Goal: Check status: Check status

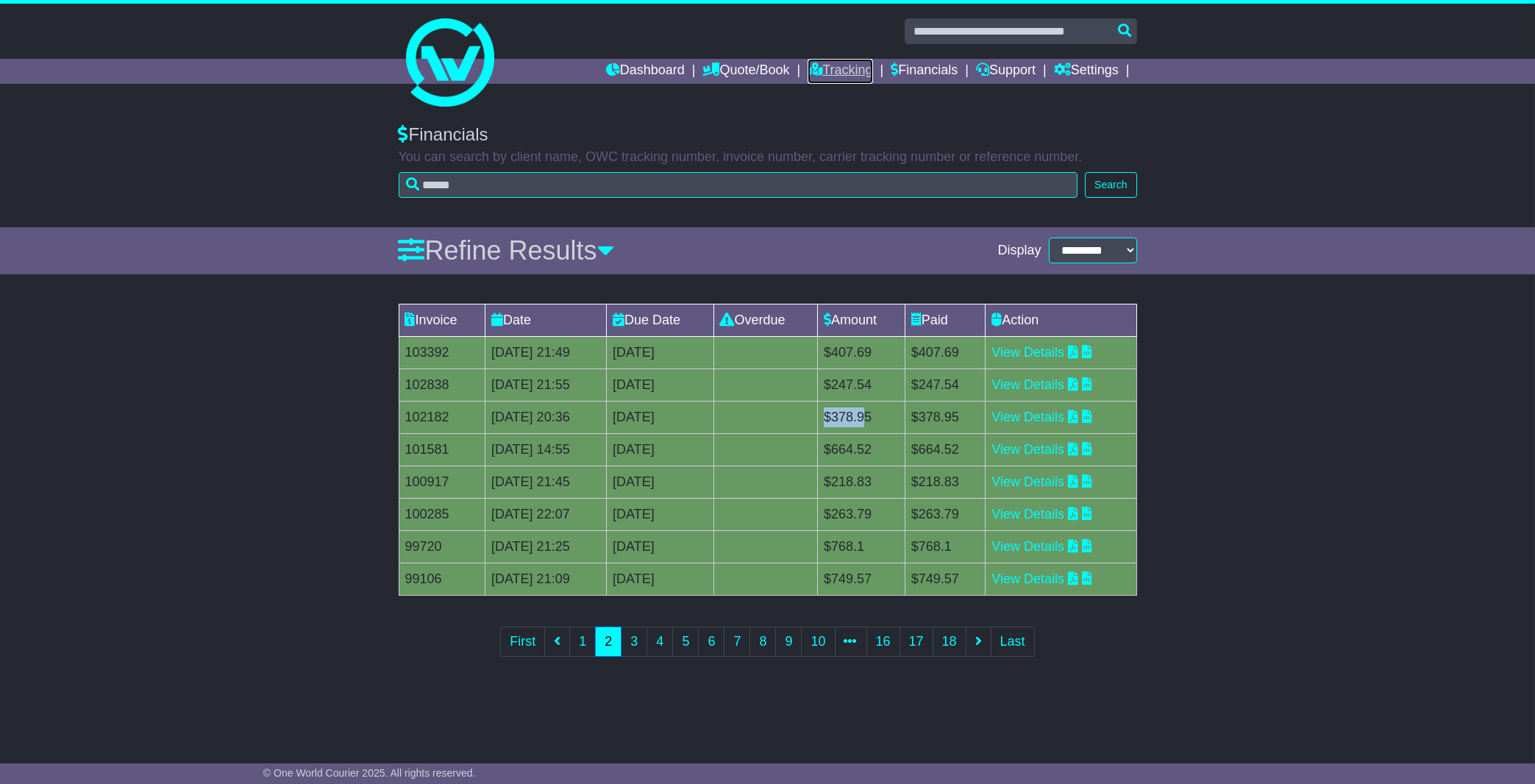
click at [849, 69] on link "Tracking" at bounding box center [840, 70] width 65 height 25
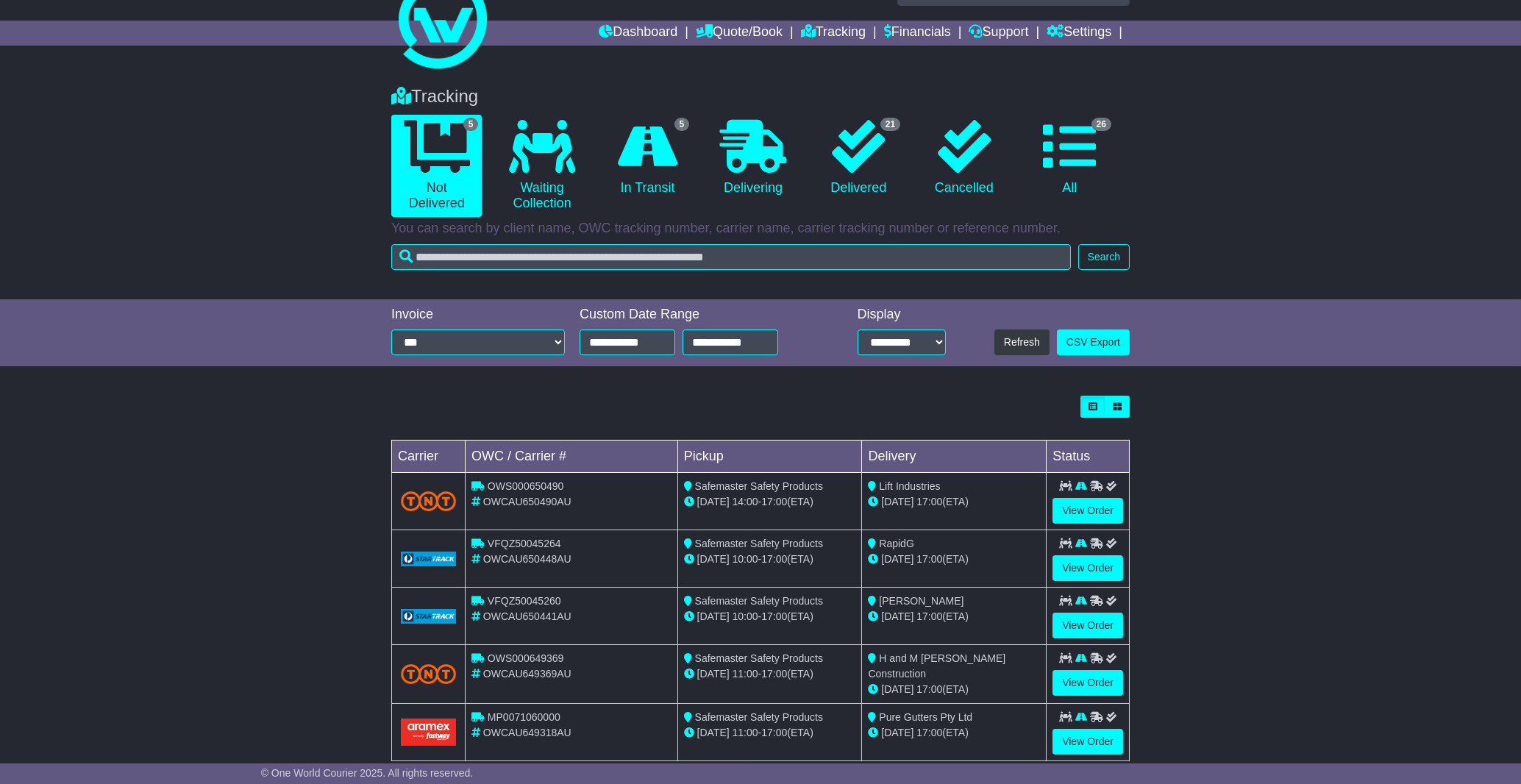
scroll to position [39, 0]
click at [1084, 177] on link "26 All" at bounding box center [1069, 157] width 90 height 87
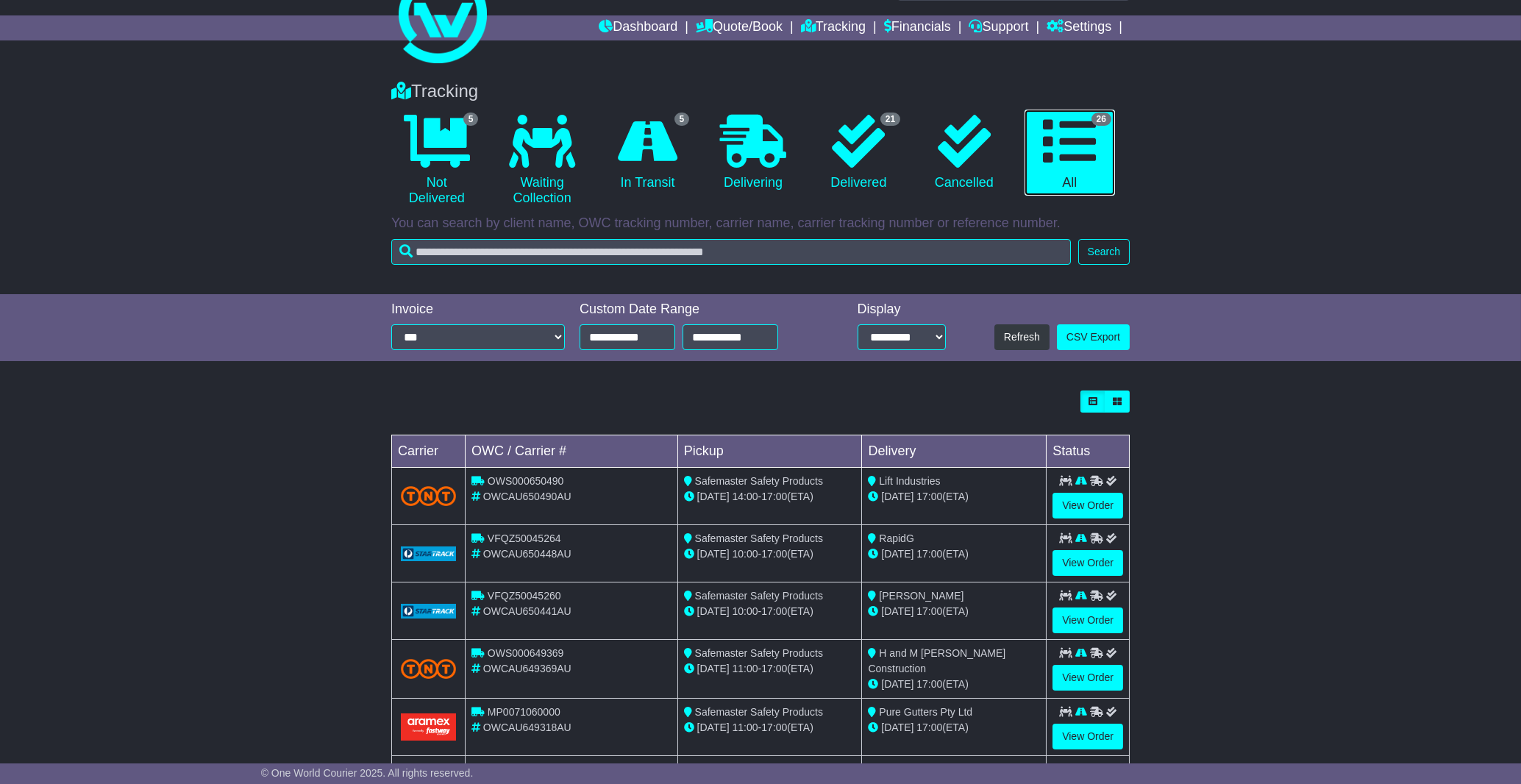
scroll to position [125, 0]
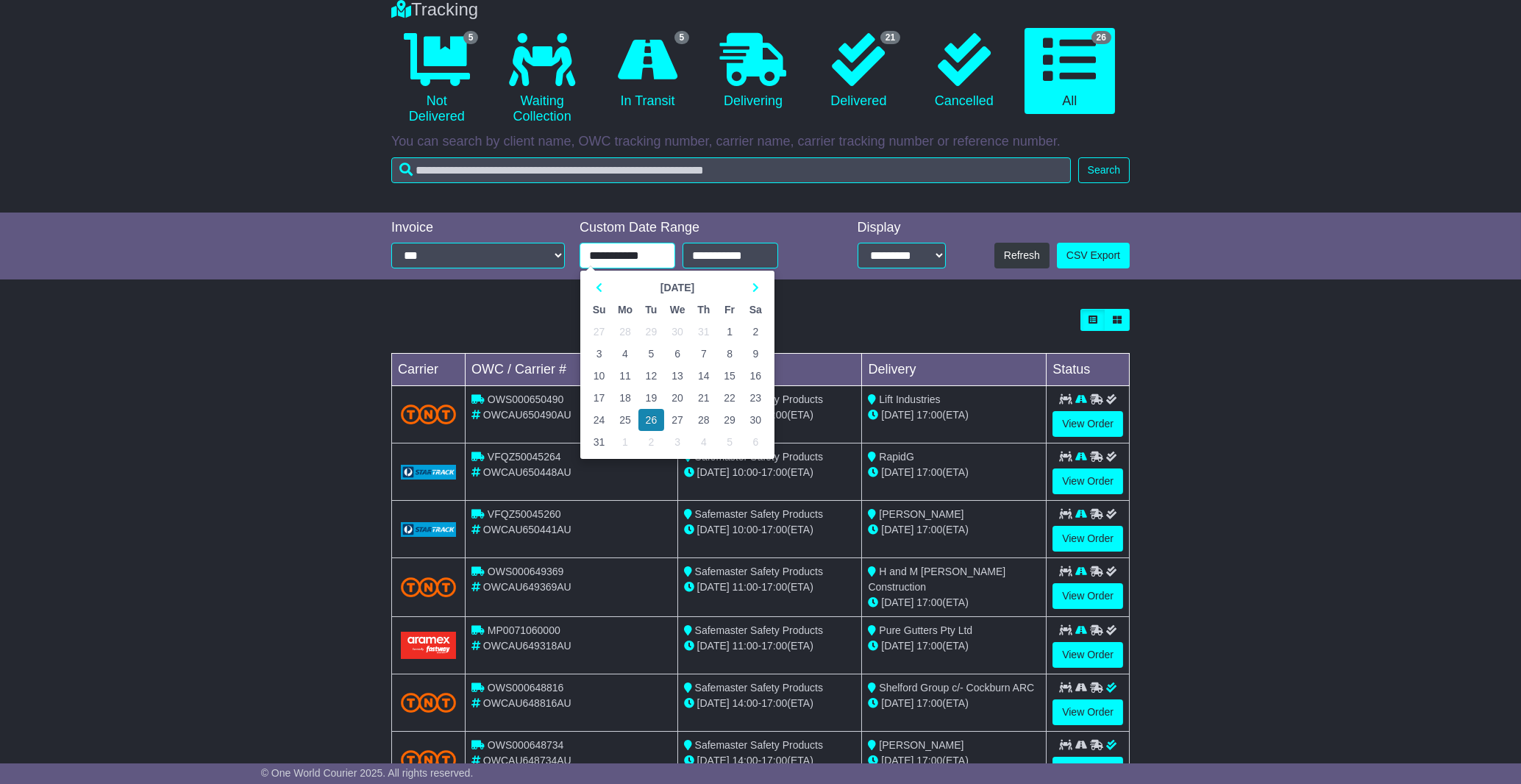
click at [641, 249] on input "**********" at bounding box center [627, 256] width 96 height 26
click at [603, 287] on th at bounding box center [599, 287] width 26 height 22
click at [600, 422] on td "27" at bounding box center [599, 420] width 26 height 22
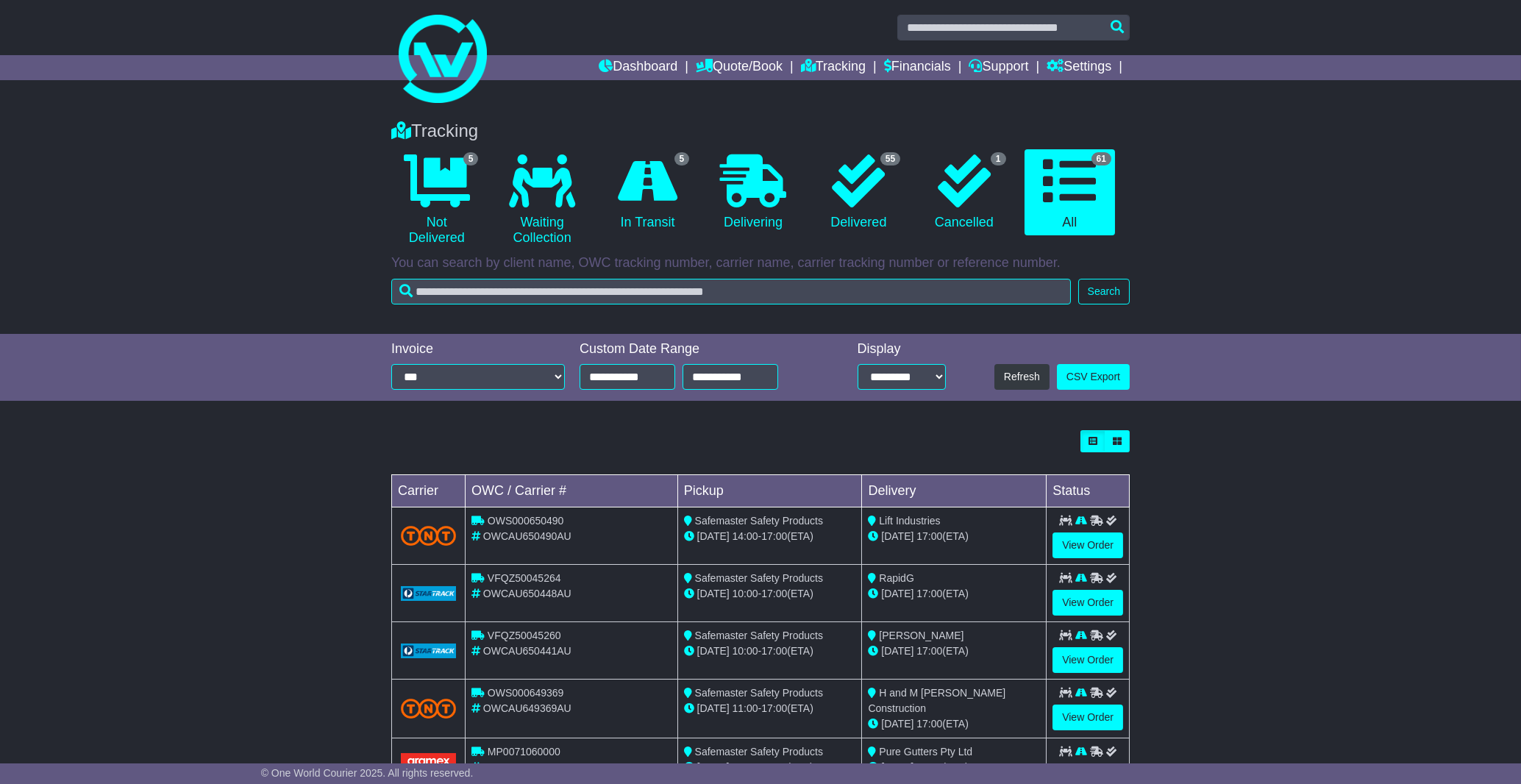
scroll to position [305, 0]
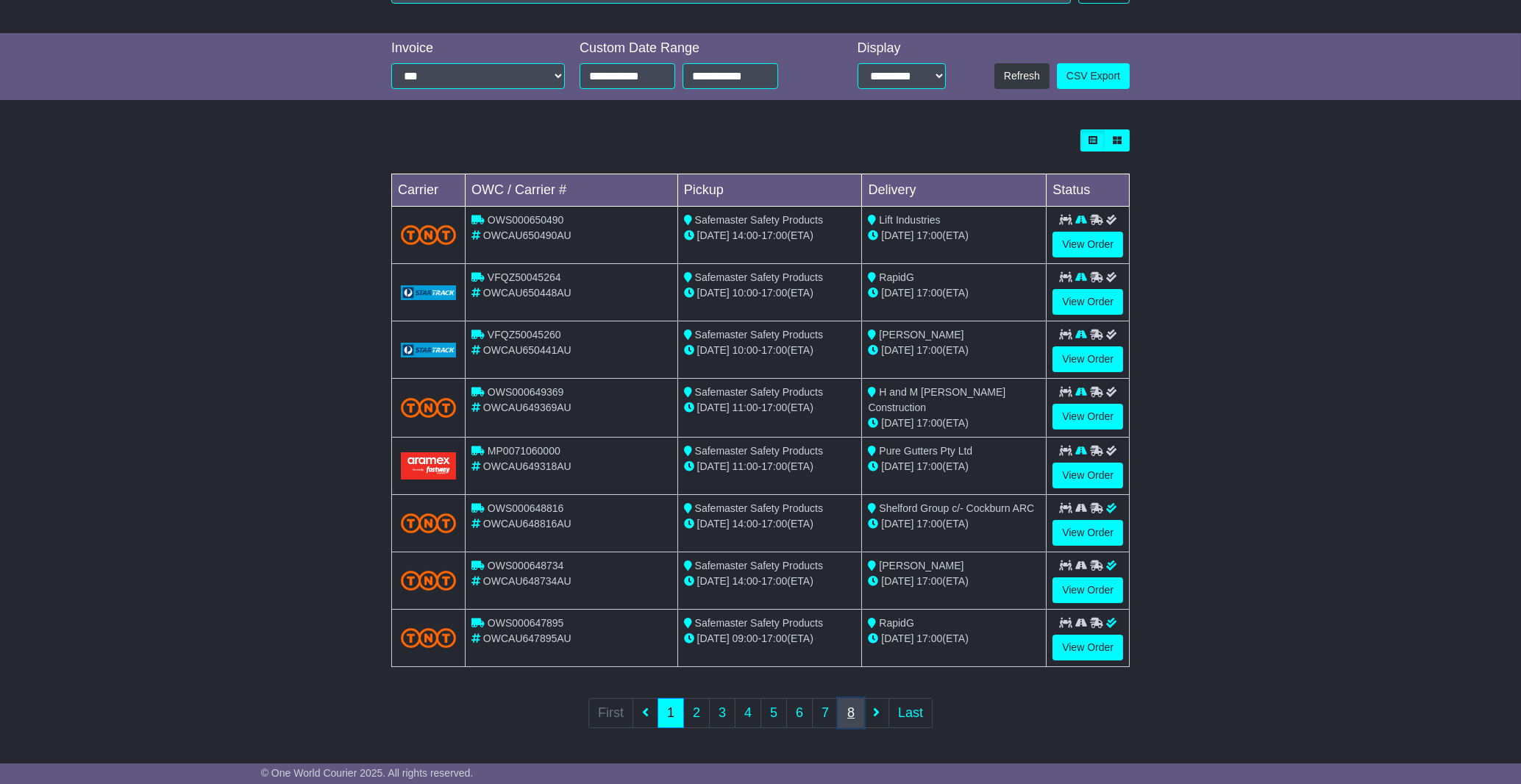
click at [855, 717] on link "8" at bounding box center [851, 713] width 26 height 30
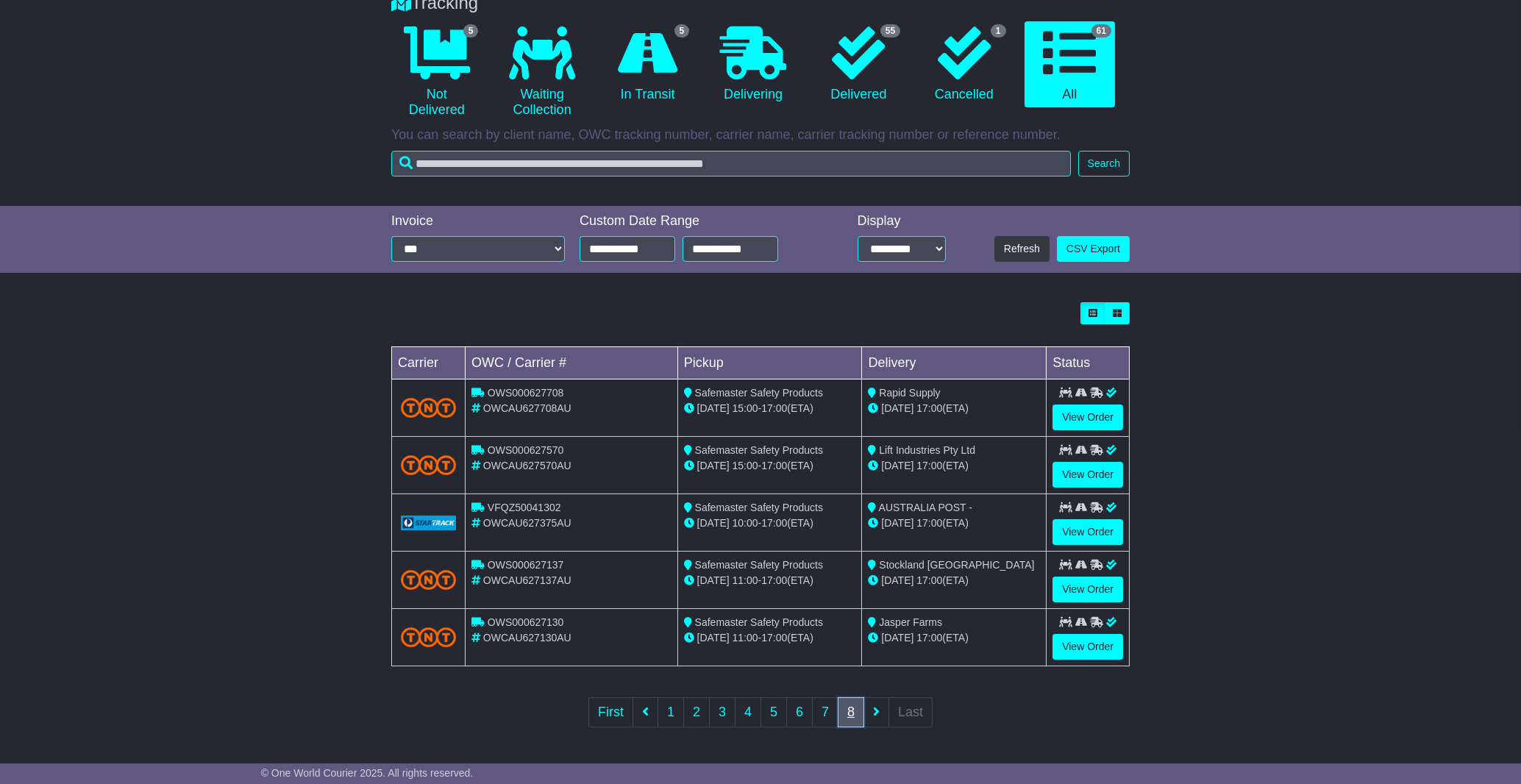
scroll to position [0, 0]
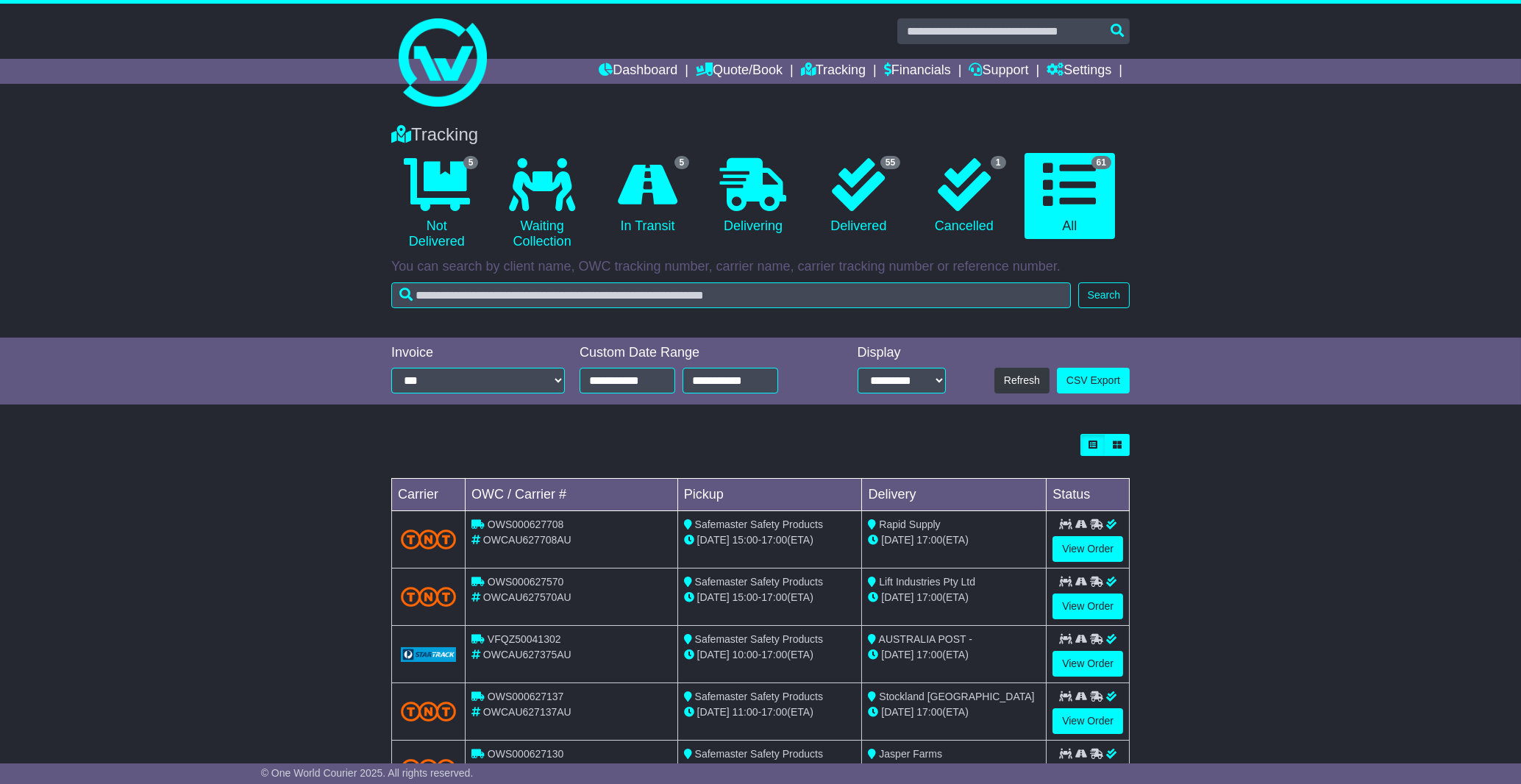
drag, startPoint x: 1516, startPoint y: 286, endPoint x: 1520, endPoint y: 322, distance: 36.2
click at [1520, 322] on div "Tracking 5 Not Delivered 0 Waiting Collection 5 In Transit 0 Delivering 1" at bounding box center [760, 224] width 1521 height 228
drag, startPoint x: 1501, startPoint y: 298, endPoint x: 1522, endPoint y: 392, distance: 96.3
click at [1520, 392] on html "[EMAIL_ADDRESS][DOMAIN_NAME] Logout [PERSON_NAME] [EMAIL_ADDRESS][DOMAIN_NAME] …" at bounding box center [760, 392] width 1521 height 784
drag, startPoint x: 1512, startPoint y: 331, endPoint x: 1508, endPoint y: 370, distance: 39.2
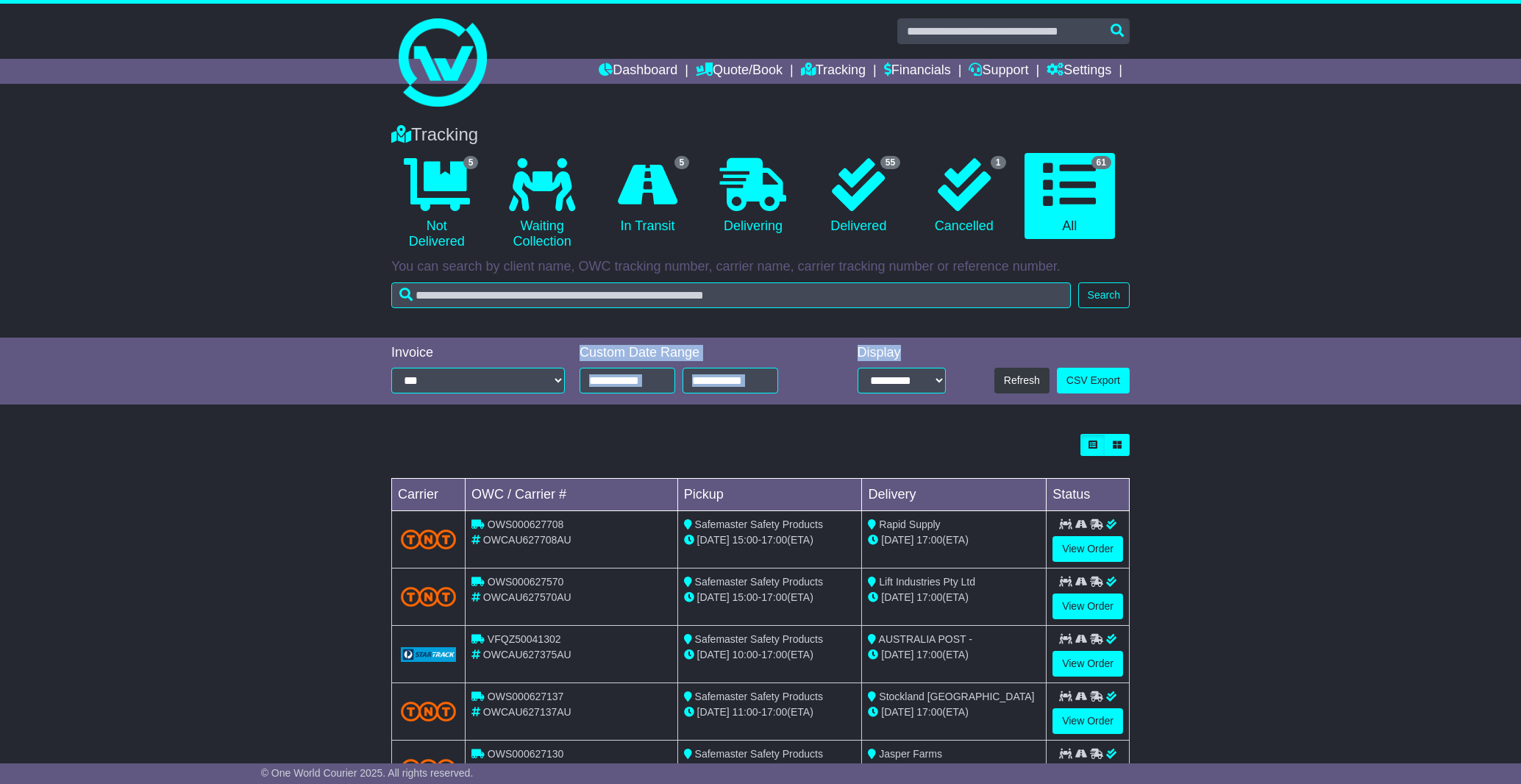
click at [1508, 370] on div "Tracking 5 Not Delivered 0 Waiting Collection 5 In Transit 0 Delivering 55 1" at bounding box center [760, 497] width 1521 height 777
drag, startPoint x: 1519, startPoint y: 330, endPoint x: 1515, endPoint y: 356, distance: 26.3
click at [1515, 356] on div "Tracking 5 Not Delivered 0 Waiting Collection 5 In Transit 0 Delivering 55 1" at bounding box center [760, 497] width 1521 height 777
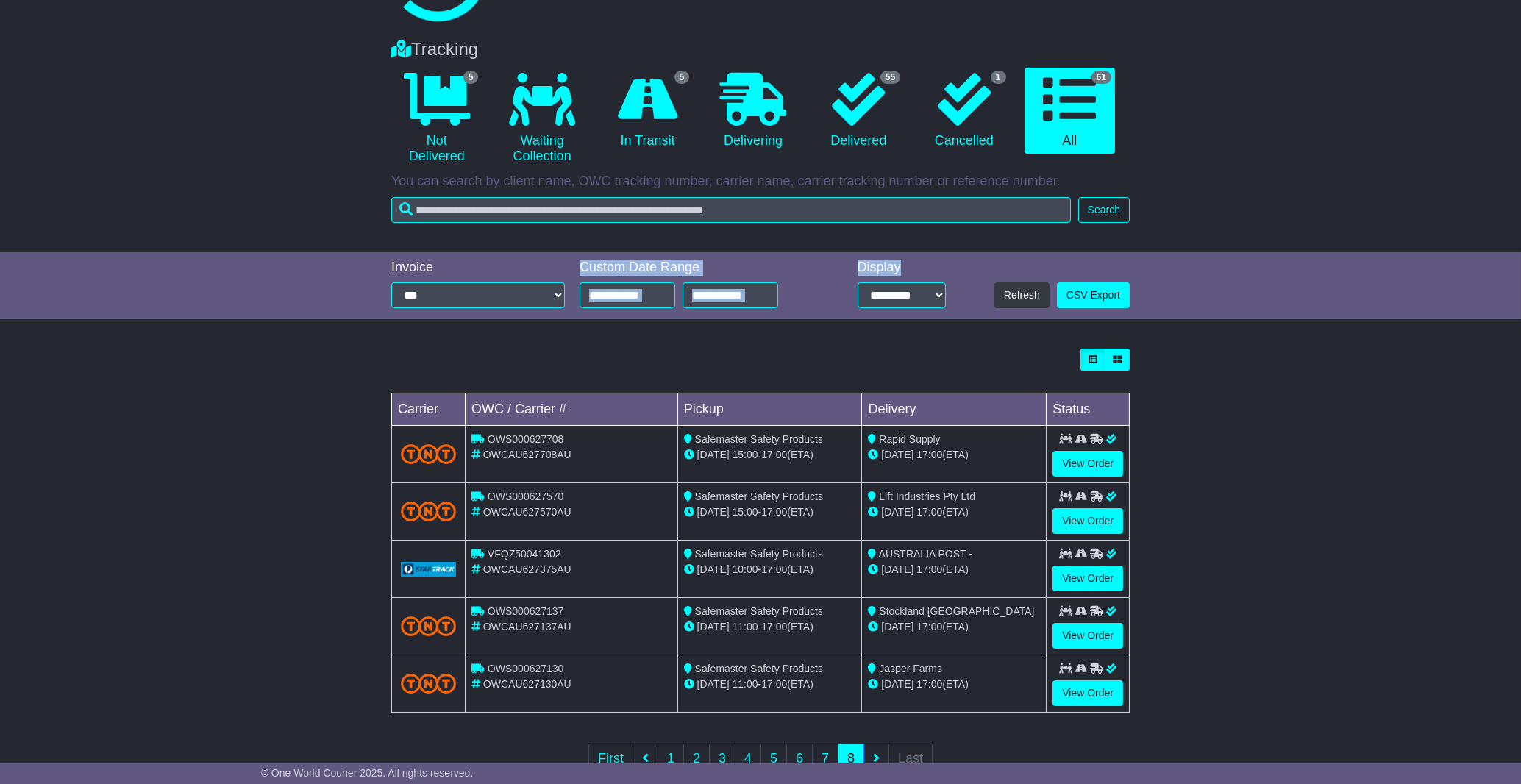
scroll to position [131, 0]
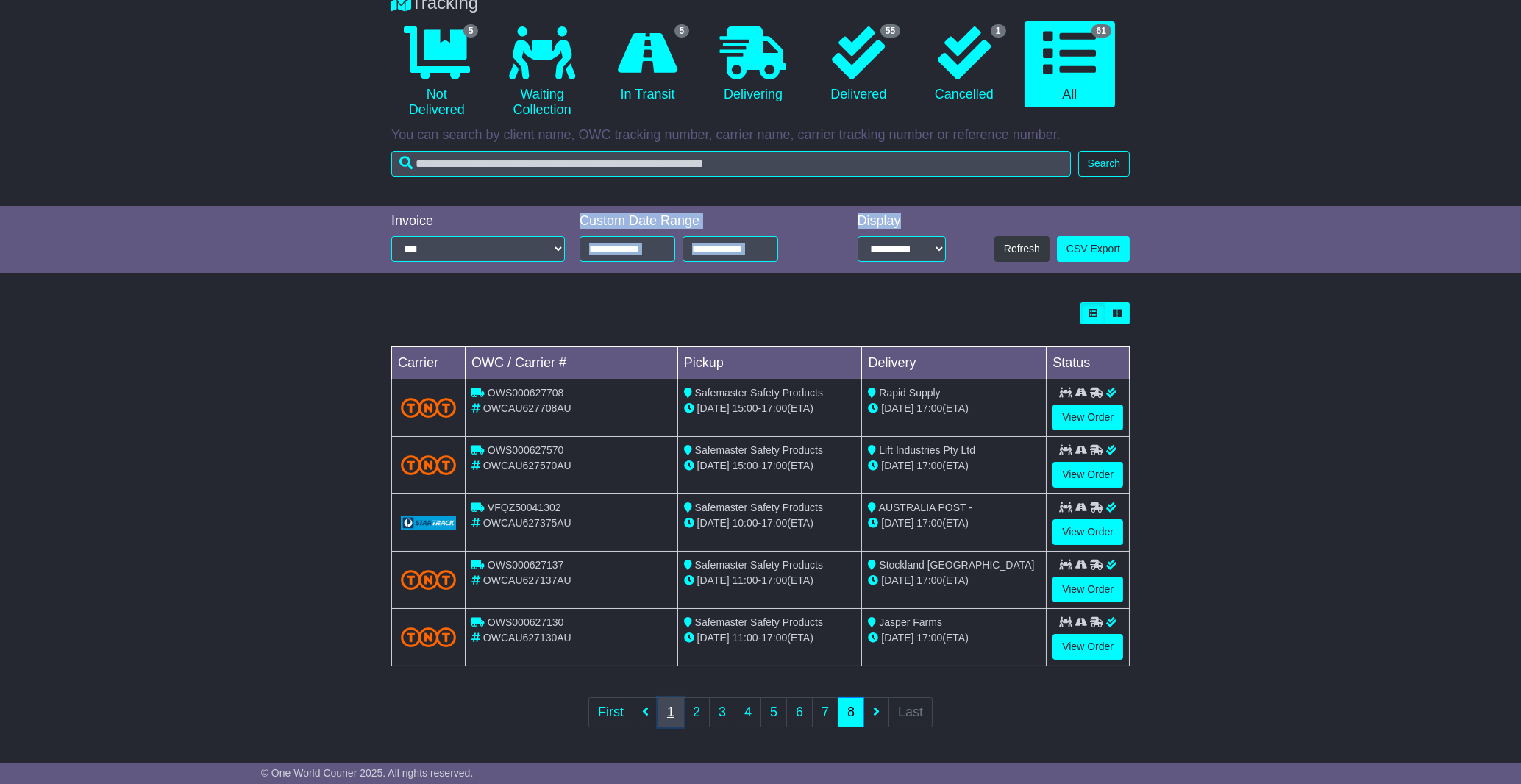
click at [668, 722] on link "1" at bounding box center [670, 712] width 26 height 30
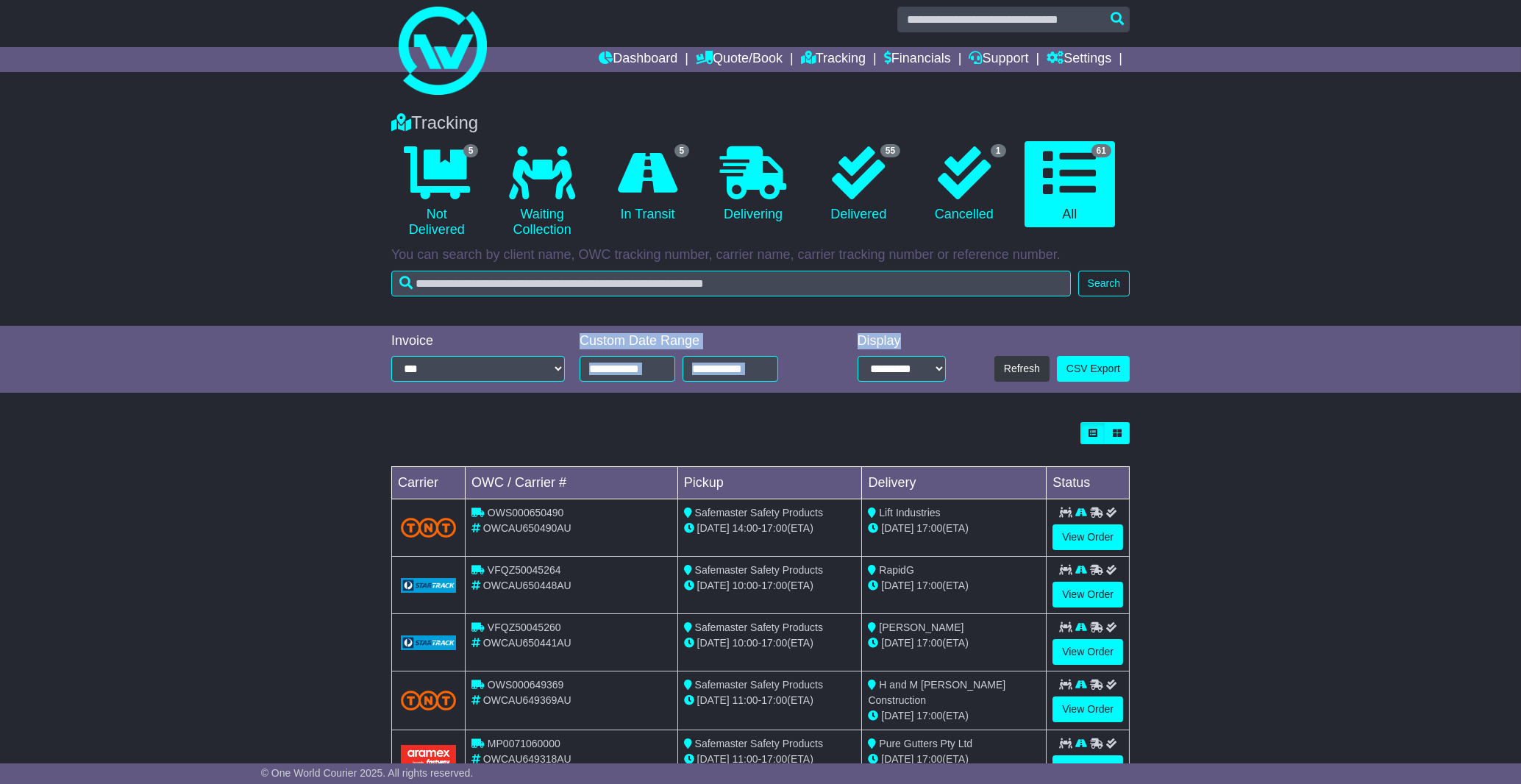
scroll to position [305, 0]
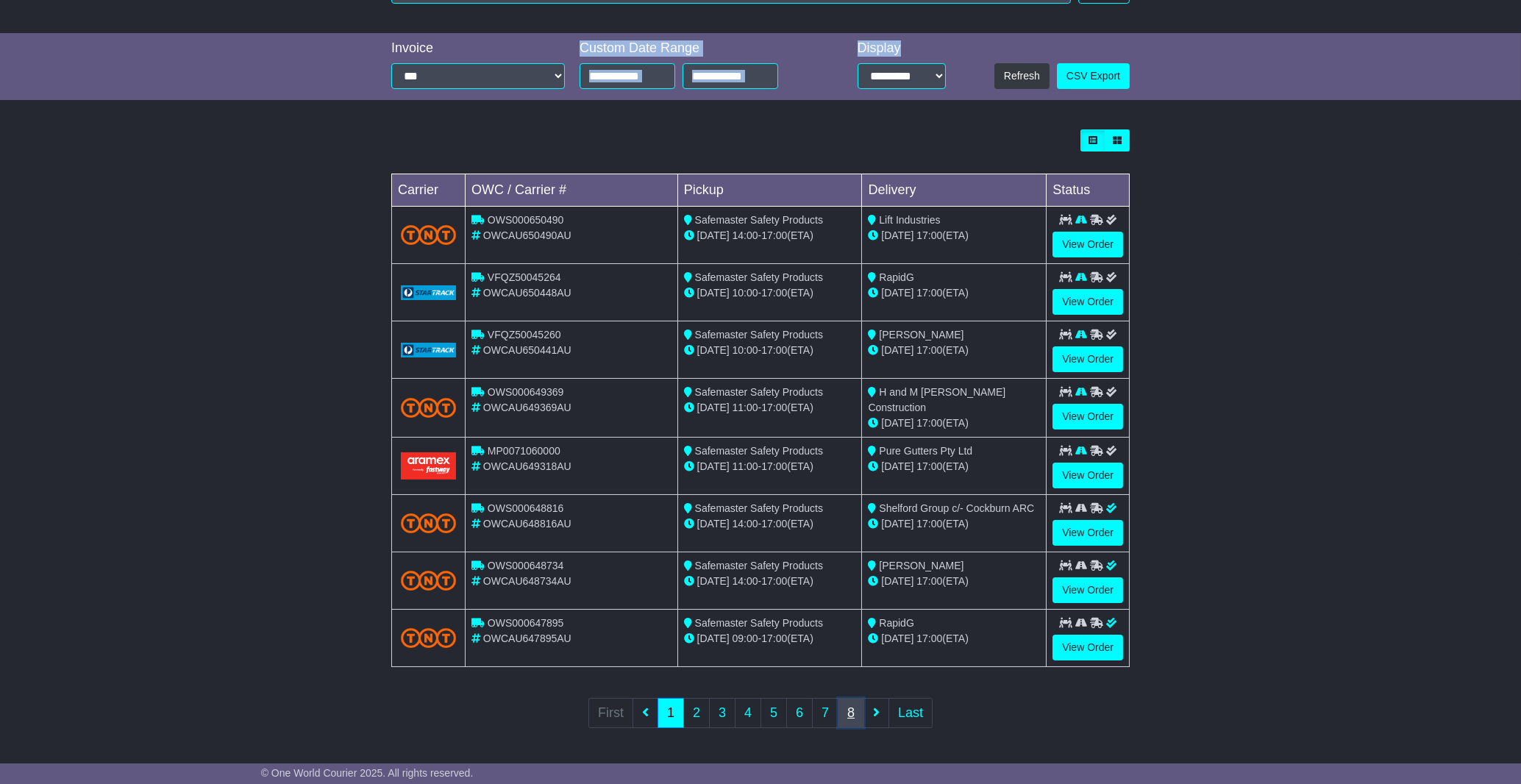
click at [852, 717] on link "8" at bounding box center [851, 713] width 26 height 30
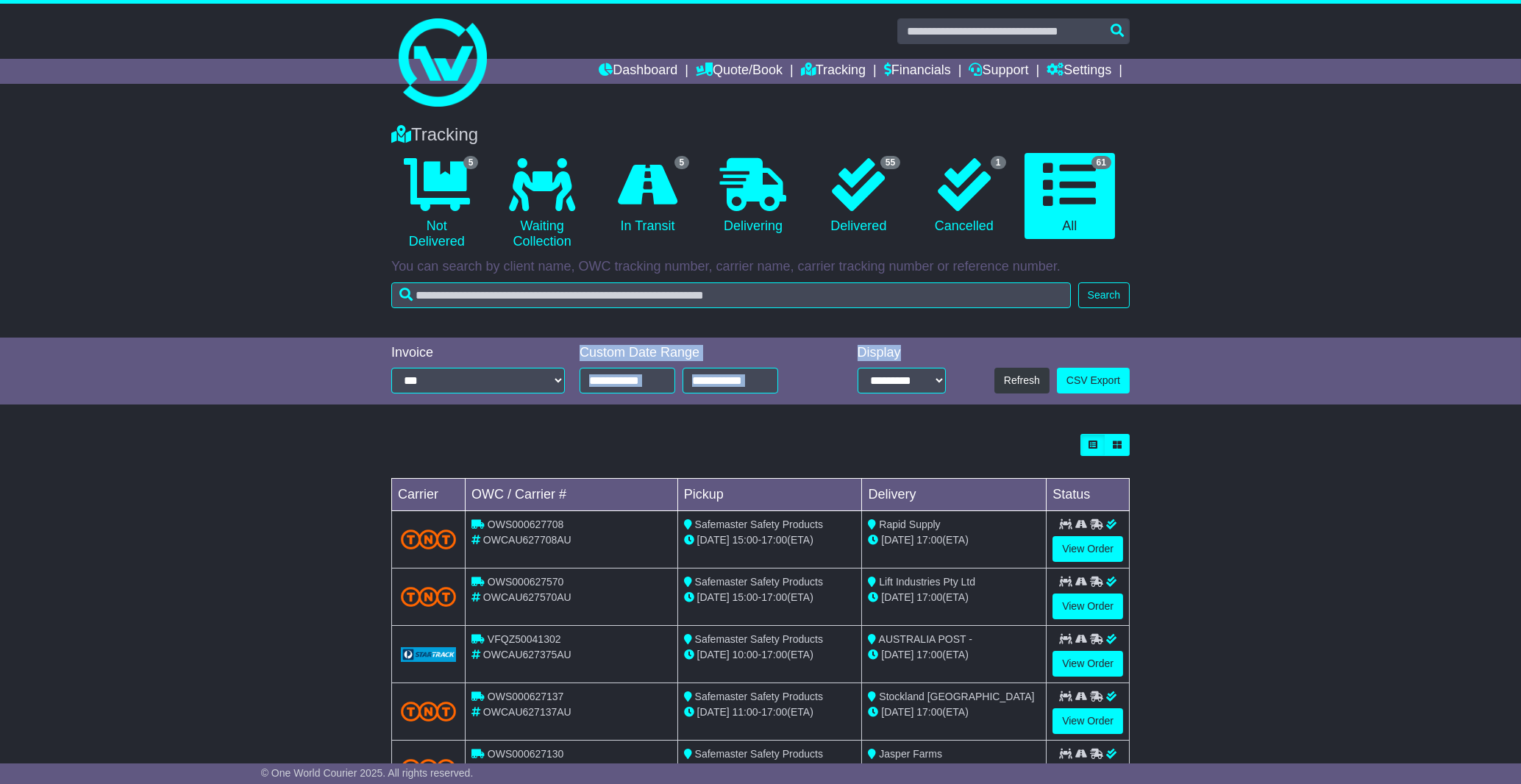
scroll to position [131, 0]
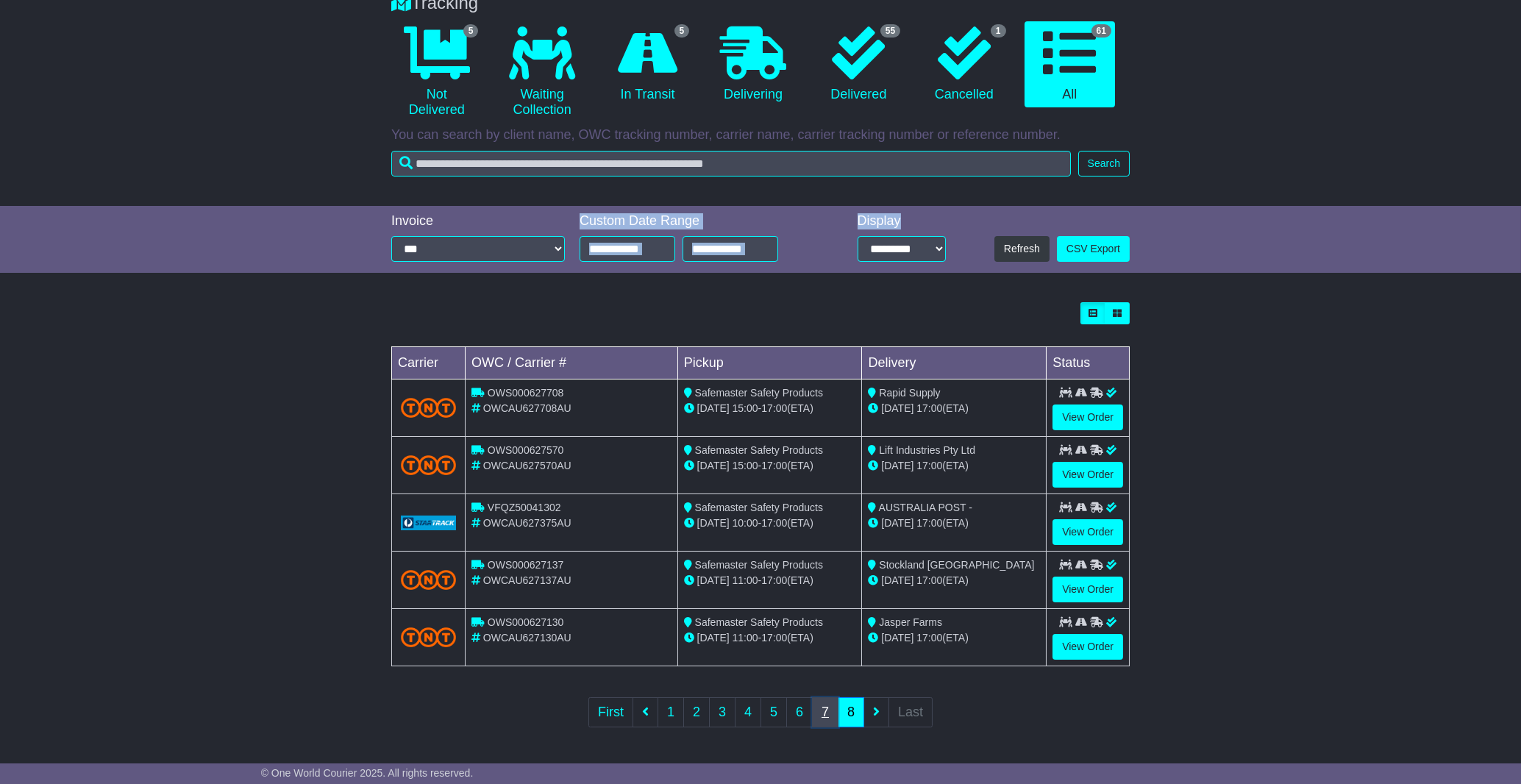
click at [825, 717] on link "7" at bounding box center [824, 712] width 26 height 30
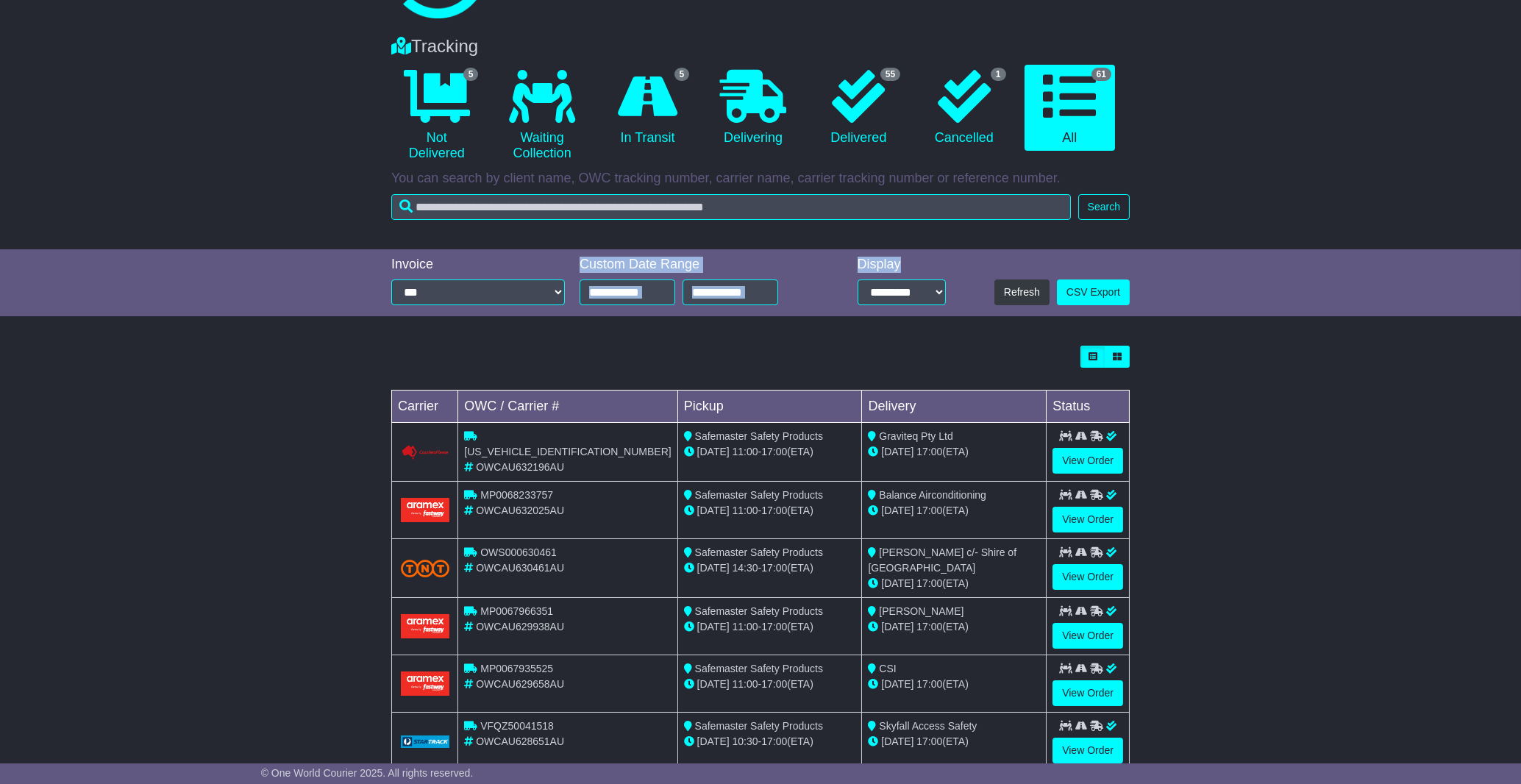
scroll to position [306, 0]
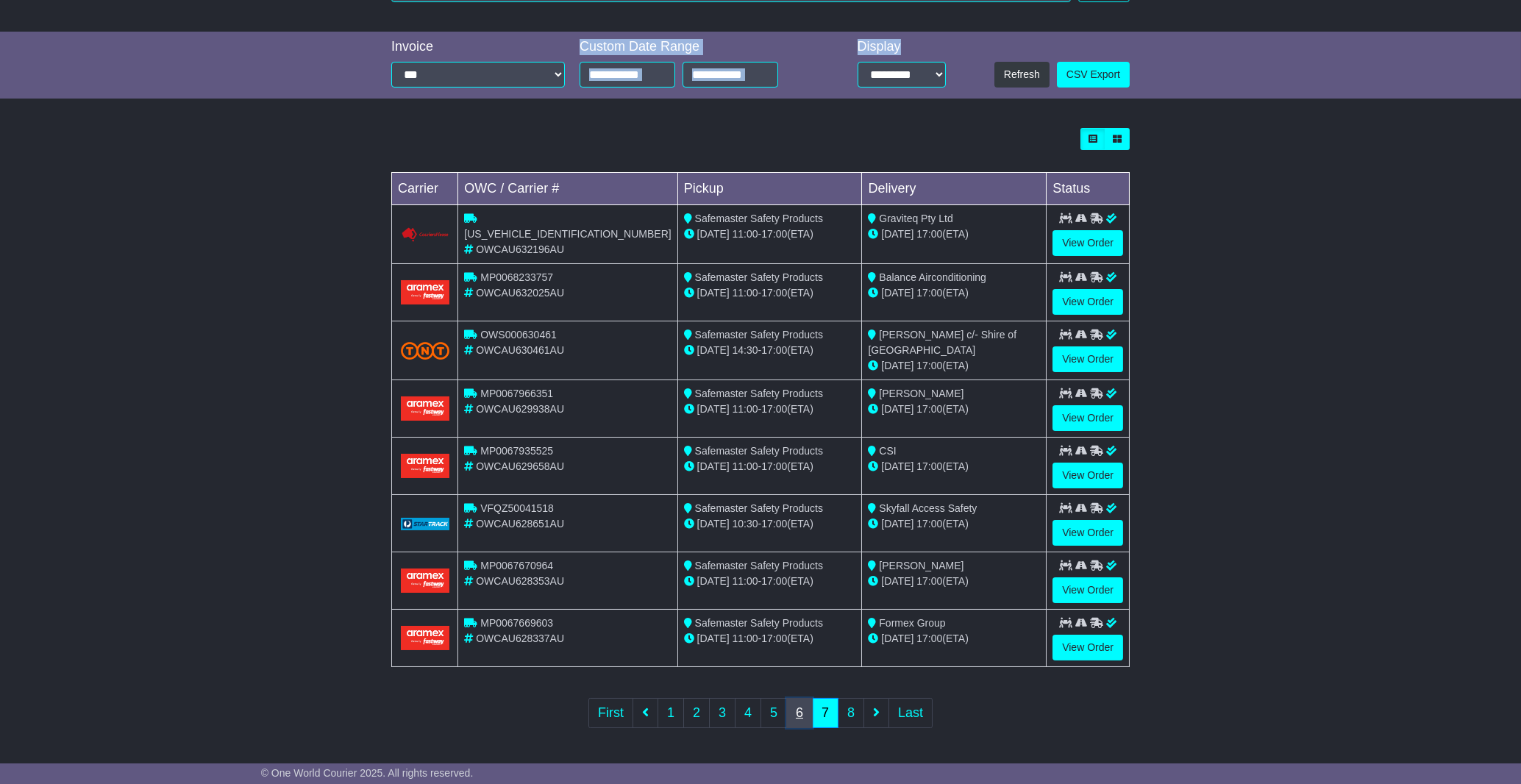
click at [798, 715] on link "6" at bounding box center [799, 713] width 26 height 30
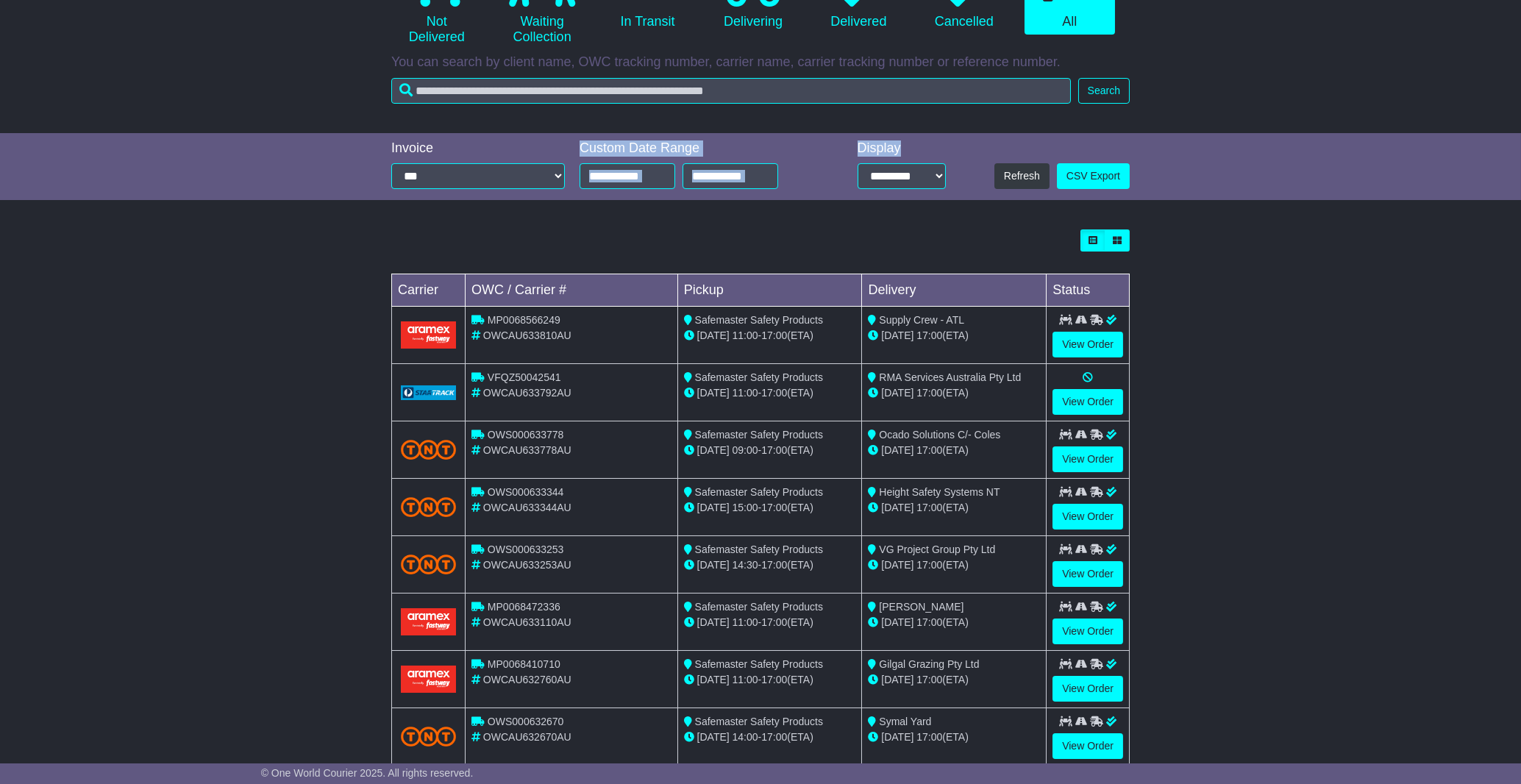
scroll to position [167, 0]
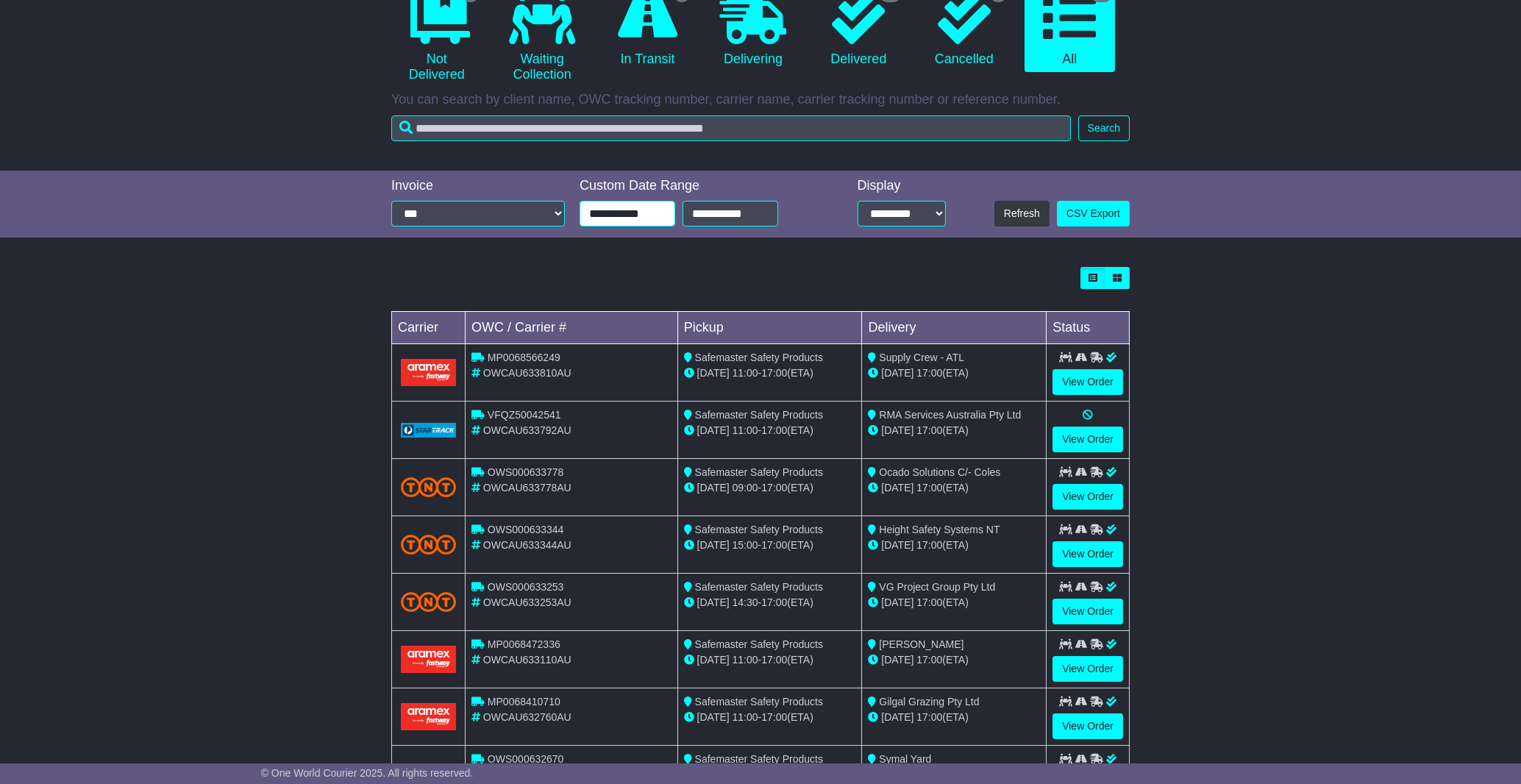
click at [646, 214] on input "**********" at bounding box center [627, 214] width 96 height 26
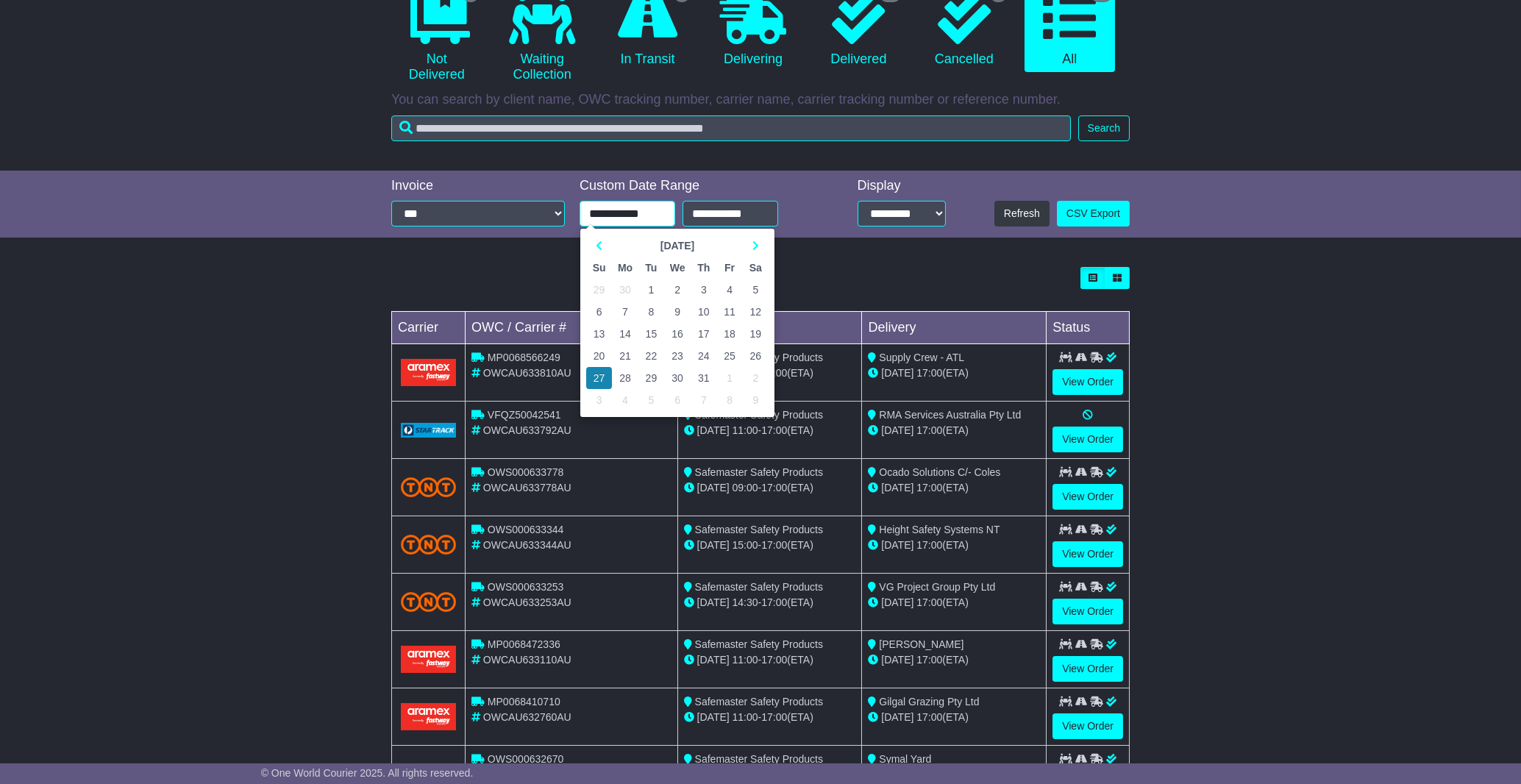
click at [706, 356] on td "24" at bounding box center [704, 356] width 26 height 22
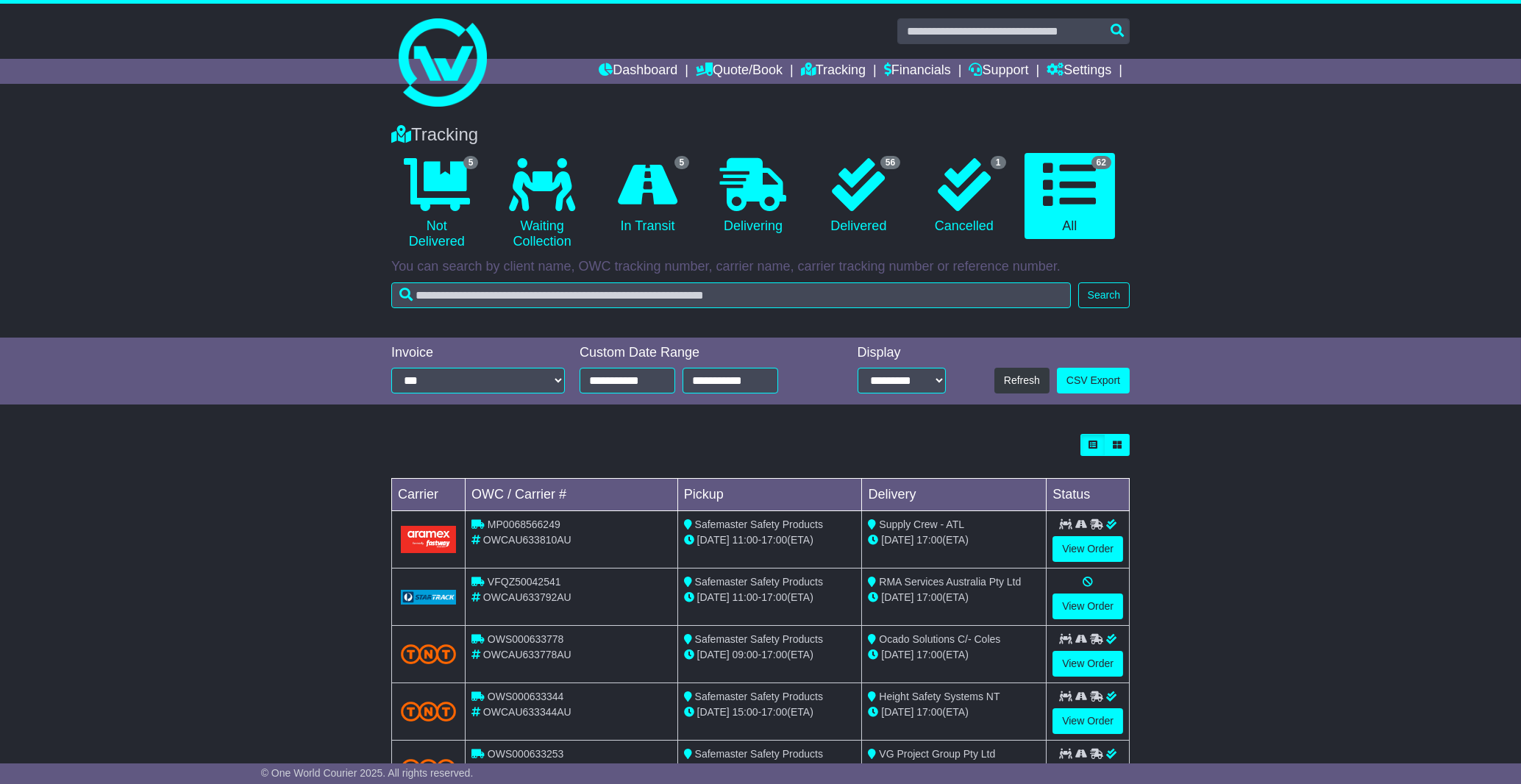
scroll to position [305, 0]
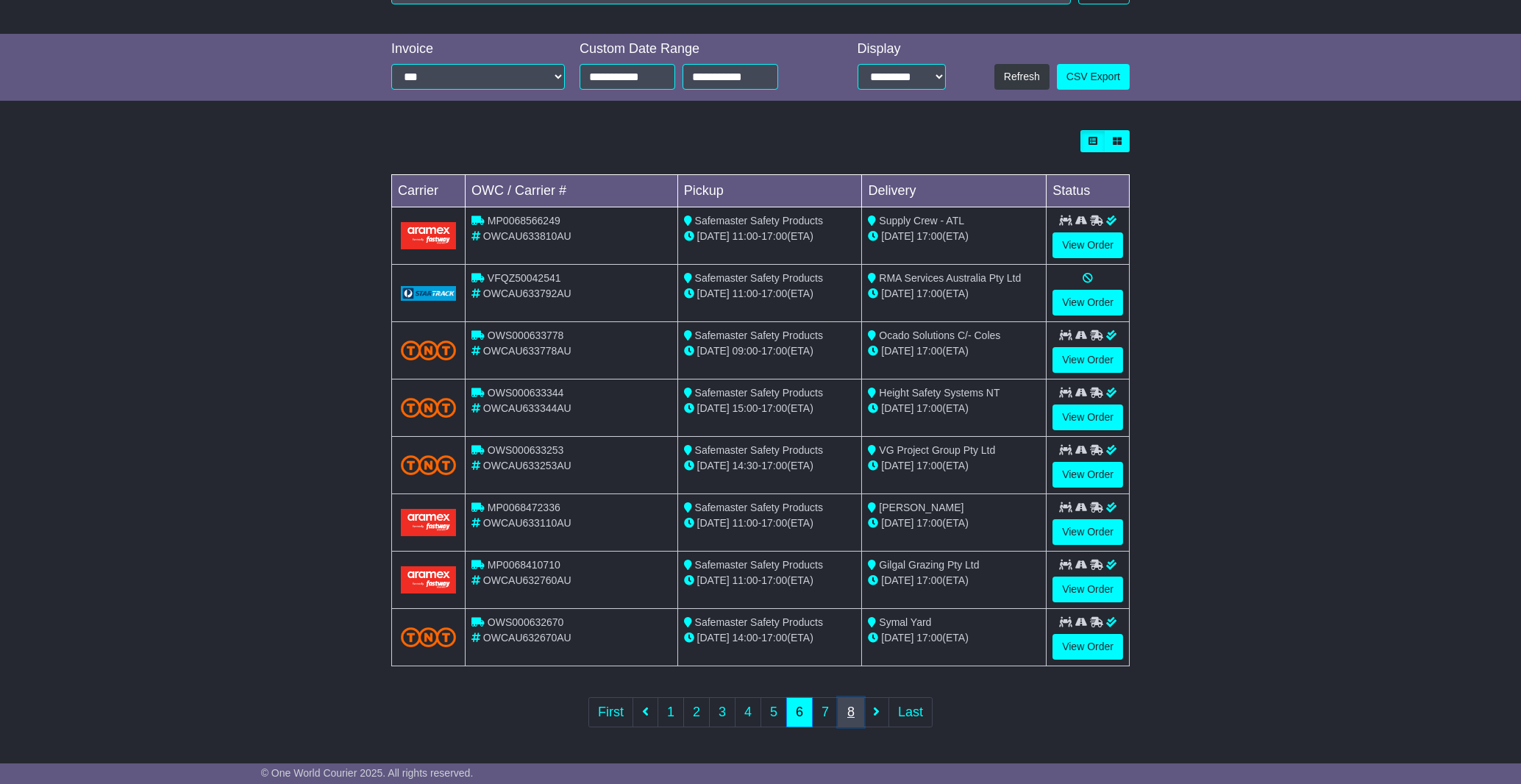
click at [854, 717] on link "8" at bounding box center [851, 712] width 26 height 30
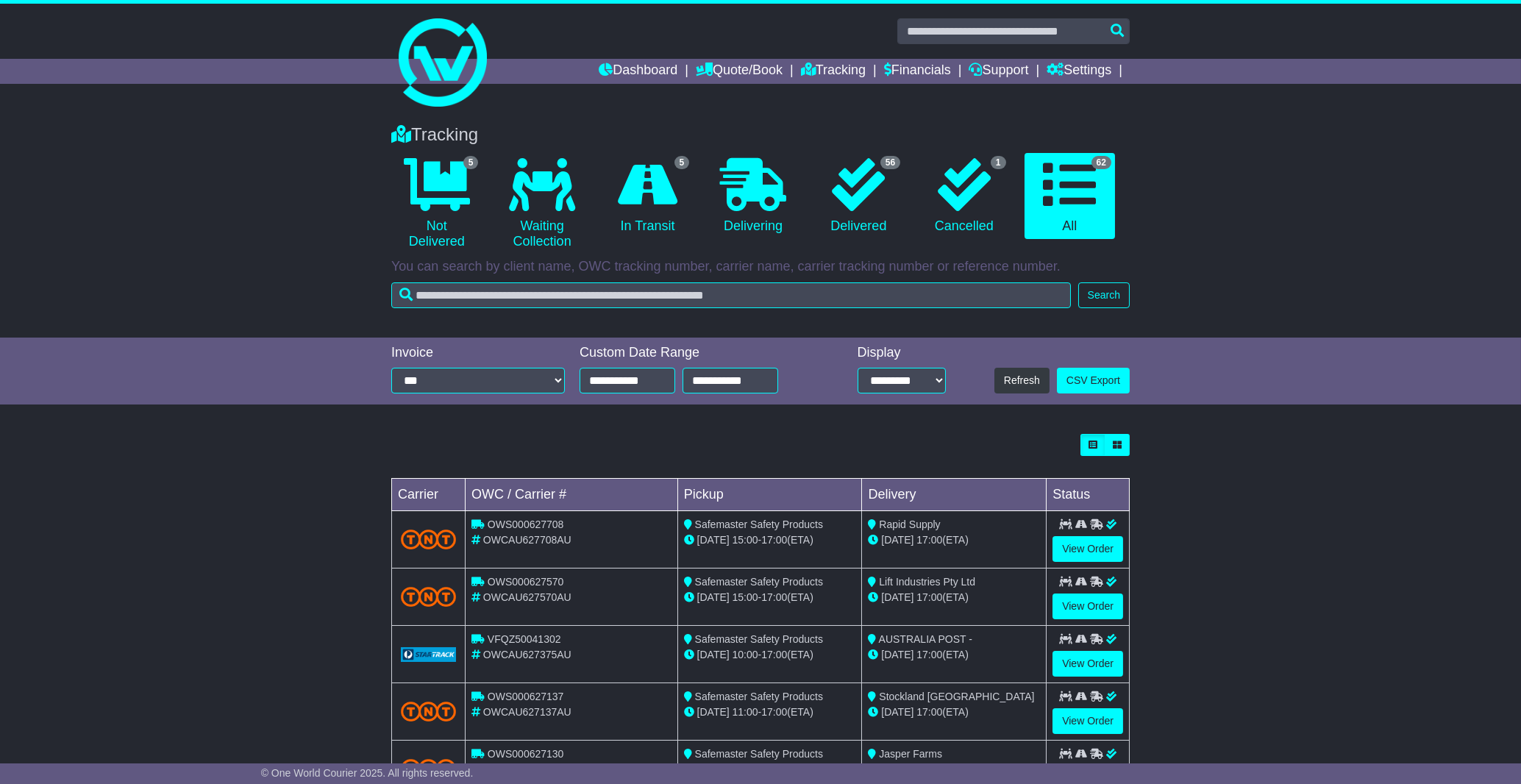
scroll to position [189, 0]
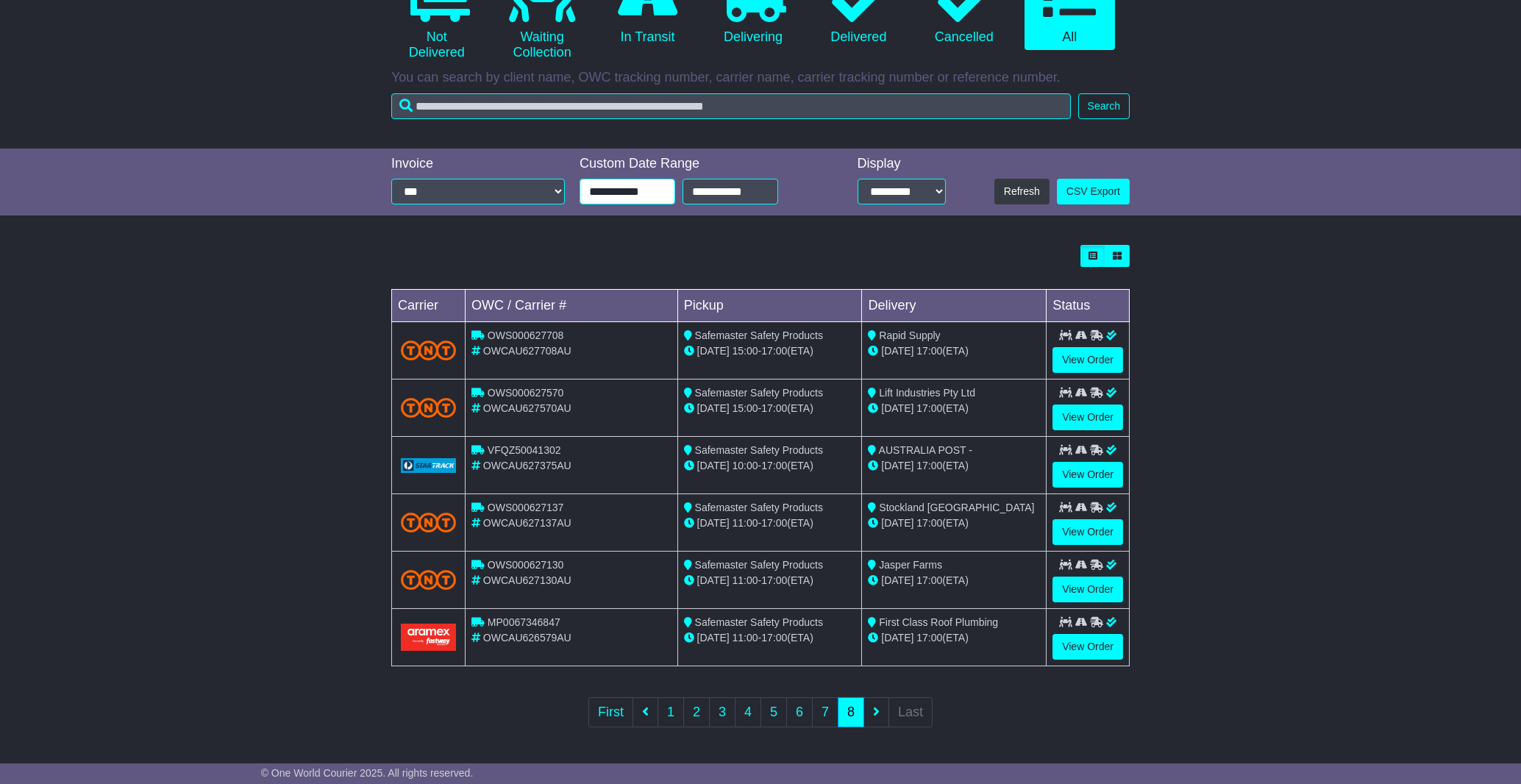
click at [639, 183] on input "**********" at bounding box center [627, 192] width 96 height 26
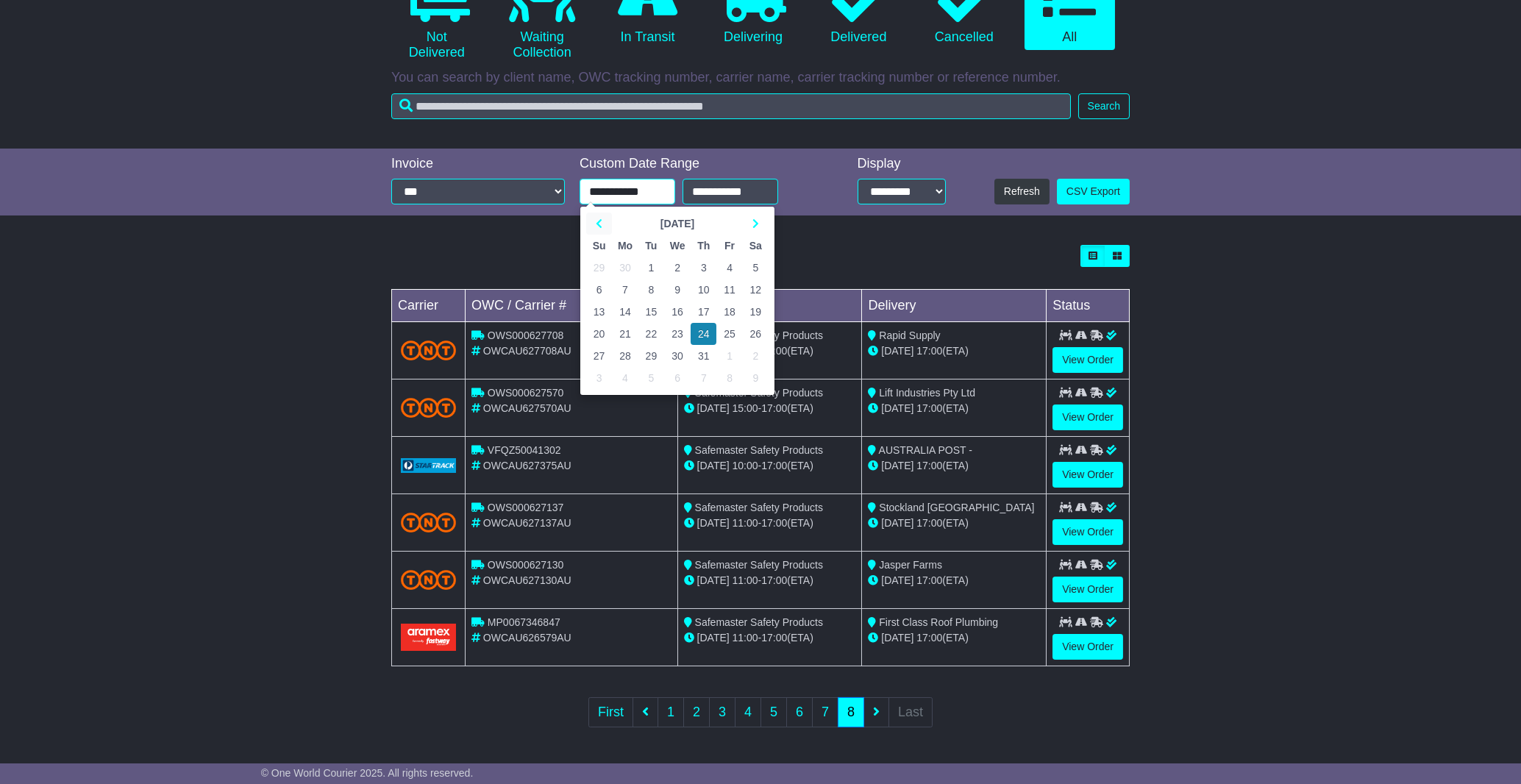
click at [594, 220] on th at bounding box center [599, 224] width 26 height 22
click at [702, 332] on td "26" at bounding box center [704, 334] width 26 height 22
type input "**********"
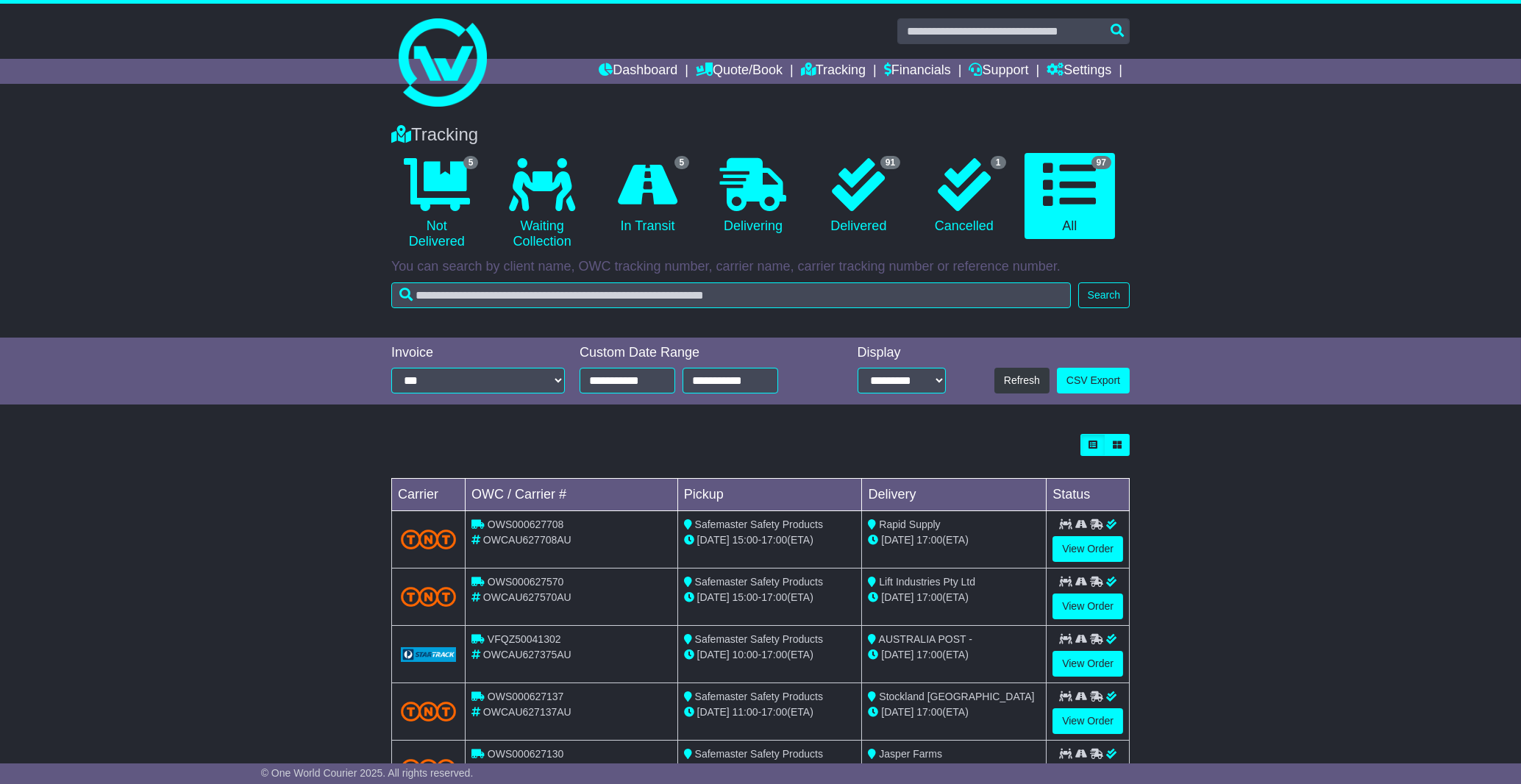
scroll to position [305, 0]
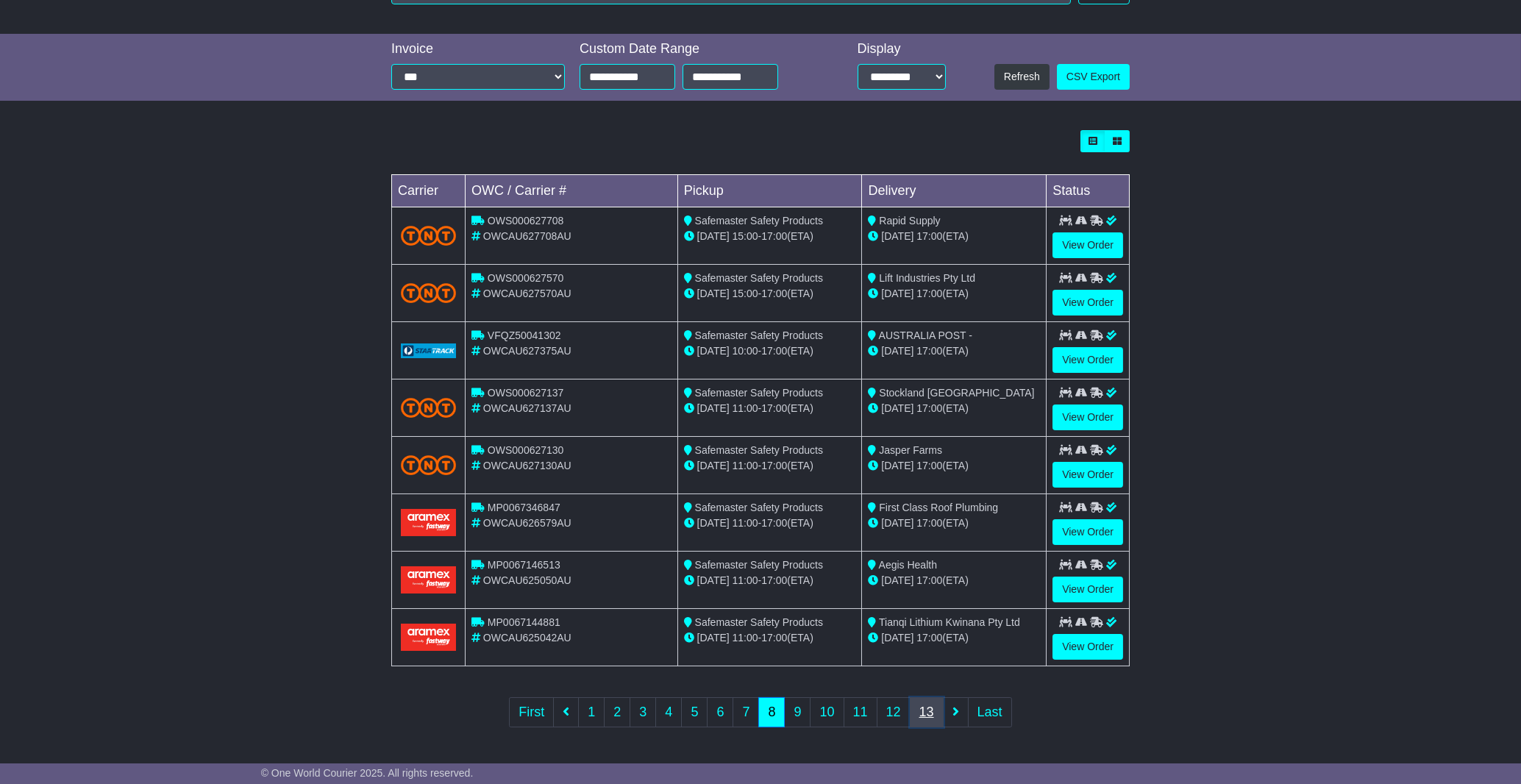
click at [928, 716] on link "13" at bounding box center [927, 712] width 34 height 30
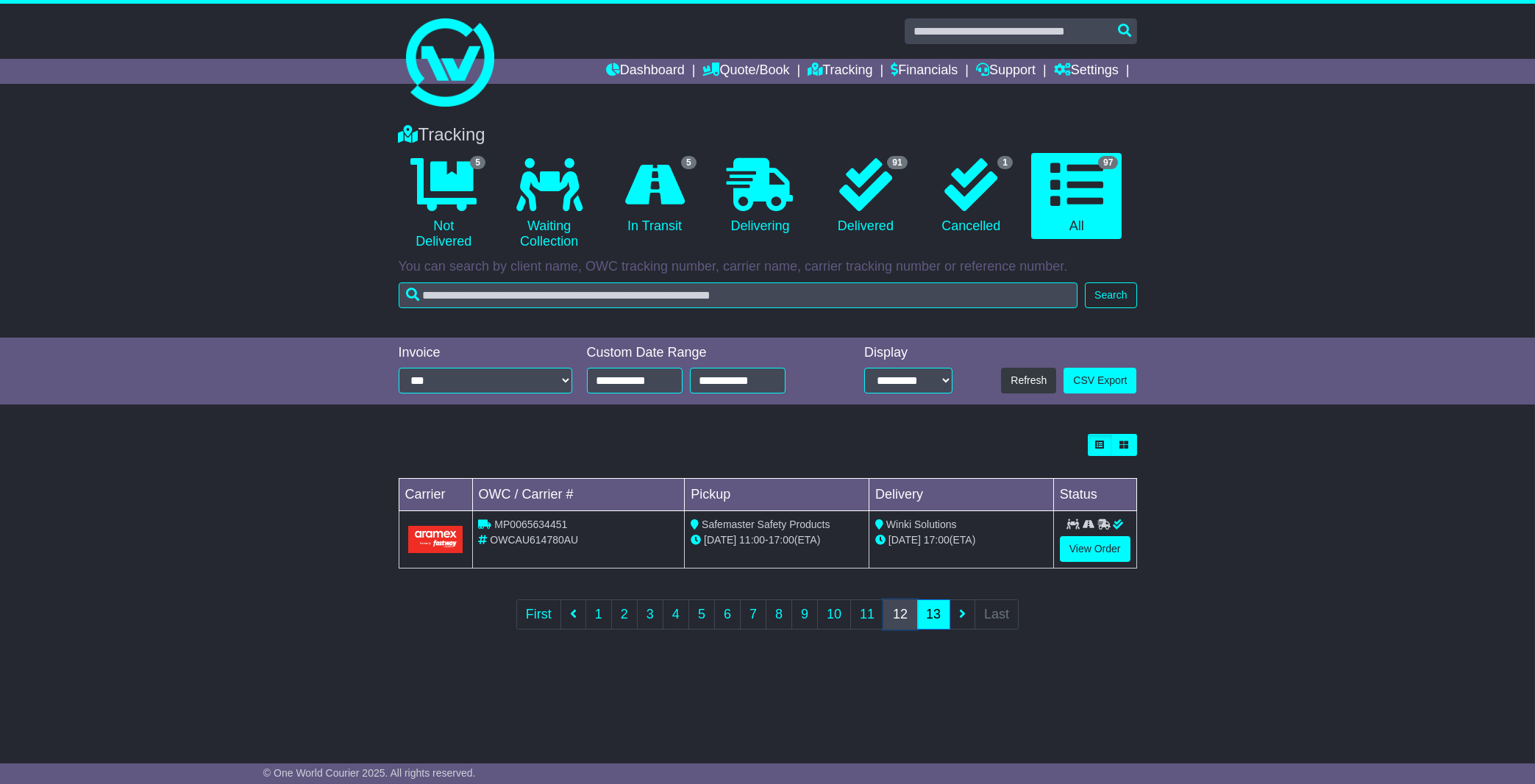
drag, startPoint x: 904, startPoint y: 612, endPoint x: 957, endPoint y: 564, distance: 71.5
click at [904, 612] on link "12" at bounding box center [900, 614] width 34 height 30
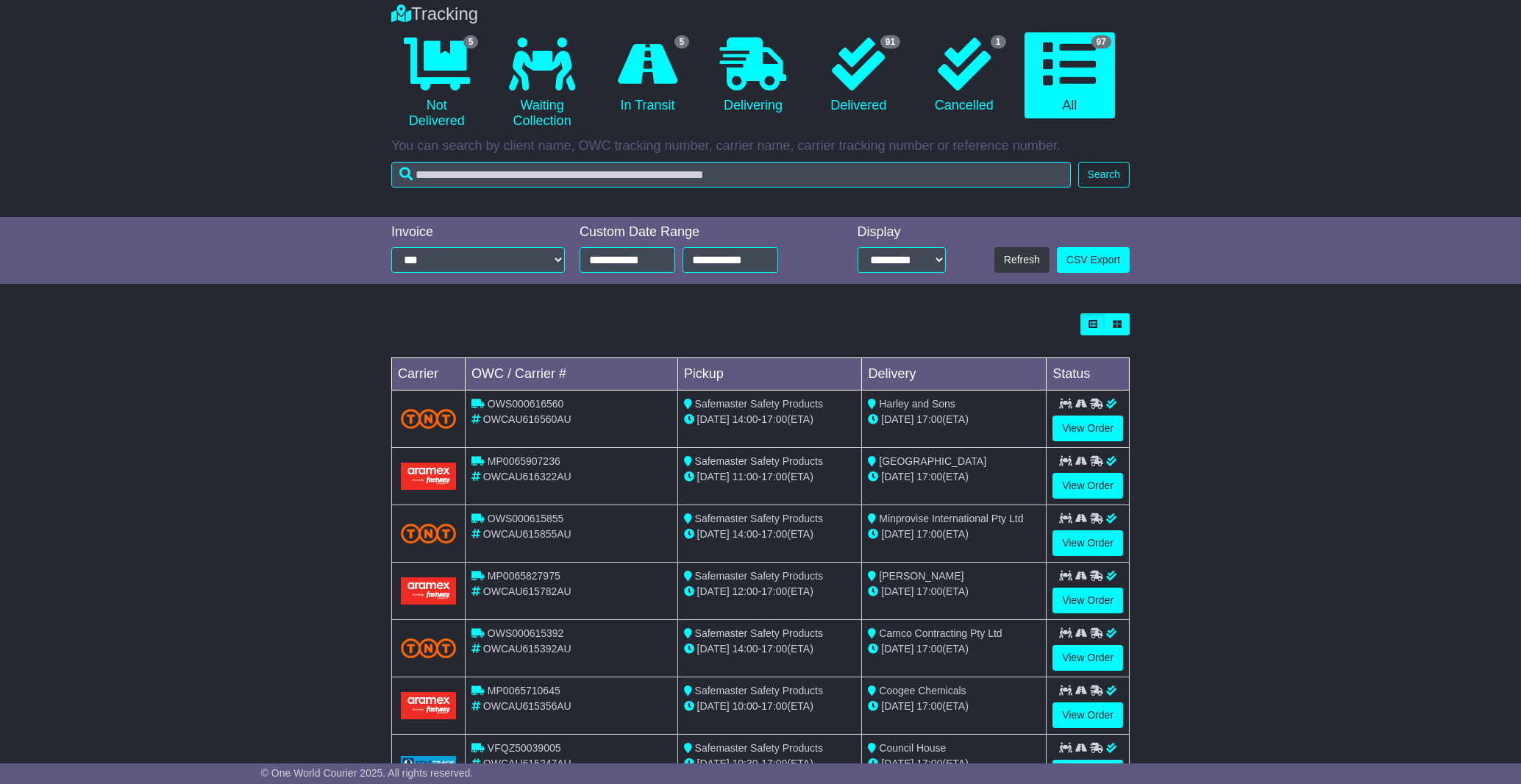
scroll to position [305, 0]
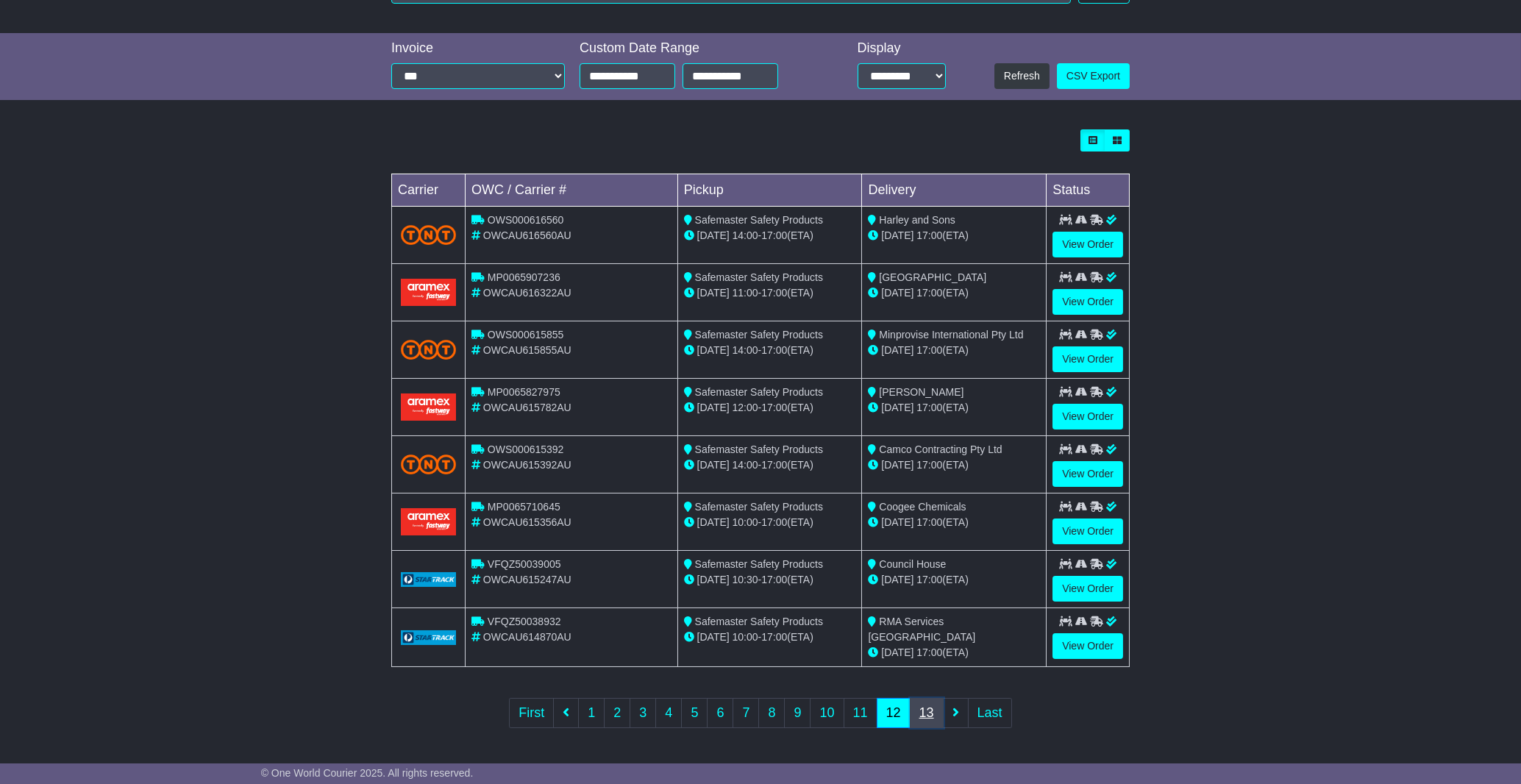
click at [924, 716] on link "13" at bounding box center [927, 713] width 34 height 30
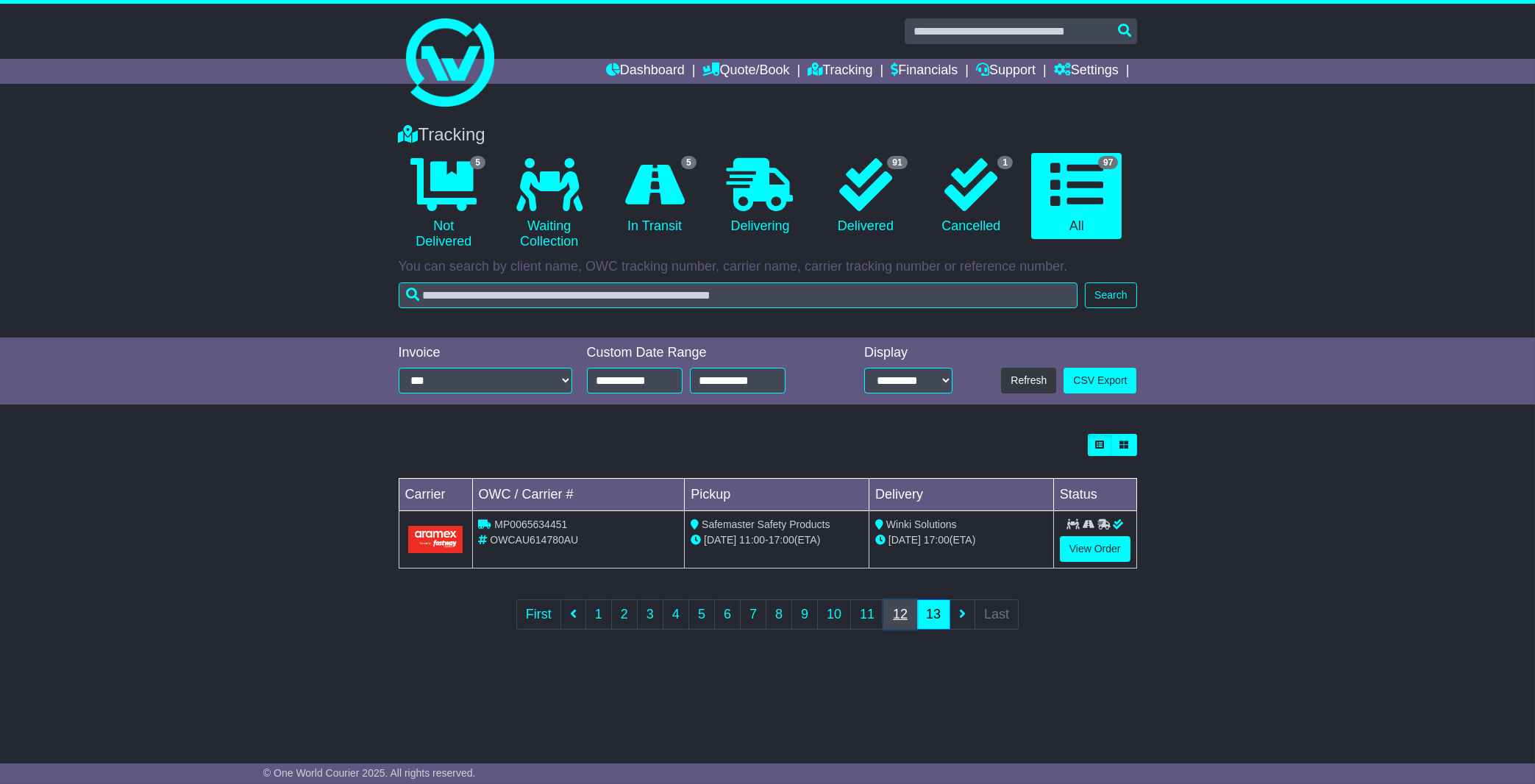
click at [902, 622] on link "12" at bounding box center [900, 614] width 34 height 30
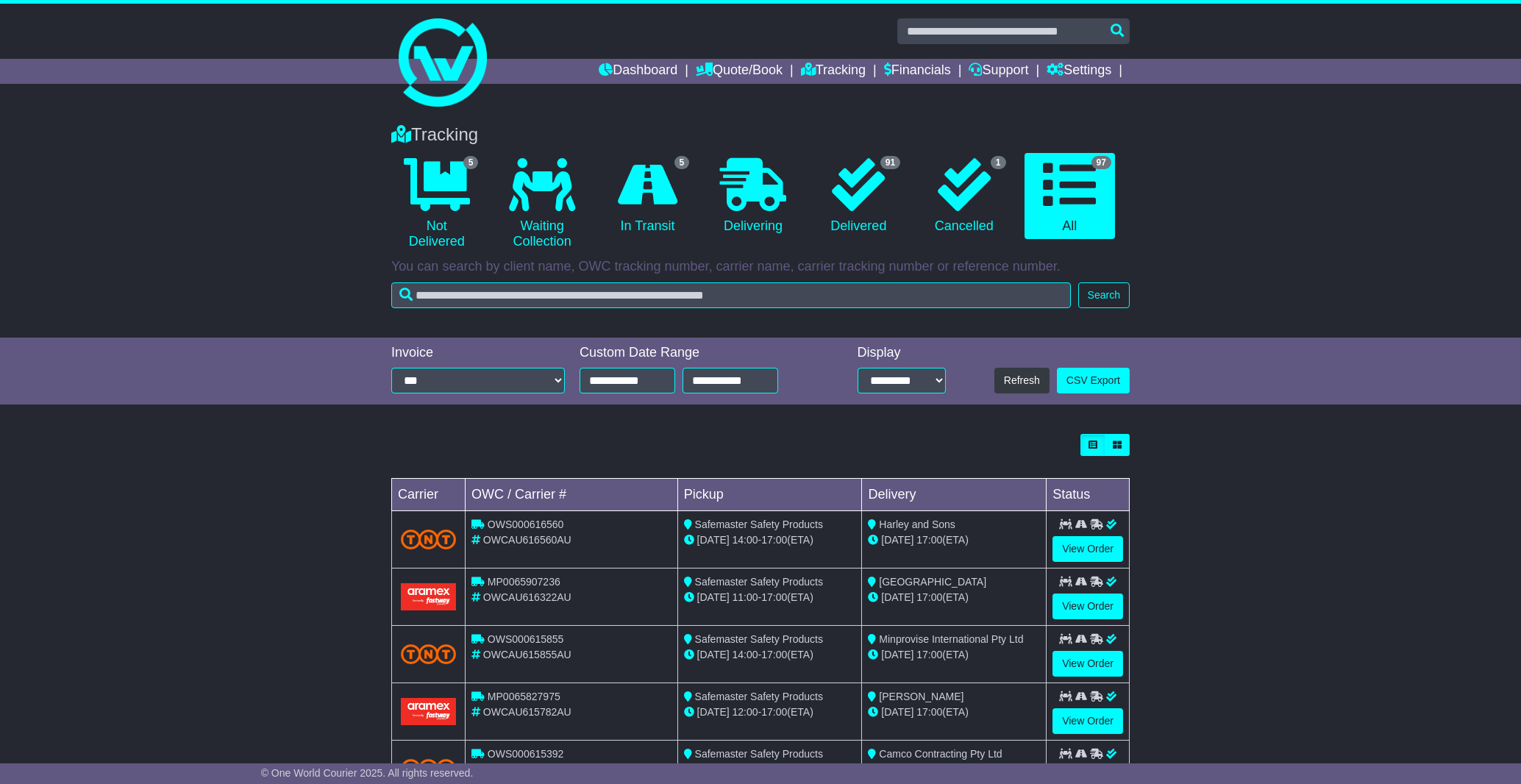
drag, startPoint x: 1520, startPoint y: 409, endPoint x: 1521, endPoint y: 455, distance: 46.0
click at [1520, 455] on html "marketing@safemaster.net.au Logout Dylan Ooi marketing@safemaster.net.au 086243…" at bounding box center [760, 392] width 1521 height 784
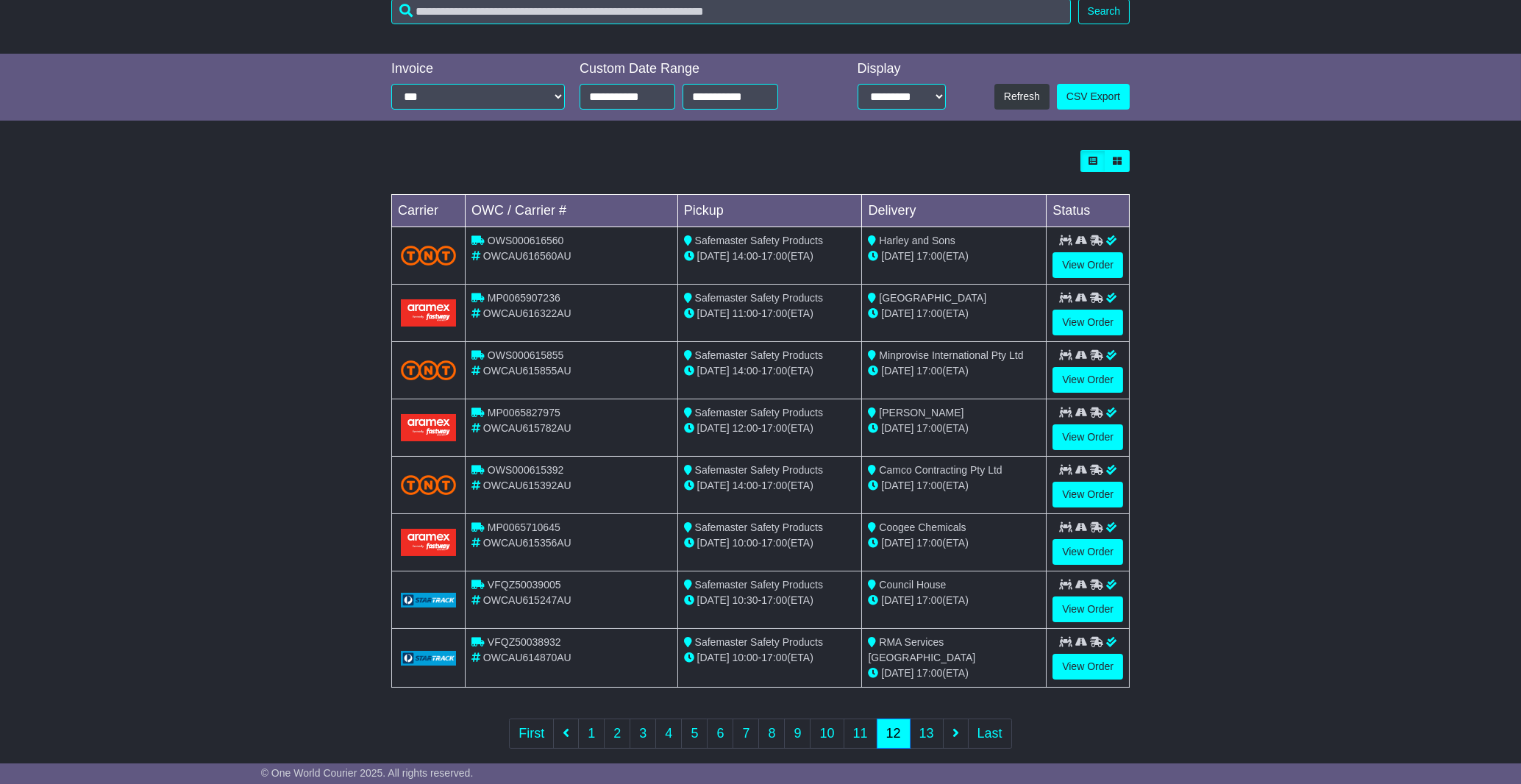
scroll to position [305, 0]
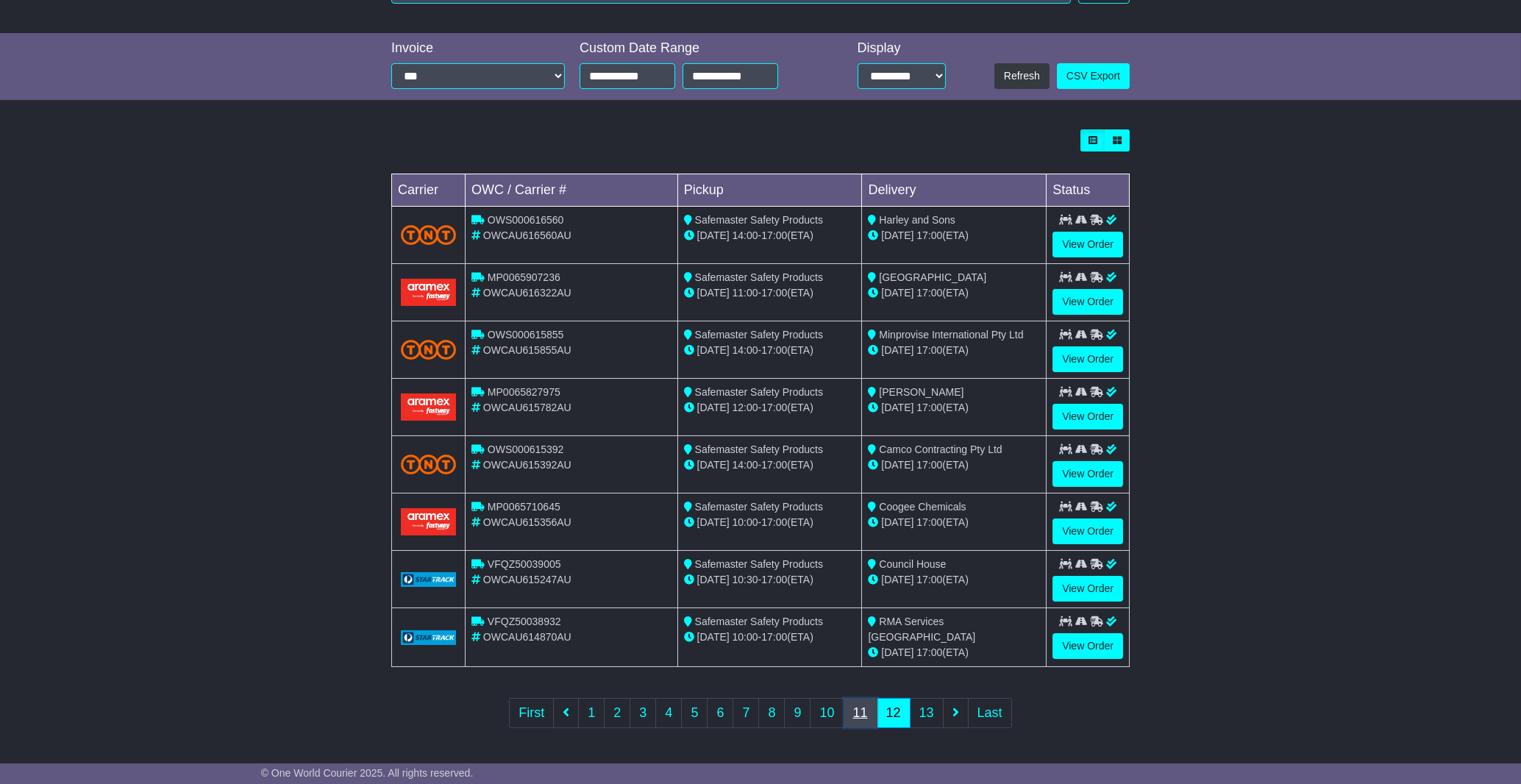
click at [856, 711] on link "11" at bounding box center [860, 713] width 34 height 30
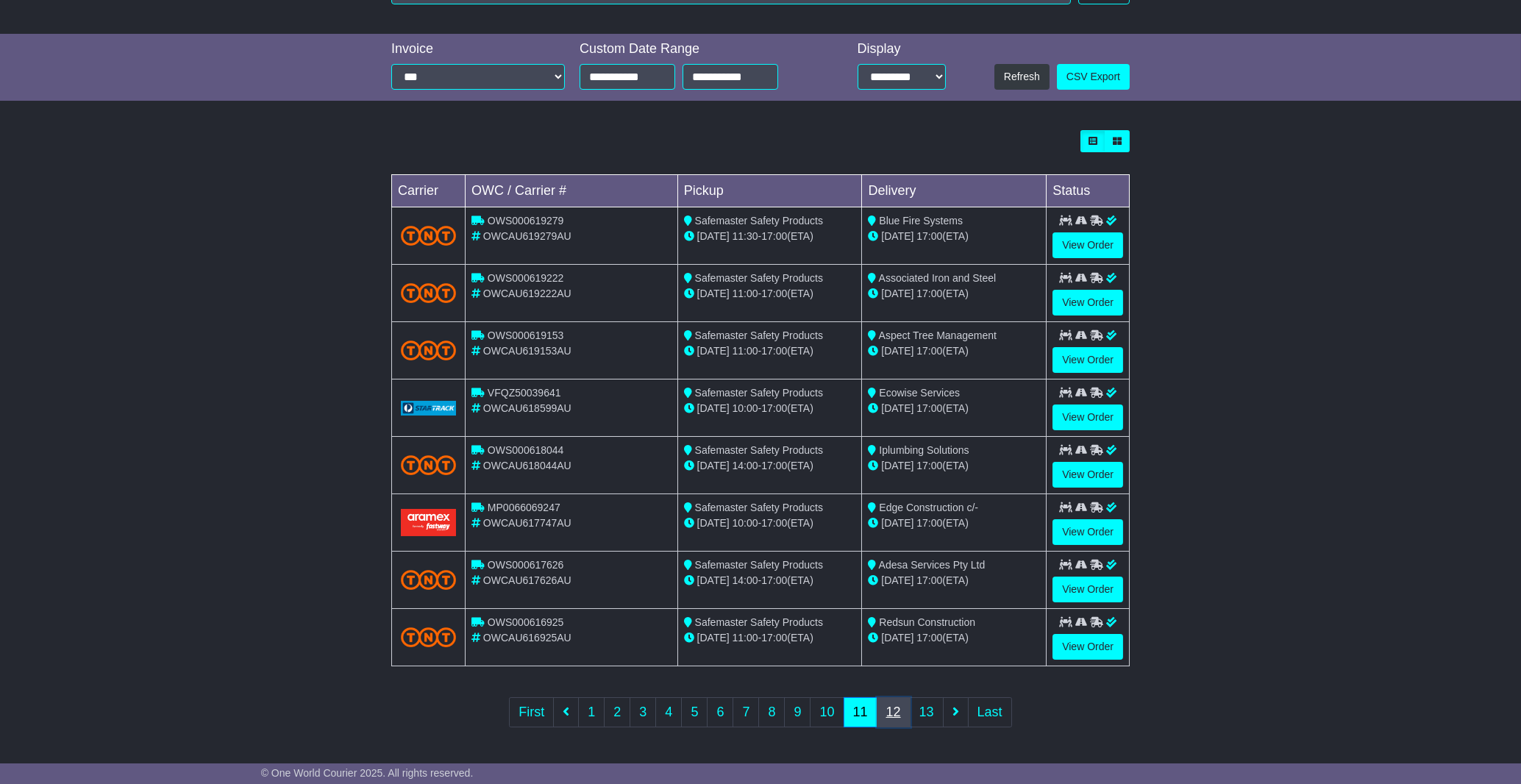
click at [889, 721] on link "12" at bounding box center [893, 712] width 34 height 30
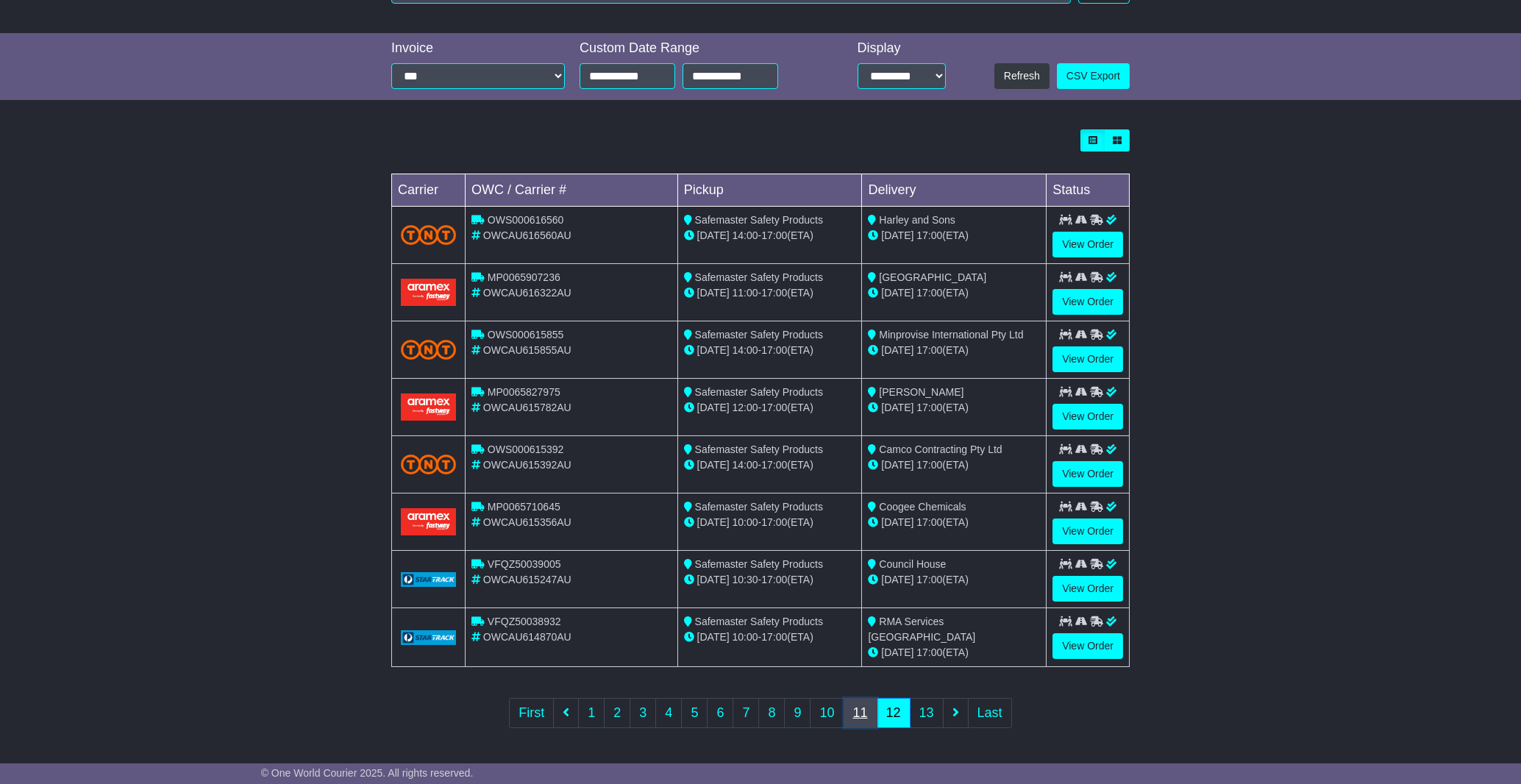
click at [865, 716] on link "11" at bounding box center [860, 713] width 34 height 30
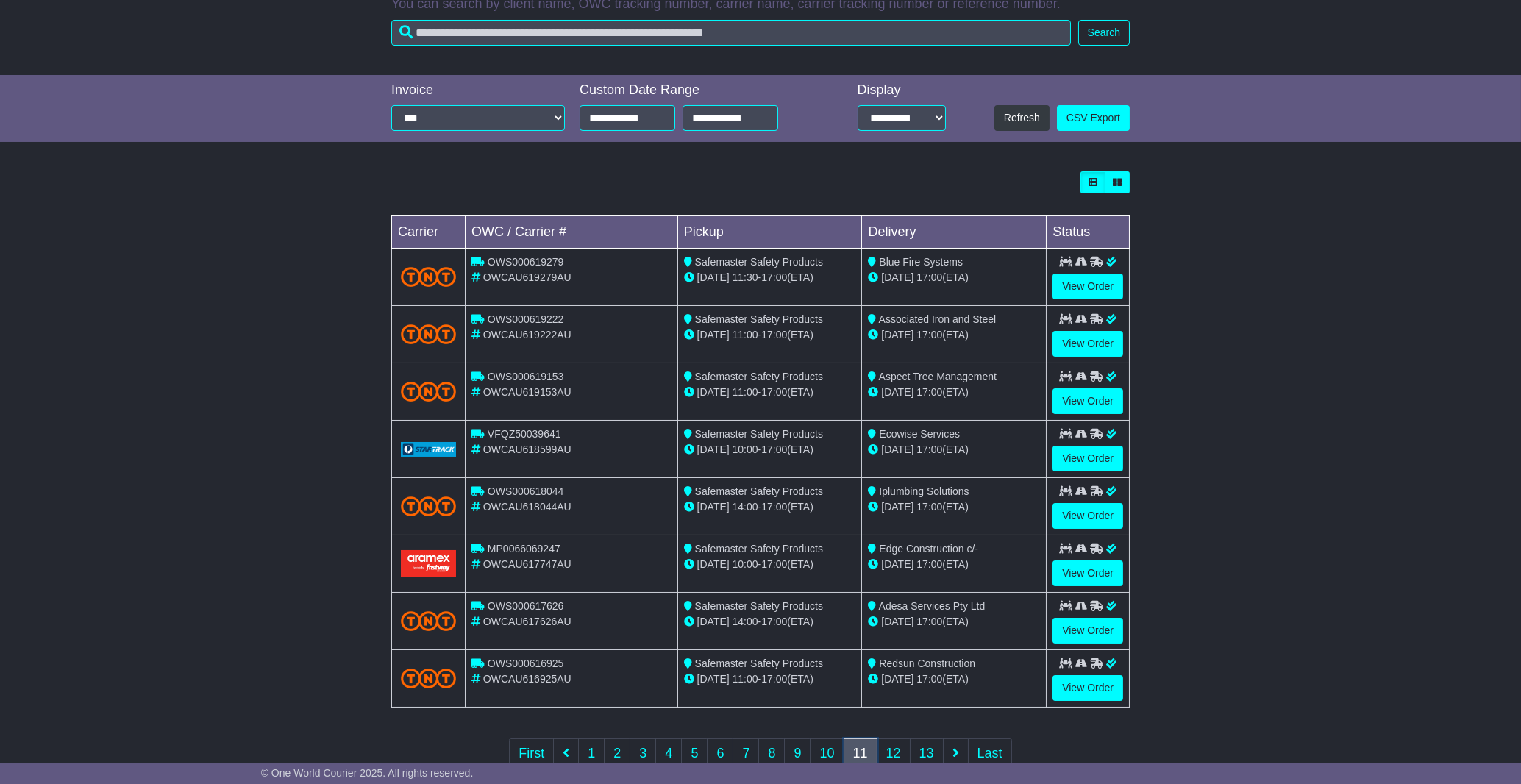
scroll to position [263, 0]
click at [893, 755] on link "12" at bounding box center [893, 752] width 34 height 30
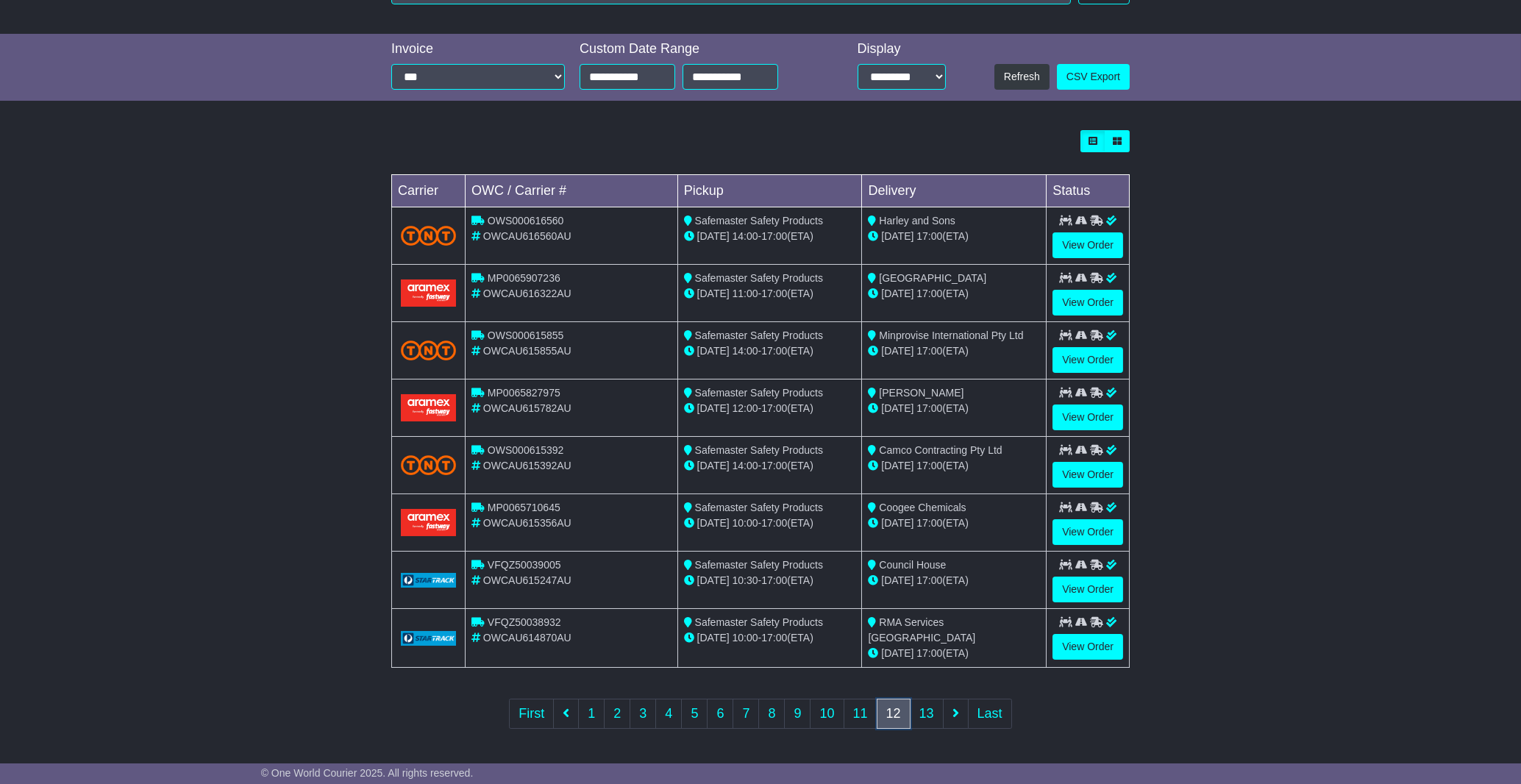
scroll to position [305, 0]
click at [838, 717] on link "10" at bounding box center [826, 713] width 34 height 30
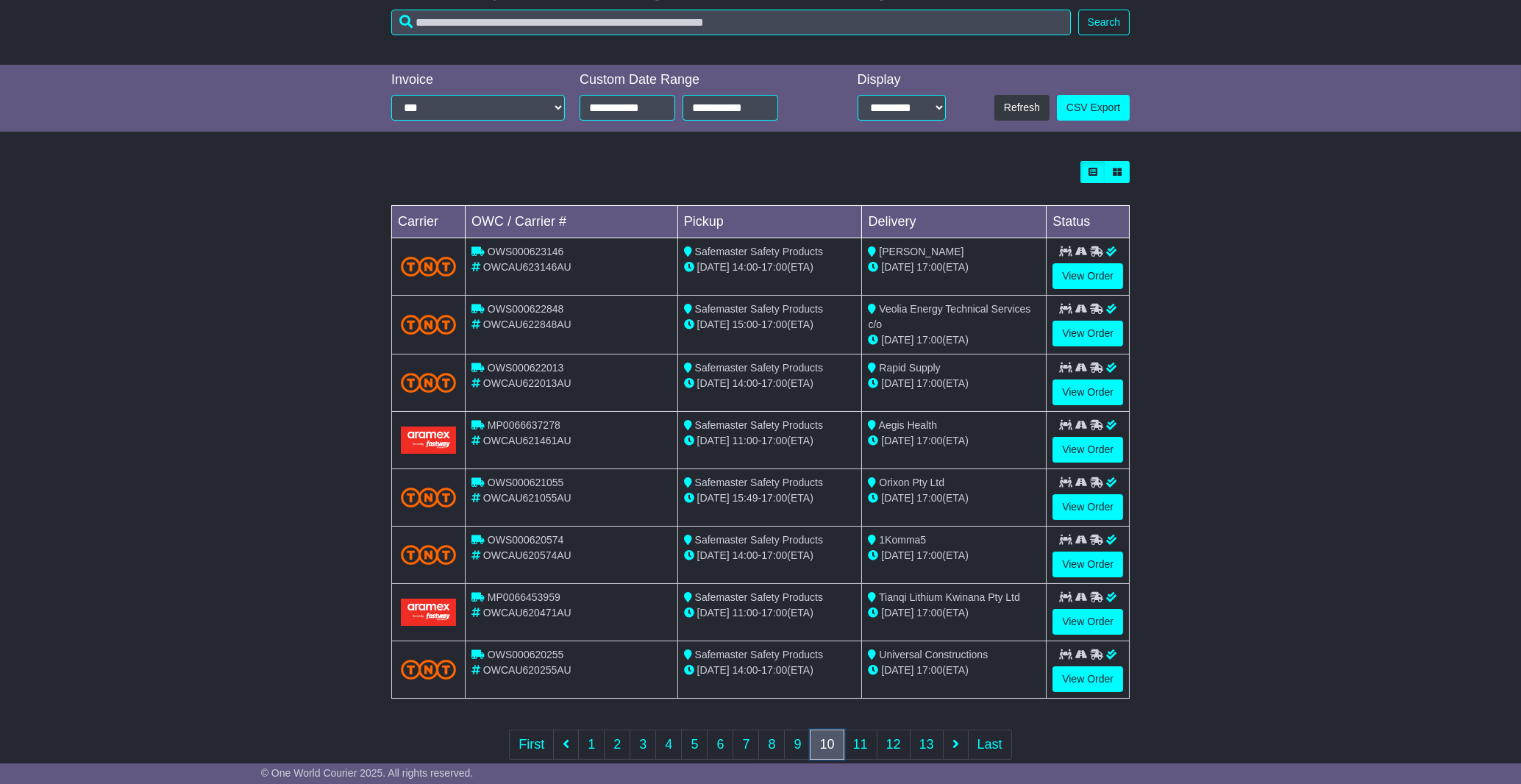
scroll to position [271, 0]
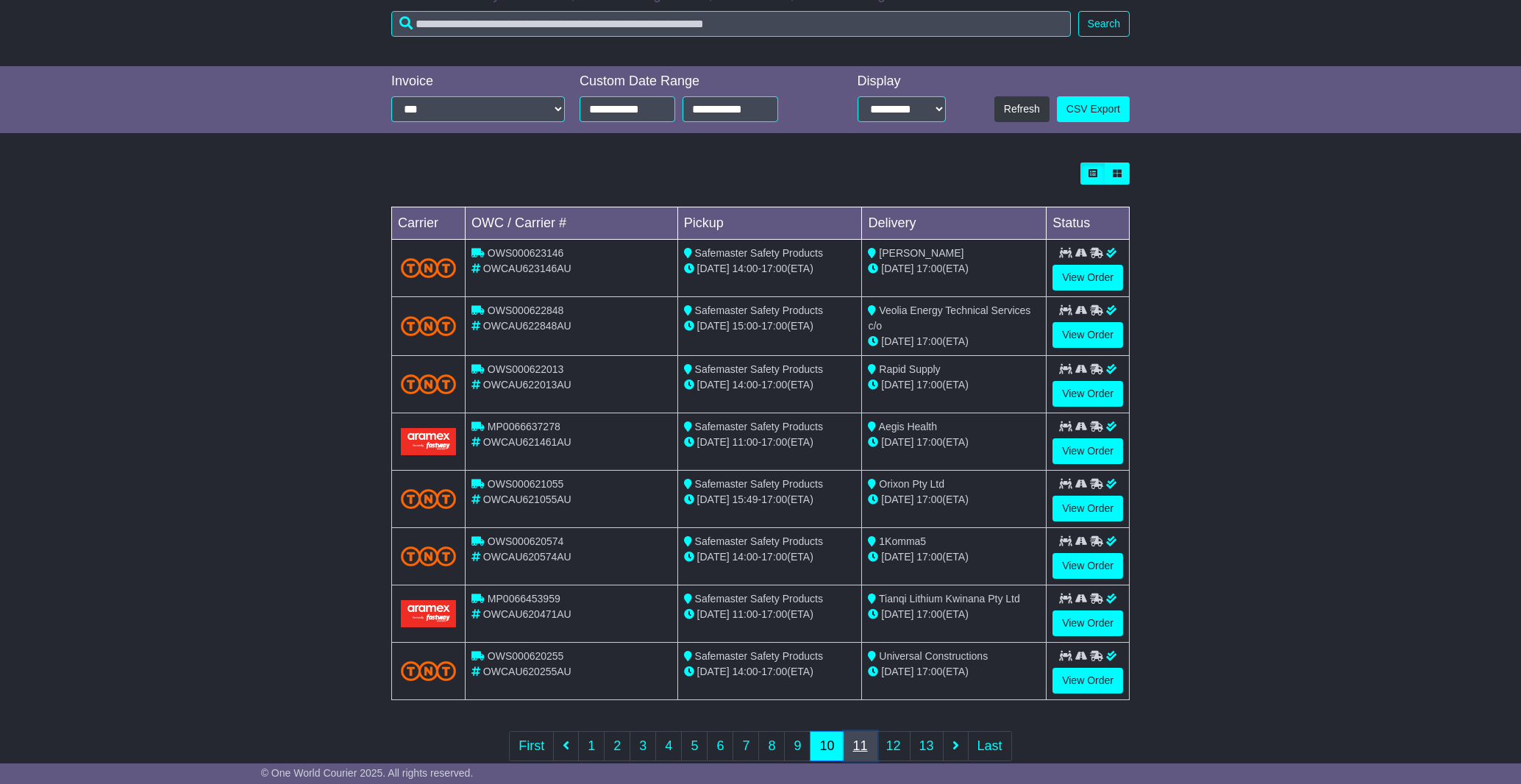
click at [859, 751] on link "11" at bounding box center [860, 746] width 34 height 30
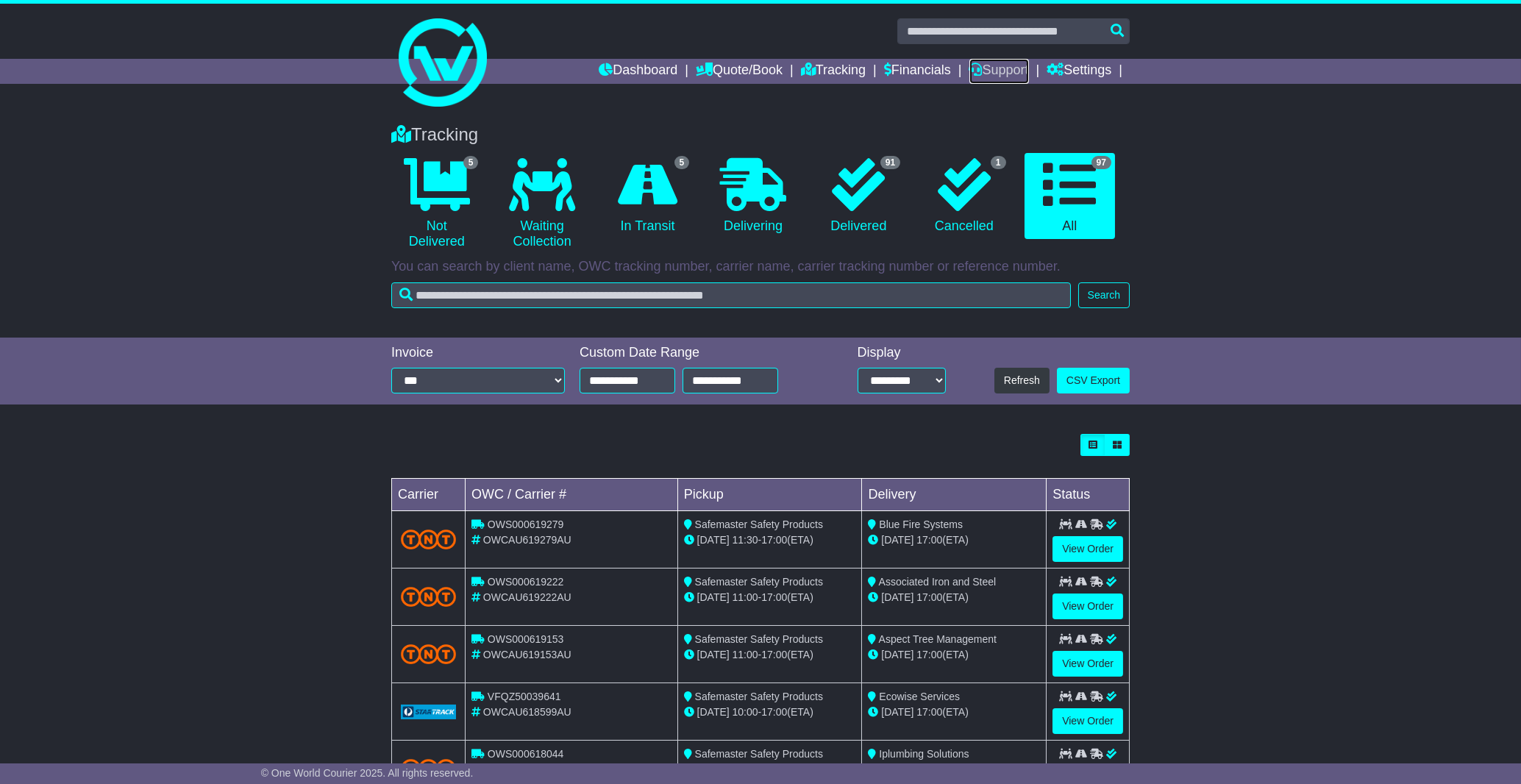
scroll to position [305, 0]
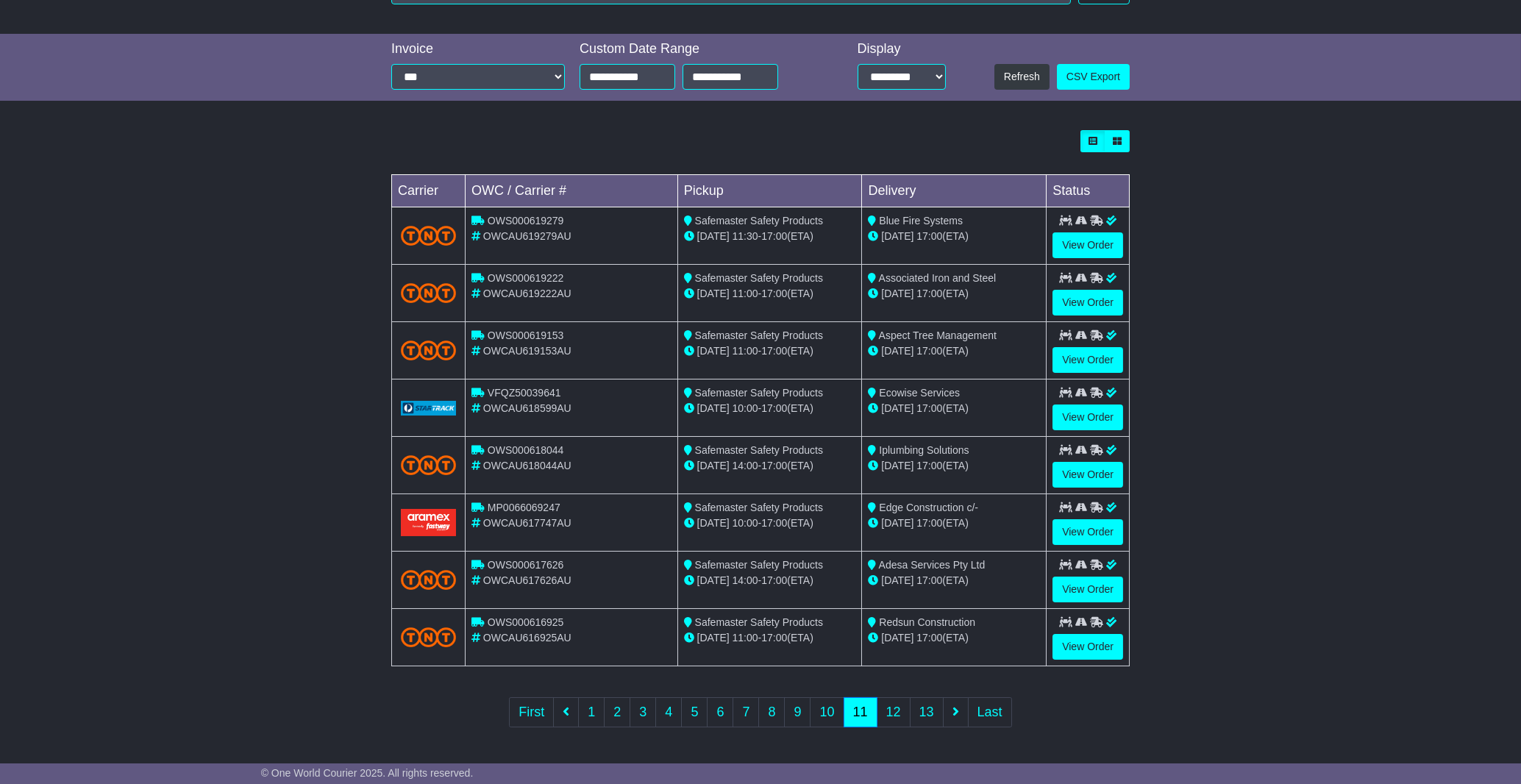
click at [1327, 423] on div "Loading... No bookings found Carrier OWC / Carrier # Pickup Delivery Status OWS…" at bounding box center [760, 439] width 1521 height 632
click at [887, 713] on link "12" at bounding box center [893, 712] width 34 height 30
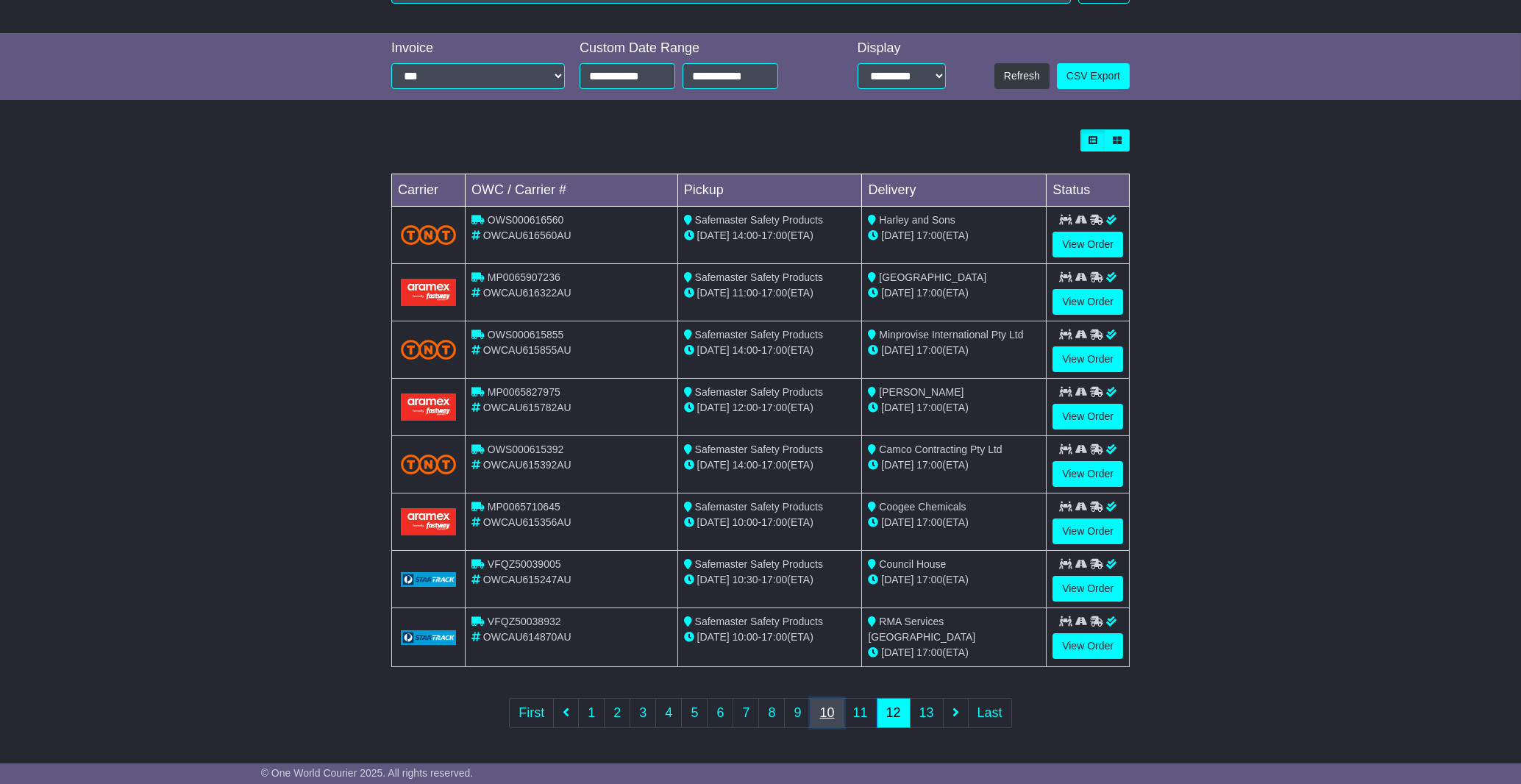
click at [823, 717] on link "10" at bounding box center [826, 713] width 34 height 30
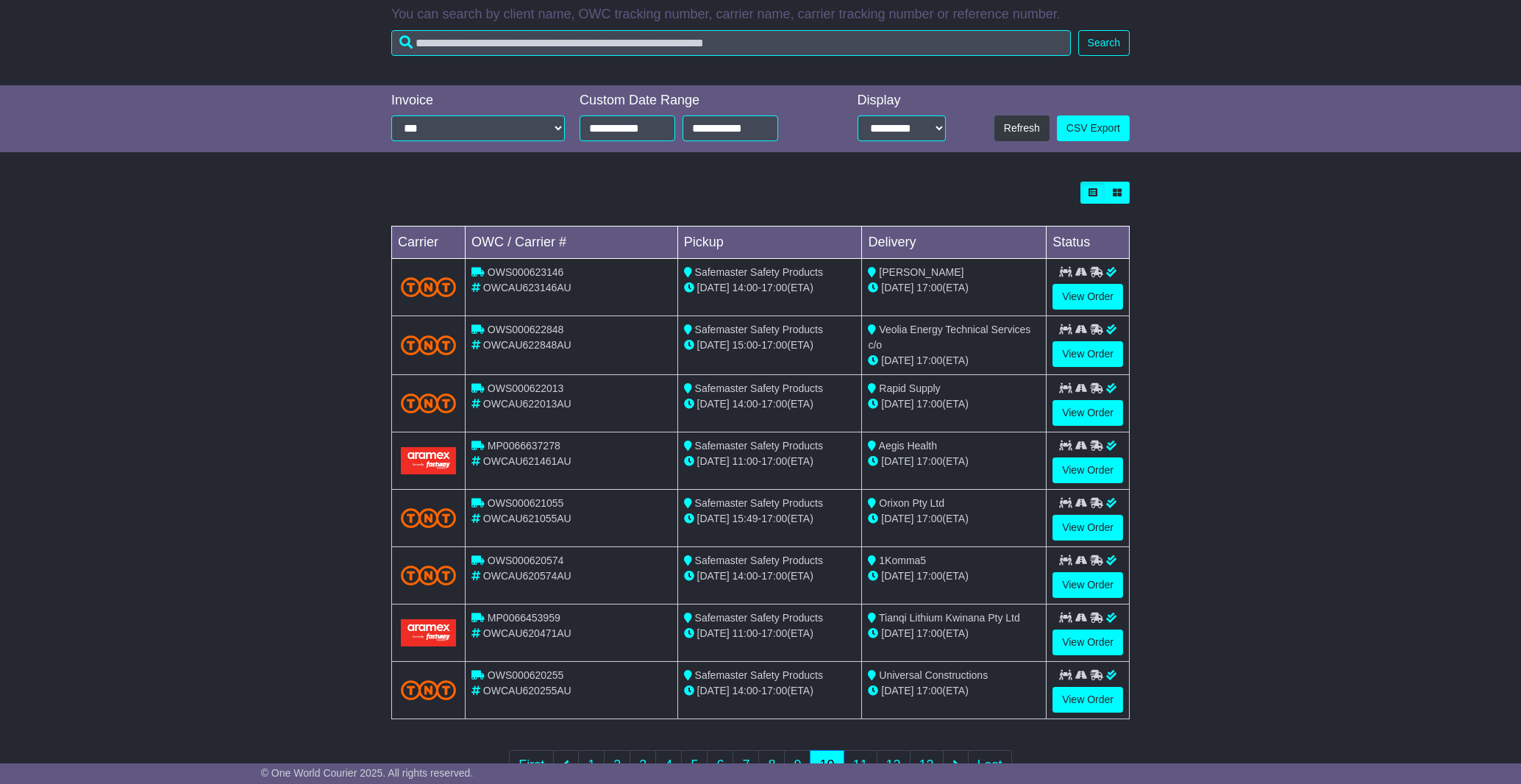
scroll to position [227, 0]
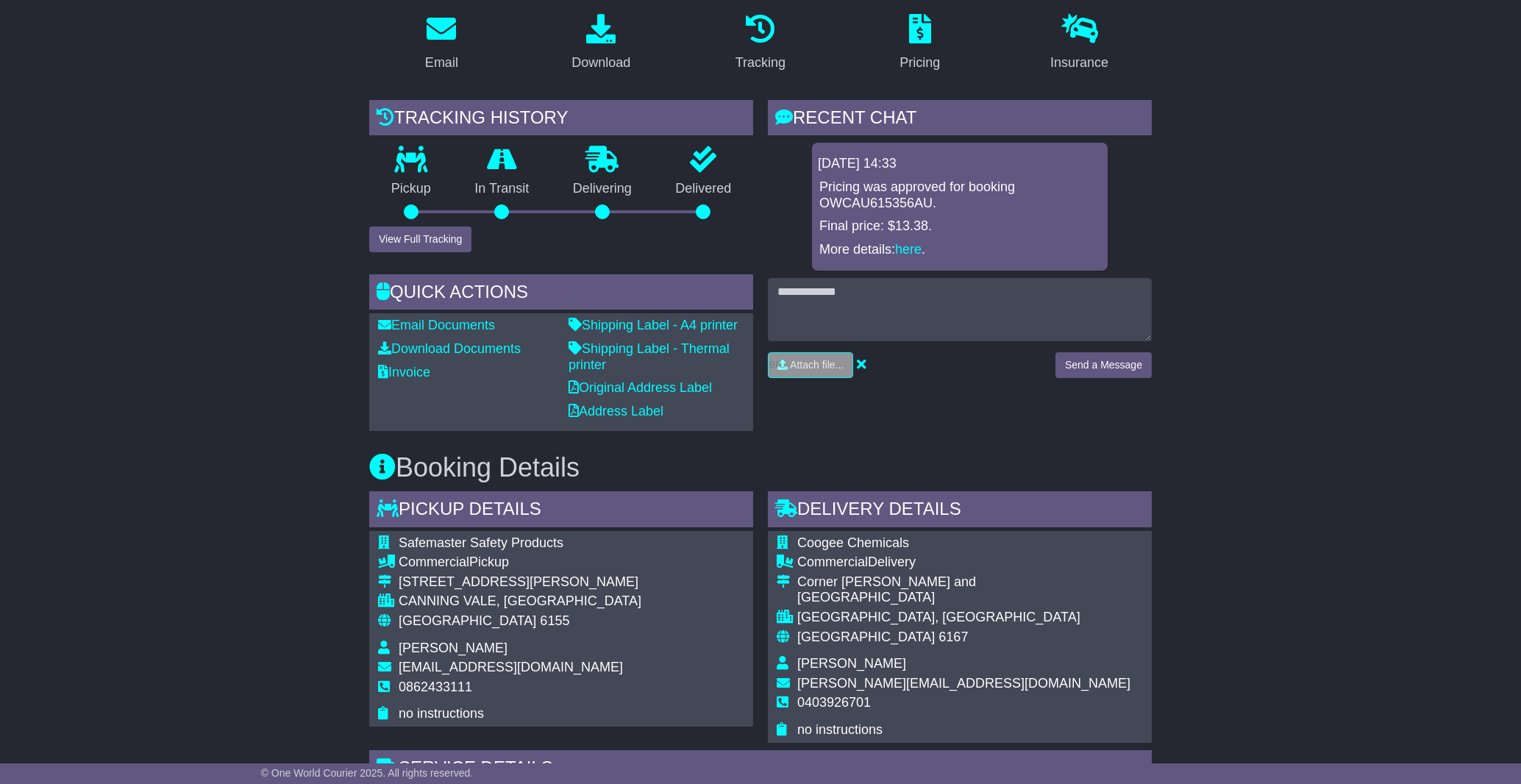
scroll to position [268, 0]
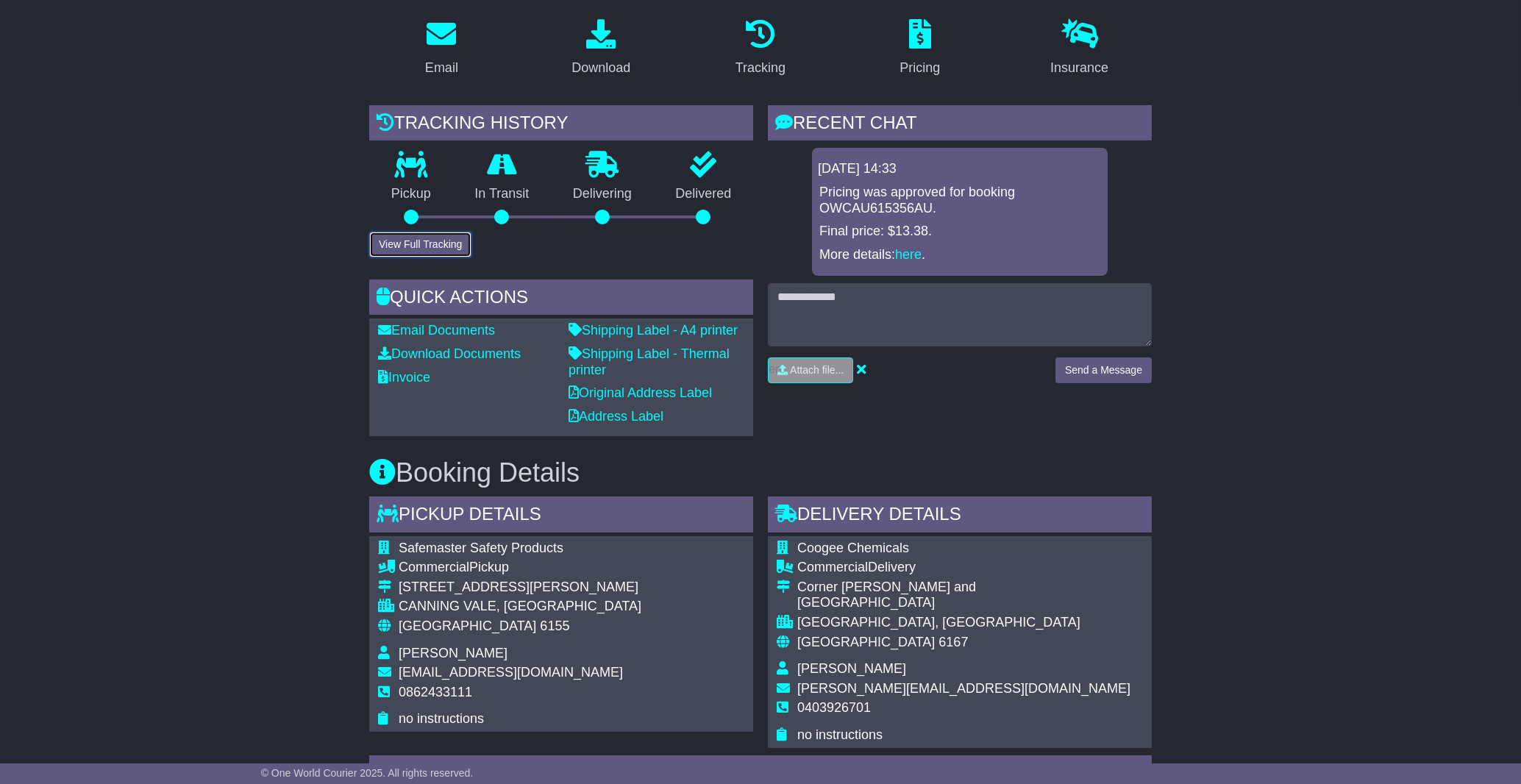
click at [453, 240] on button "View Full Tracking" at bounding box center [420, 245] width 102 height 26
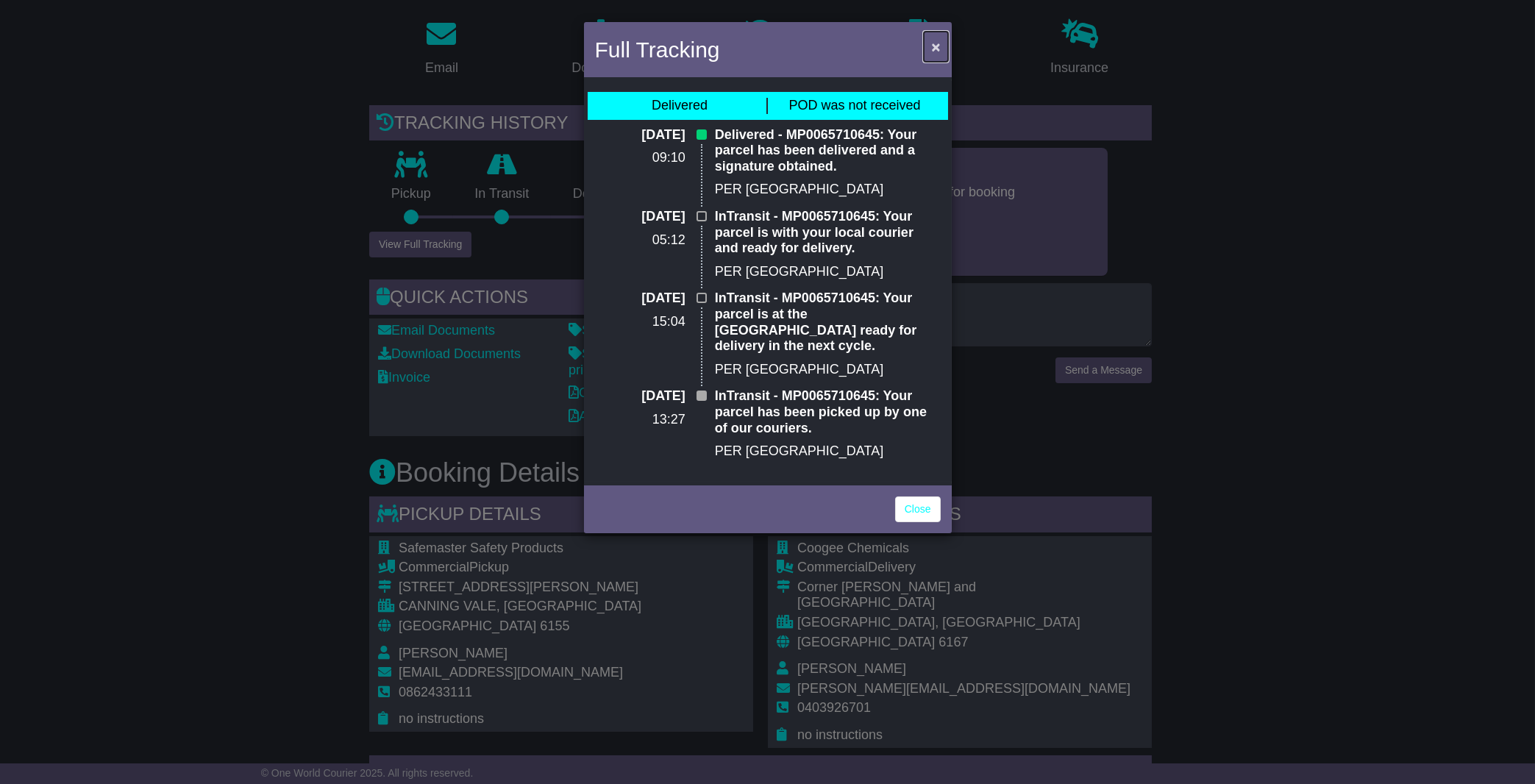
click at [939, 44] on span "×" at bounding box center [936, 47] width 9 height 17
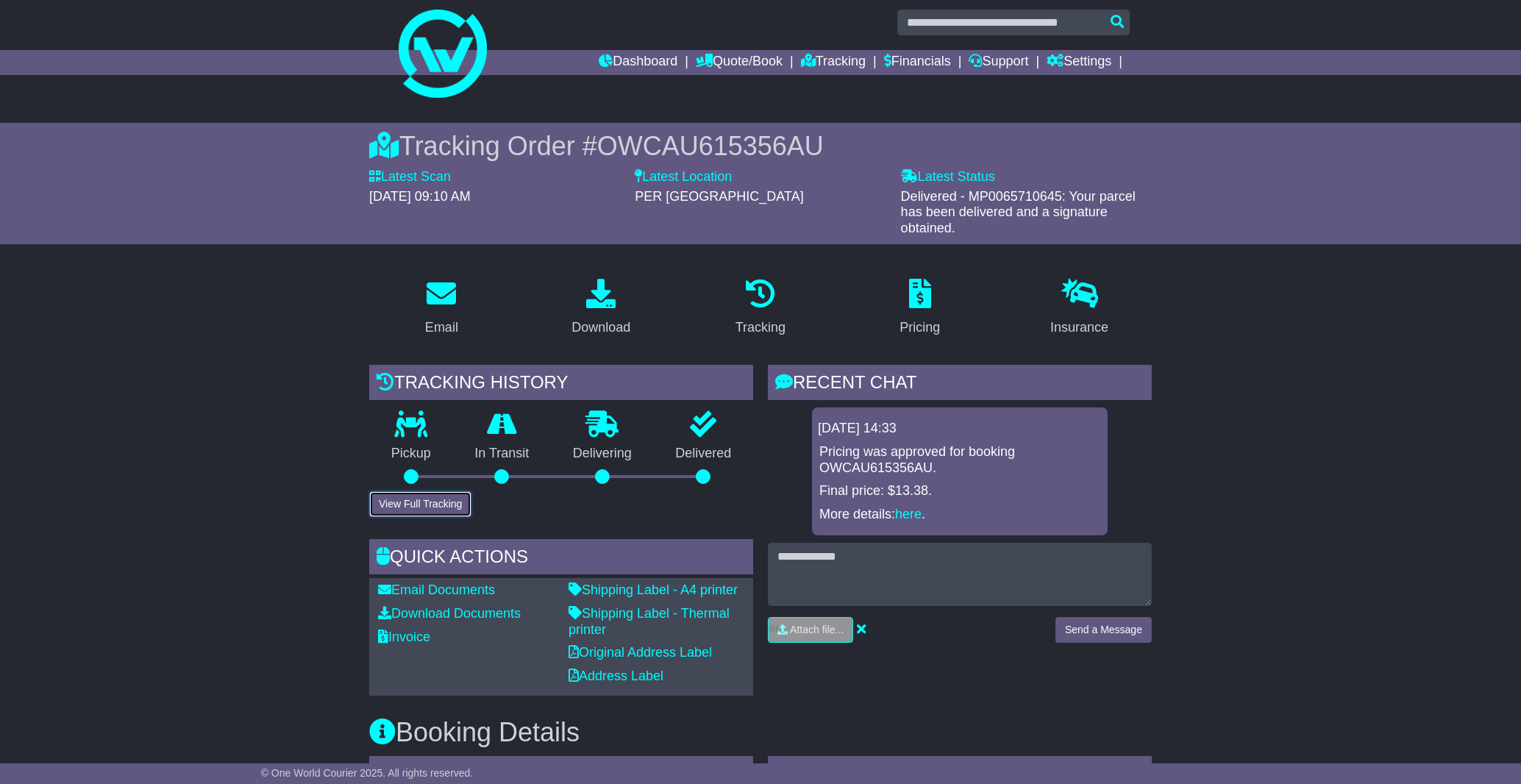
scroll to position [0, 0]
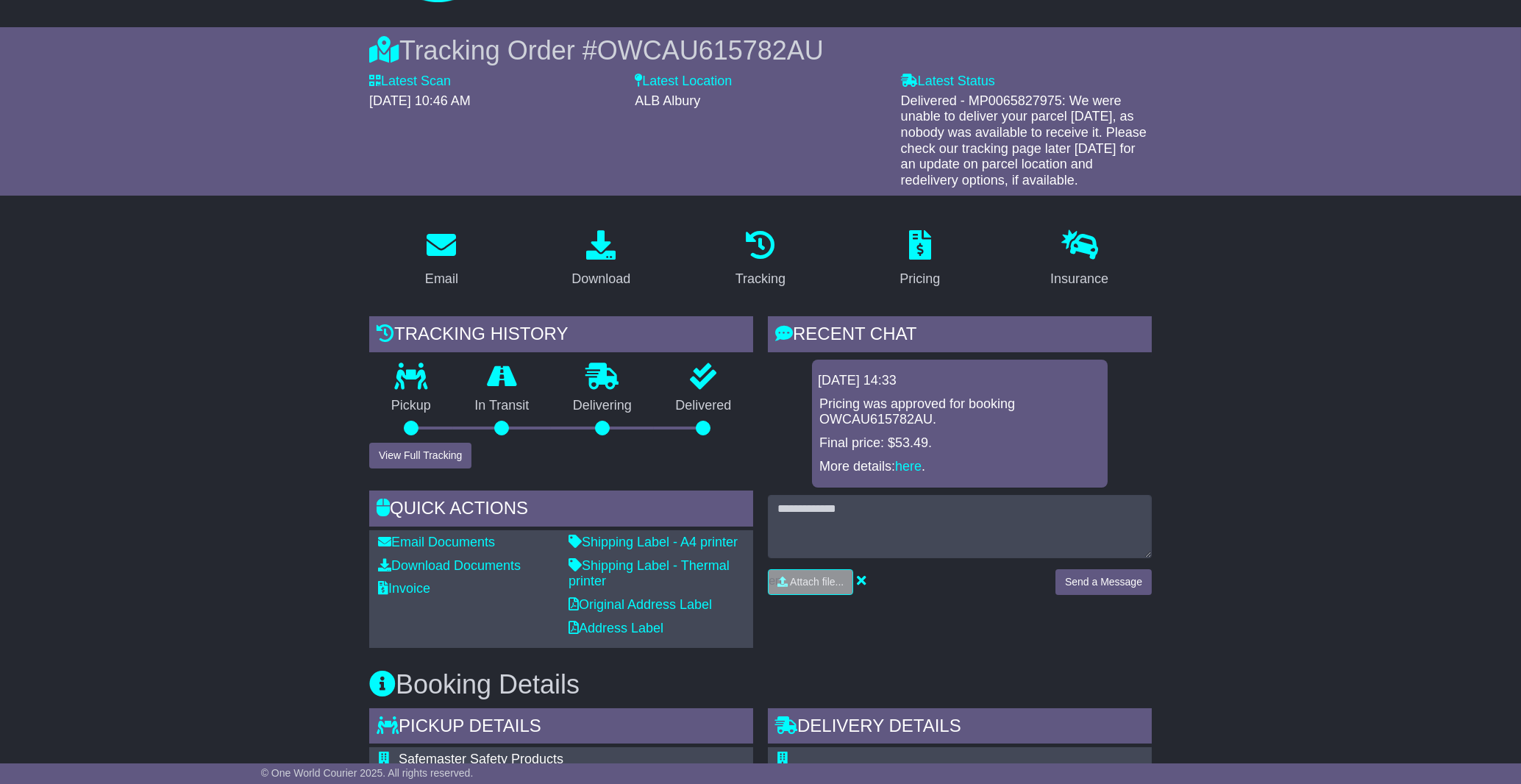
scroll to position [181, 0]
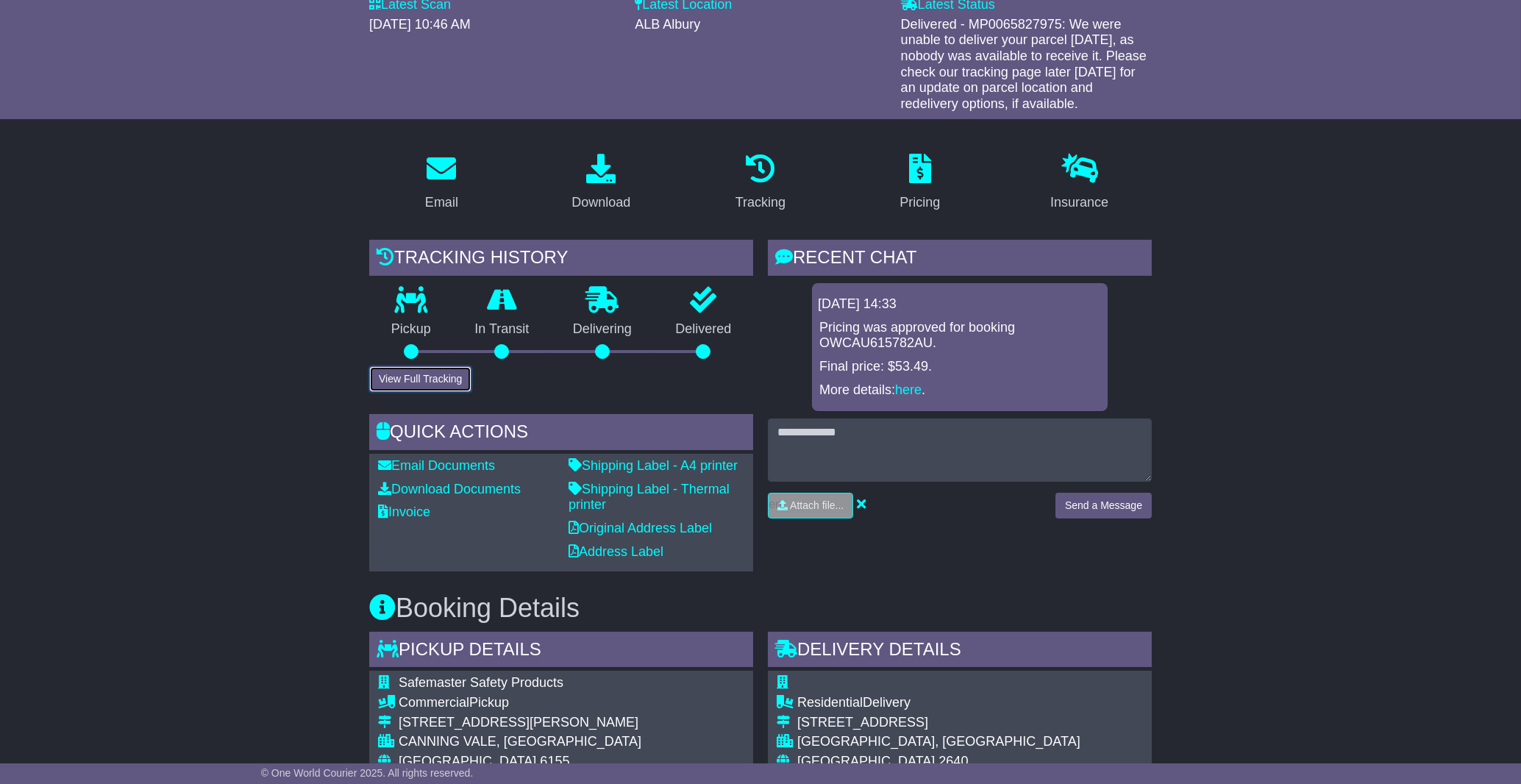
click at [458, 372] on button "View Full Tracking" at bounding box center [420, 379] width 102 height 26
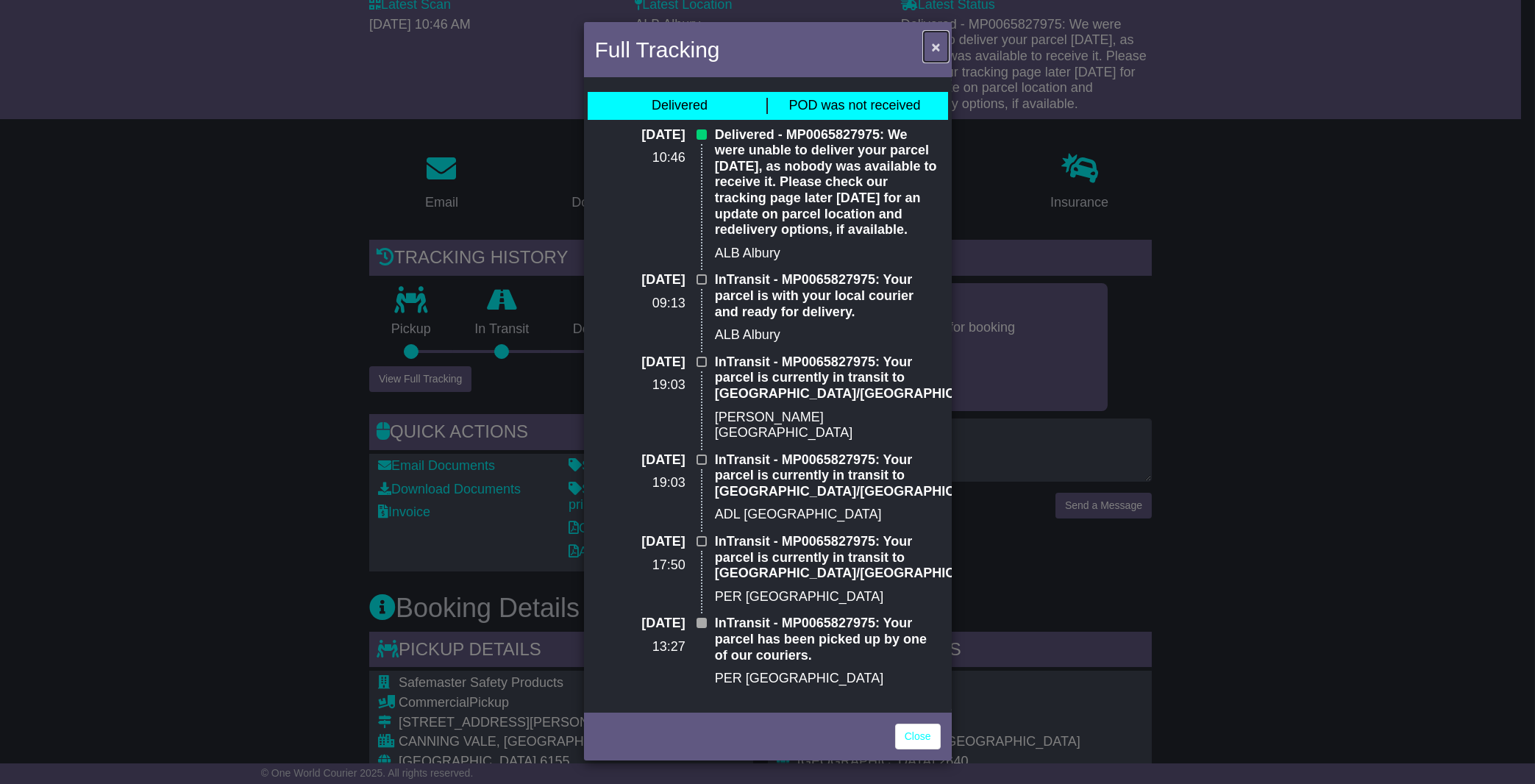
click at [940, 47] on span "×" at bounding box center [936, 47] width 9 height 17
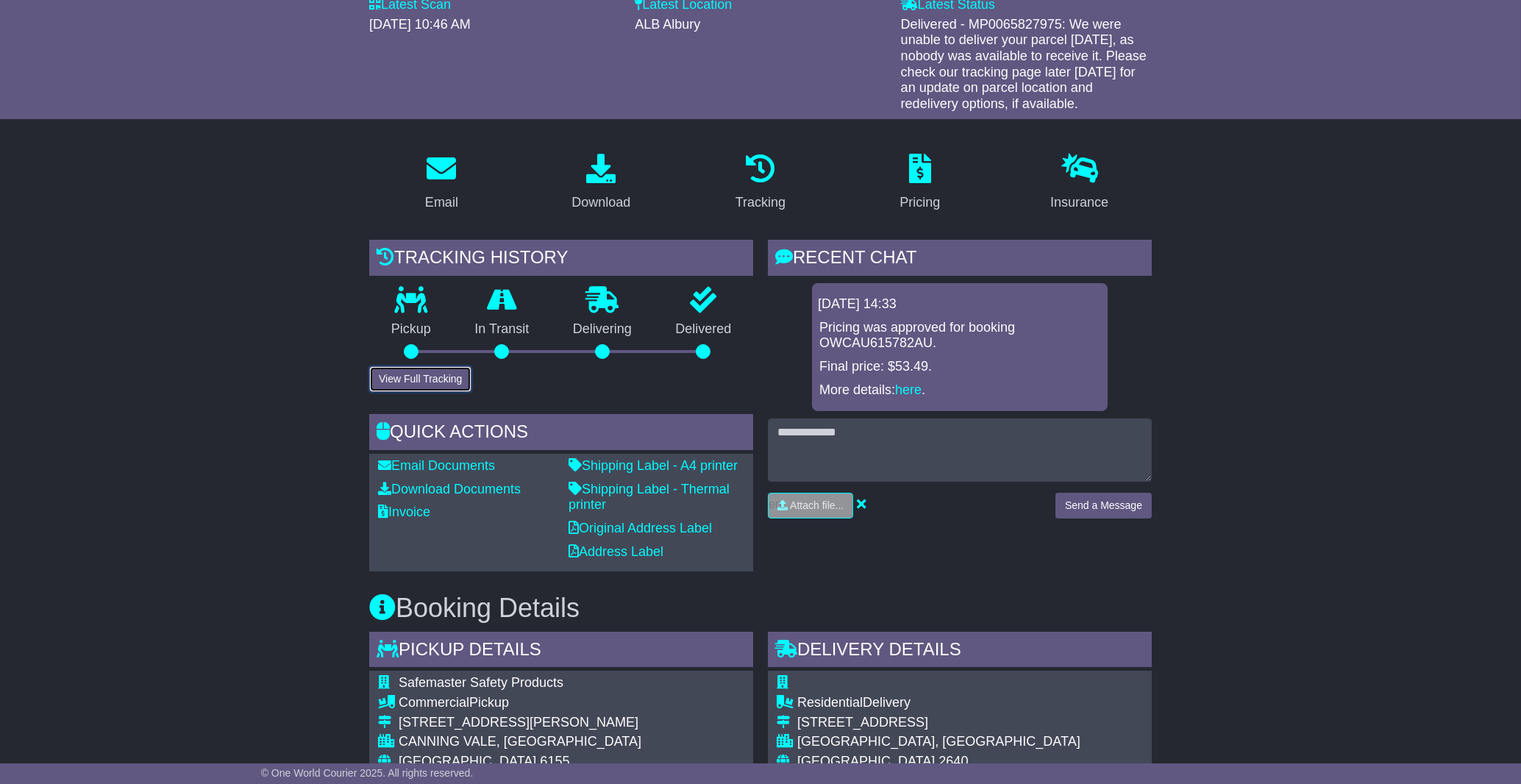
click at [449, 376] on button "View Full Tracking" at bounding box center [420, 379] width 102 height 26
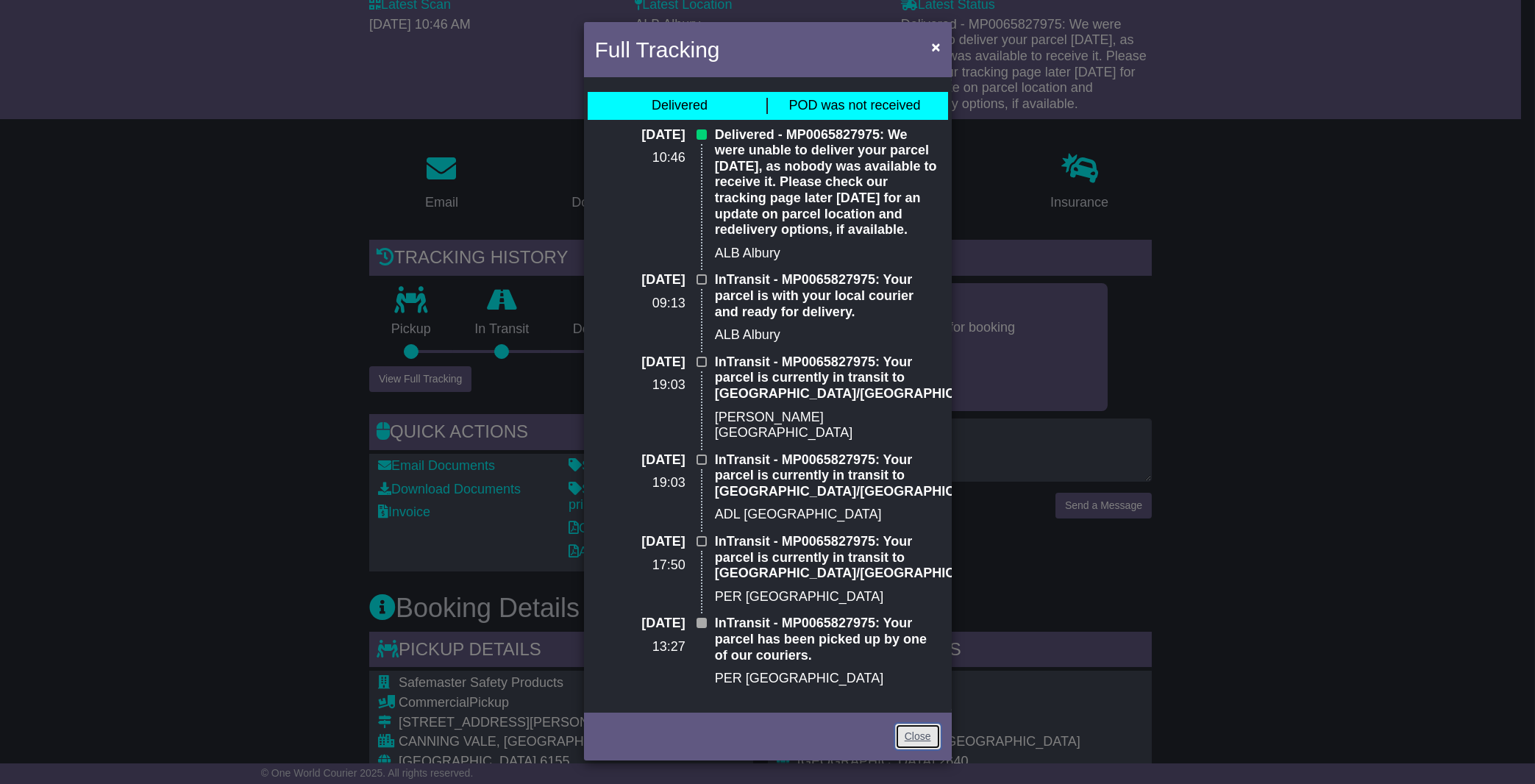
click at [908, 724] on link "Close" at bounding box center [918, 737] width 46 height 26
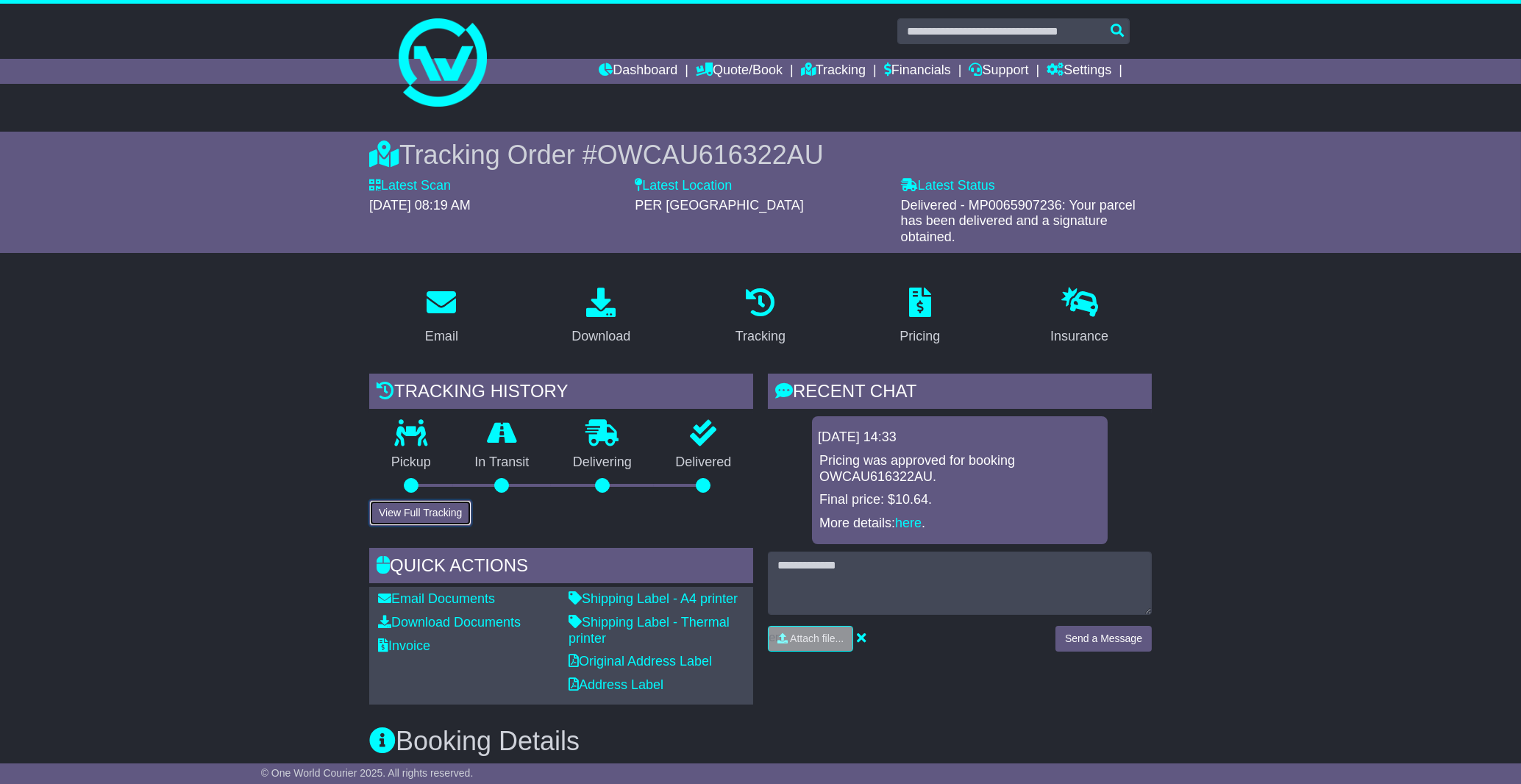
click at [424, 513] on button "View Full Tracking" at bounding box center [420, 513] width 102 height 26
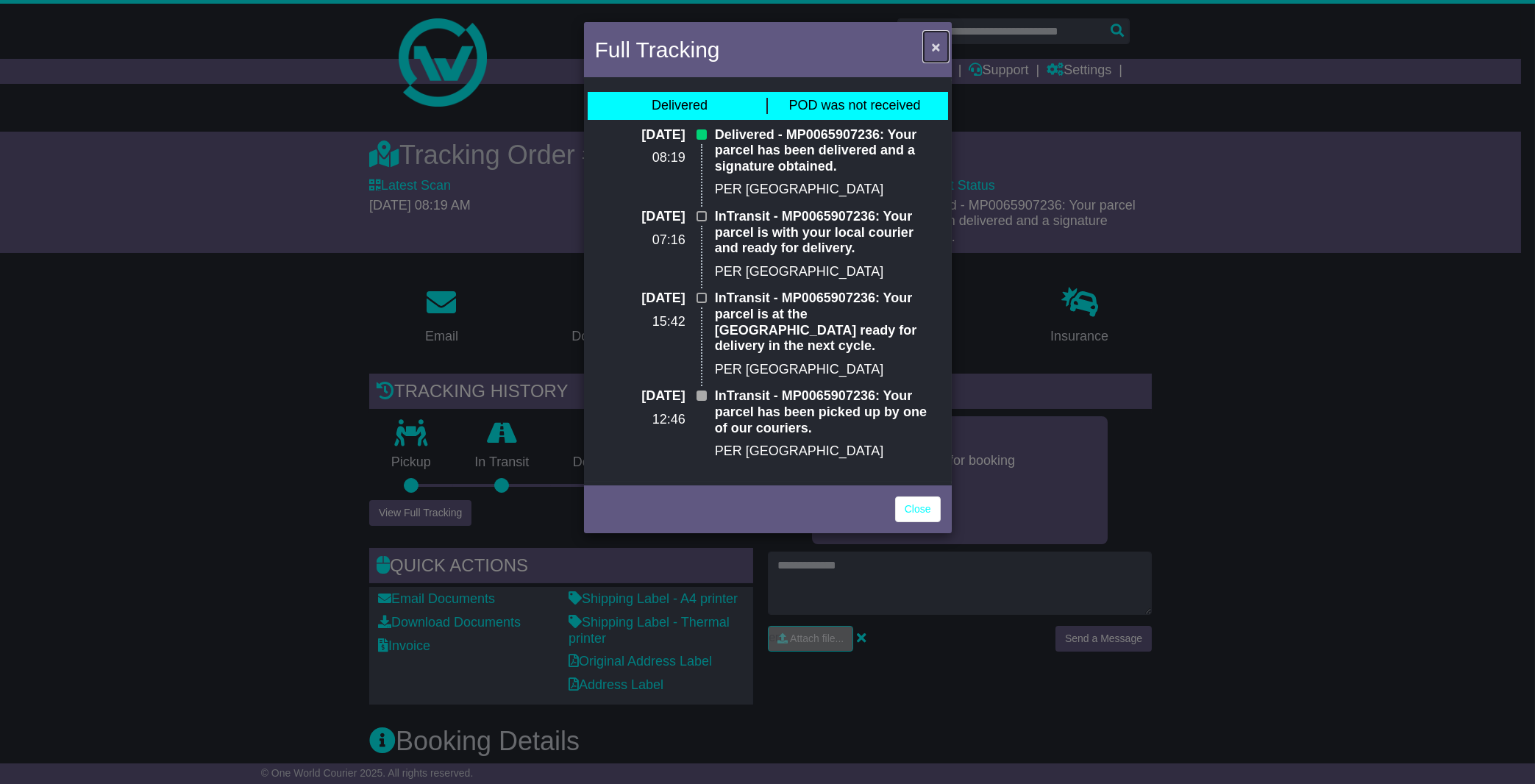
click at [939, 45] on span "×" at bounding box center [936, 47] width 9 height 17
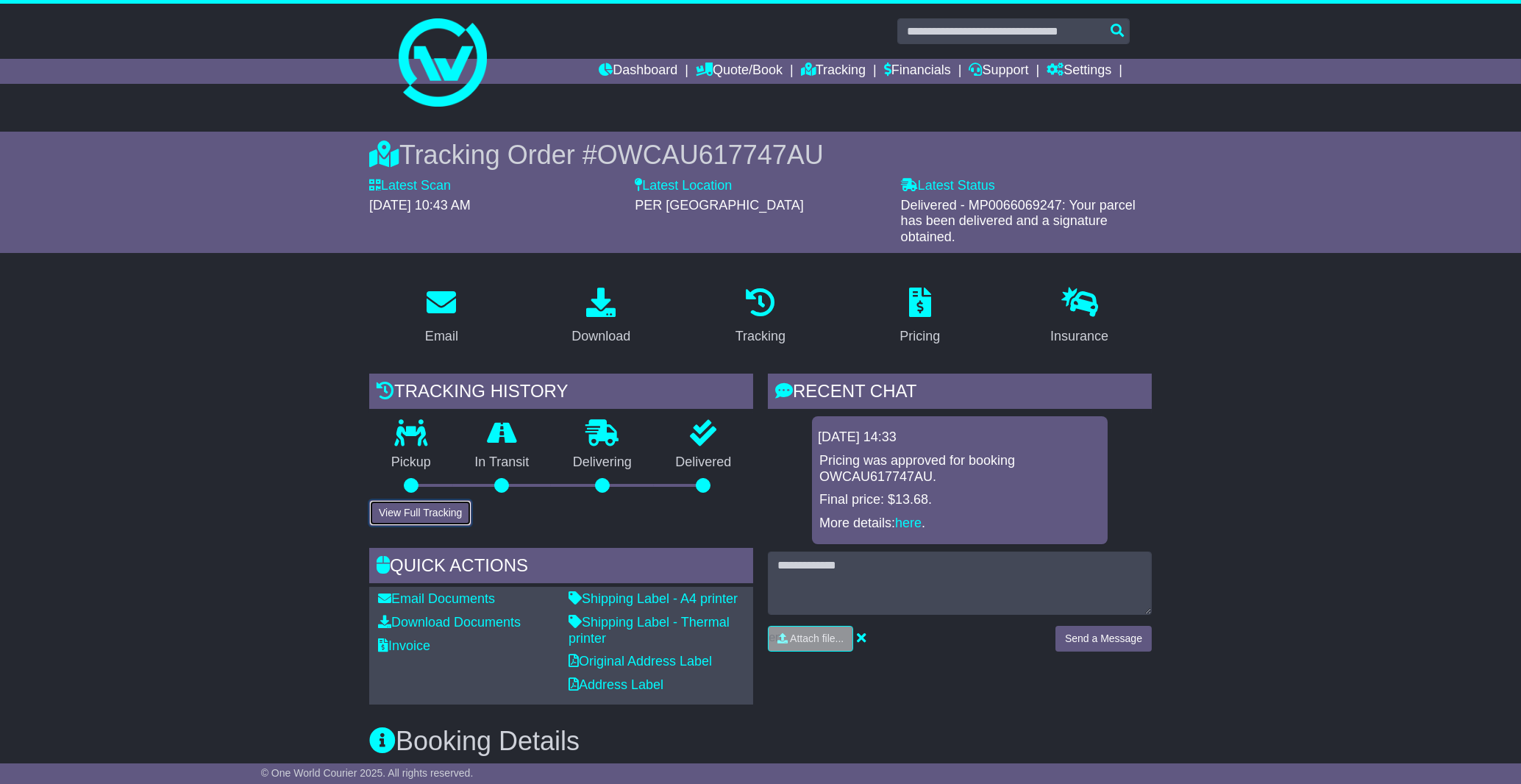
click at [446, 517] on button "View Full Tracking" at bounding box center [420, 513] width 102 height 26
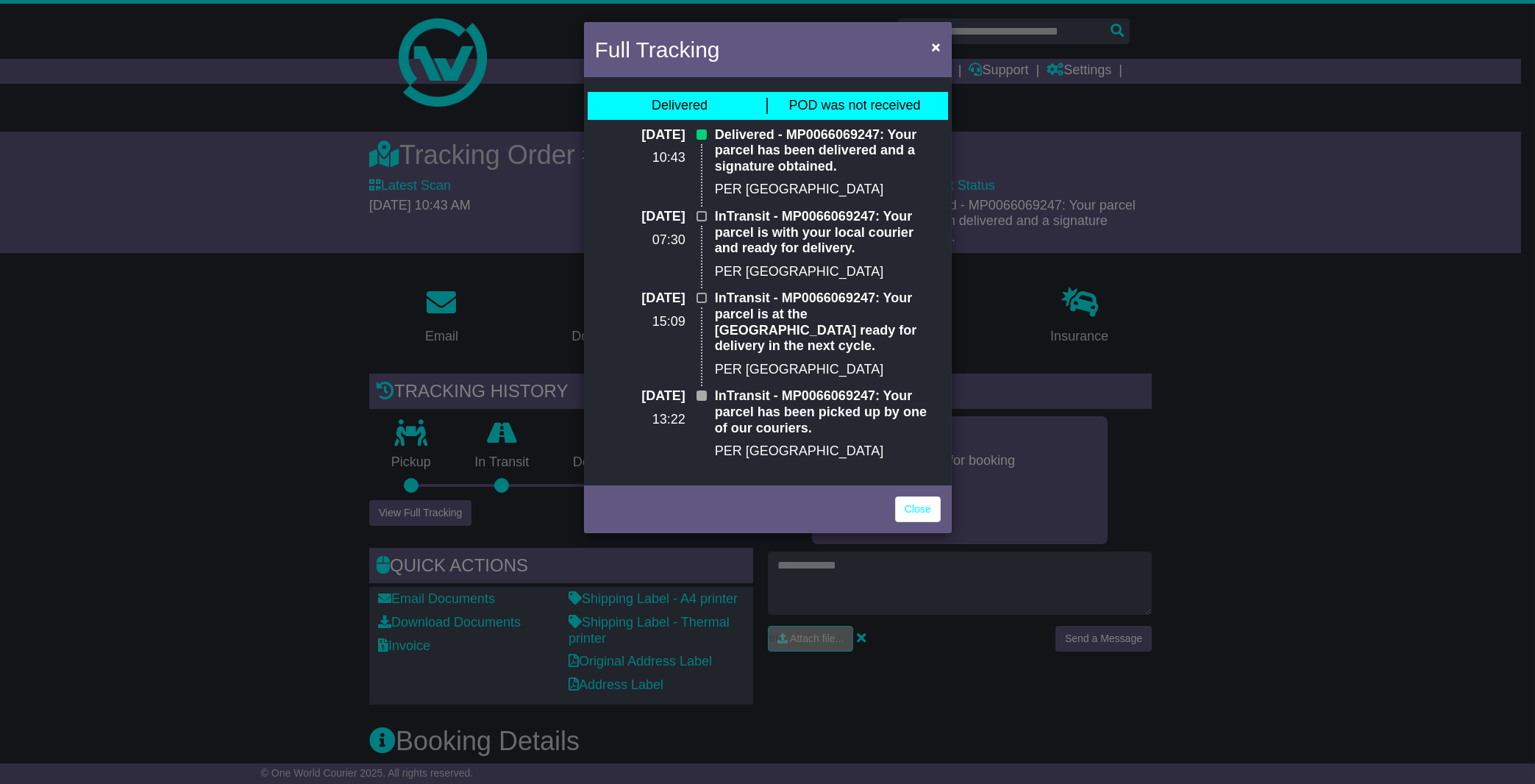
click at [1198, 357] on div "Full Tracking × Delivered POD was not received [DATE] 10:43 Delivered - MP00660…" at bounding box center [767, 392] width 1535 height 784
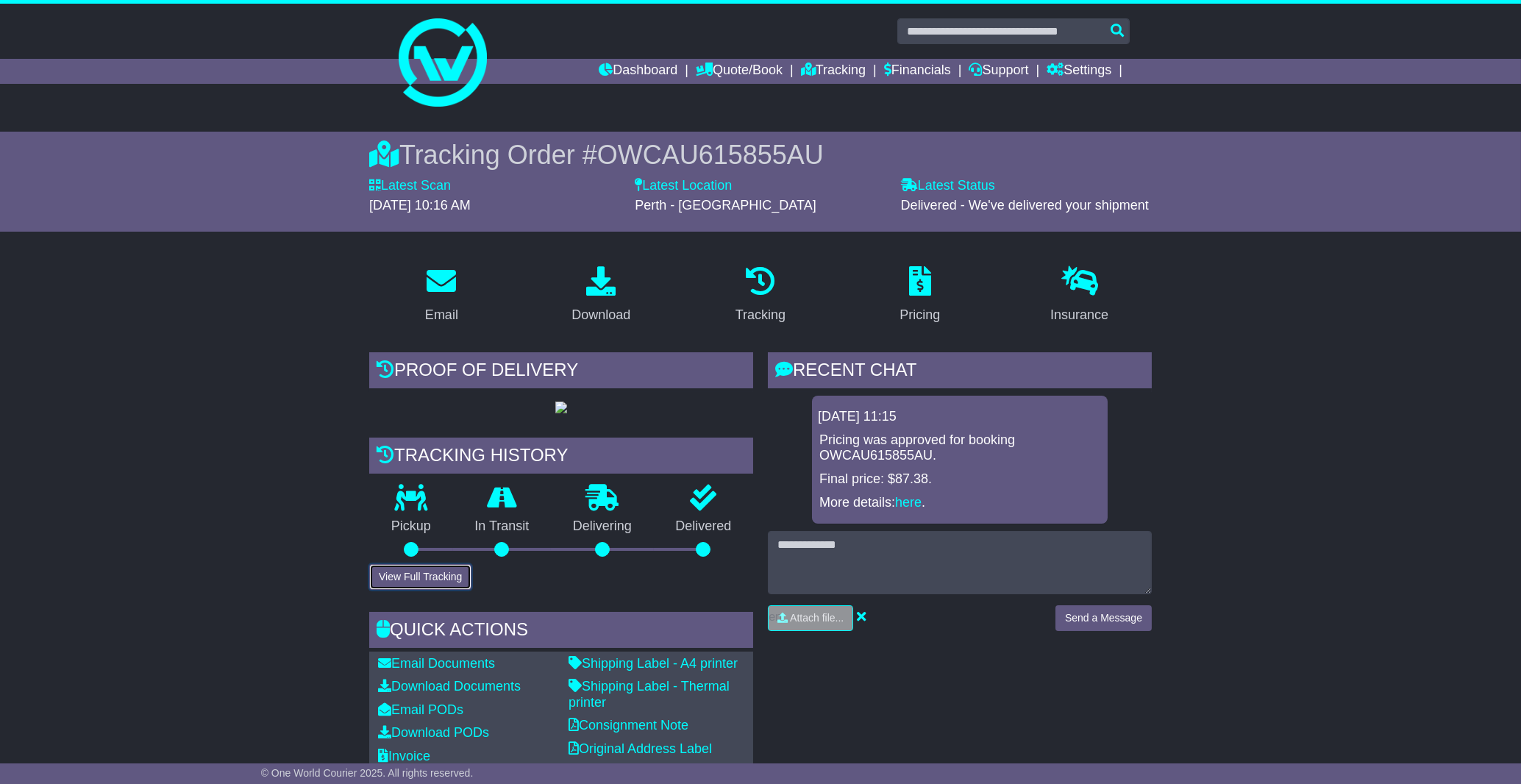
click at [460, 590] on button "View Full Tracking" at bounding box center [420, 577] width 102 height 26
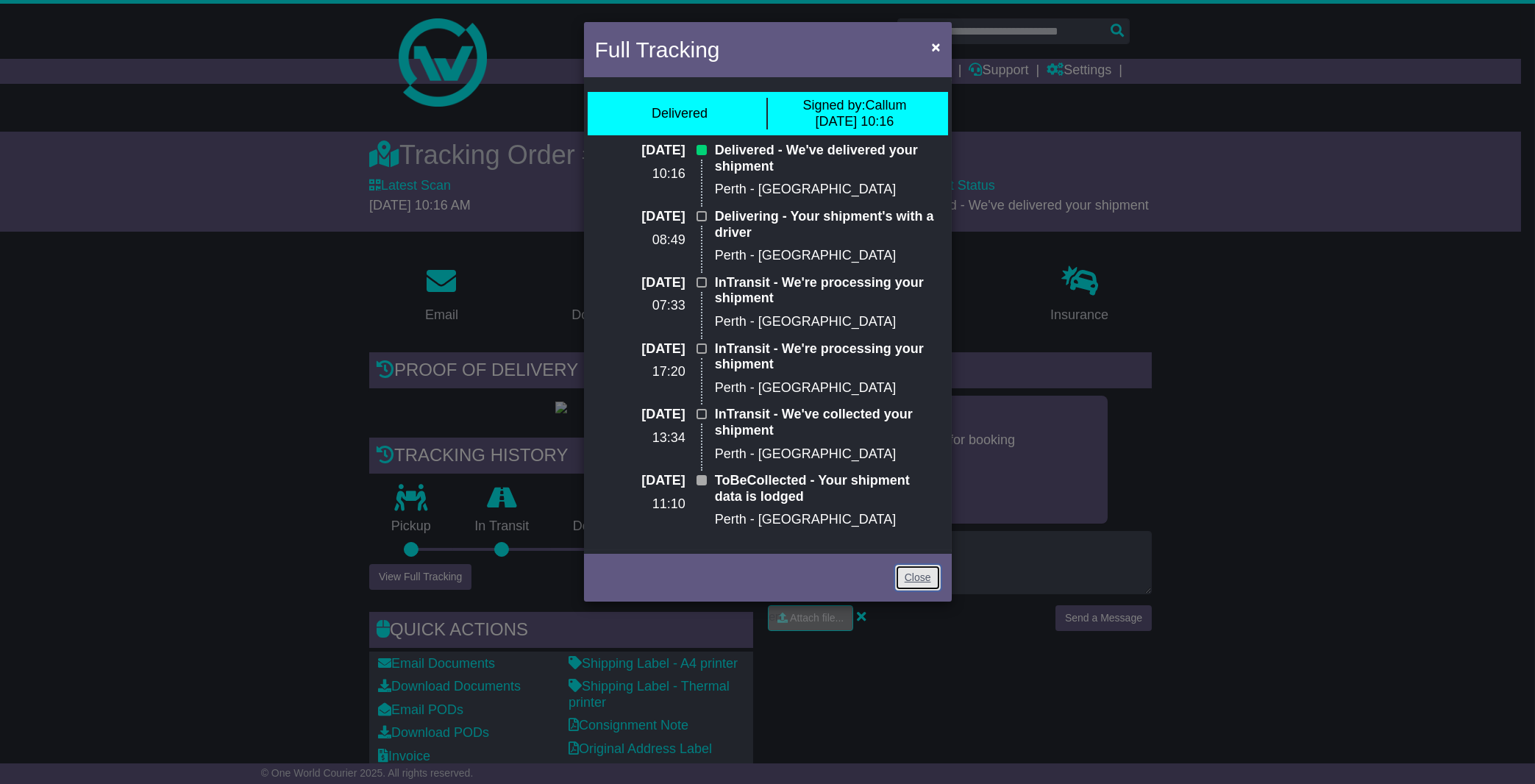
click at [932, 577] on link "Close" at bounding box center [918, 578] width 46 height 26
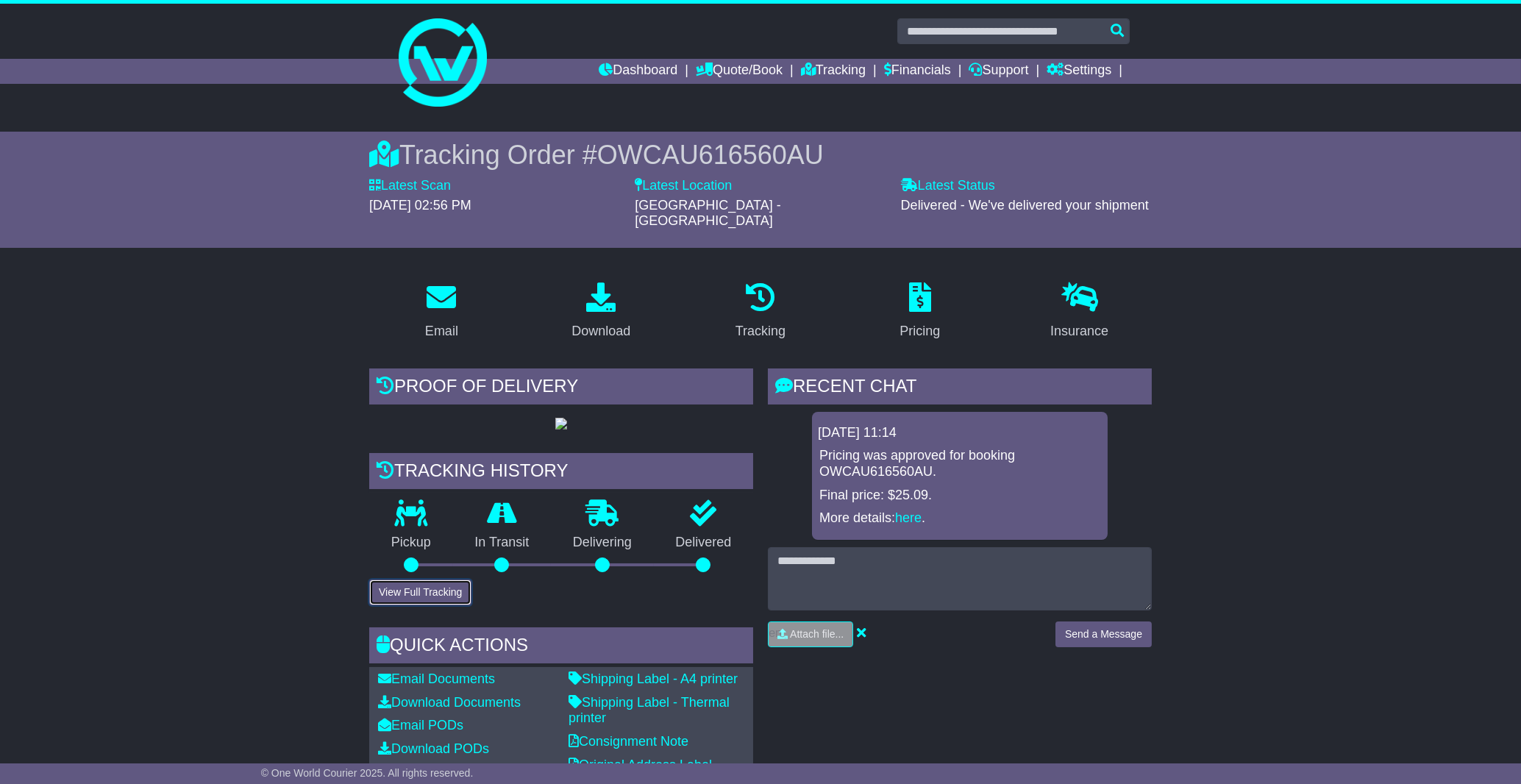
click at [425, 605] on button "View Full Tracking" at bounding box center [420, 592] width 102 height 26
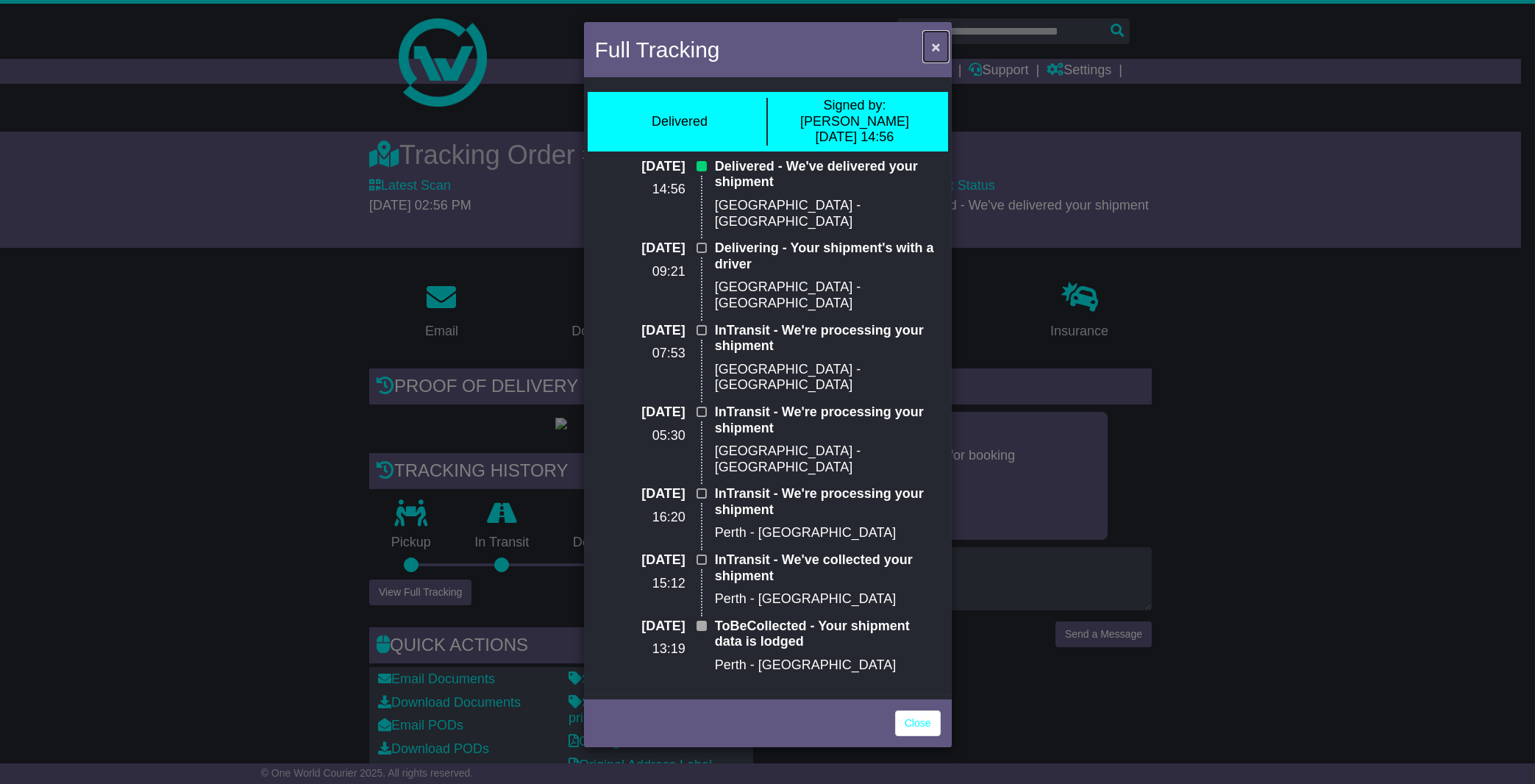
click at [939, 45] on span "×" at bounding box center [936, 47] width 9 height 17
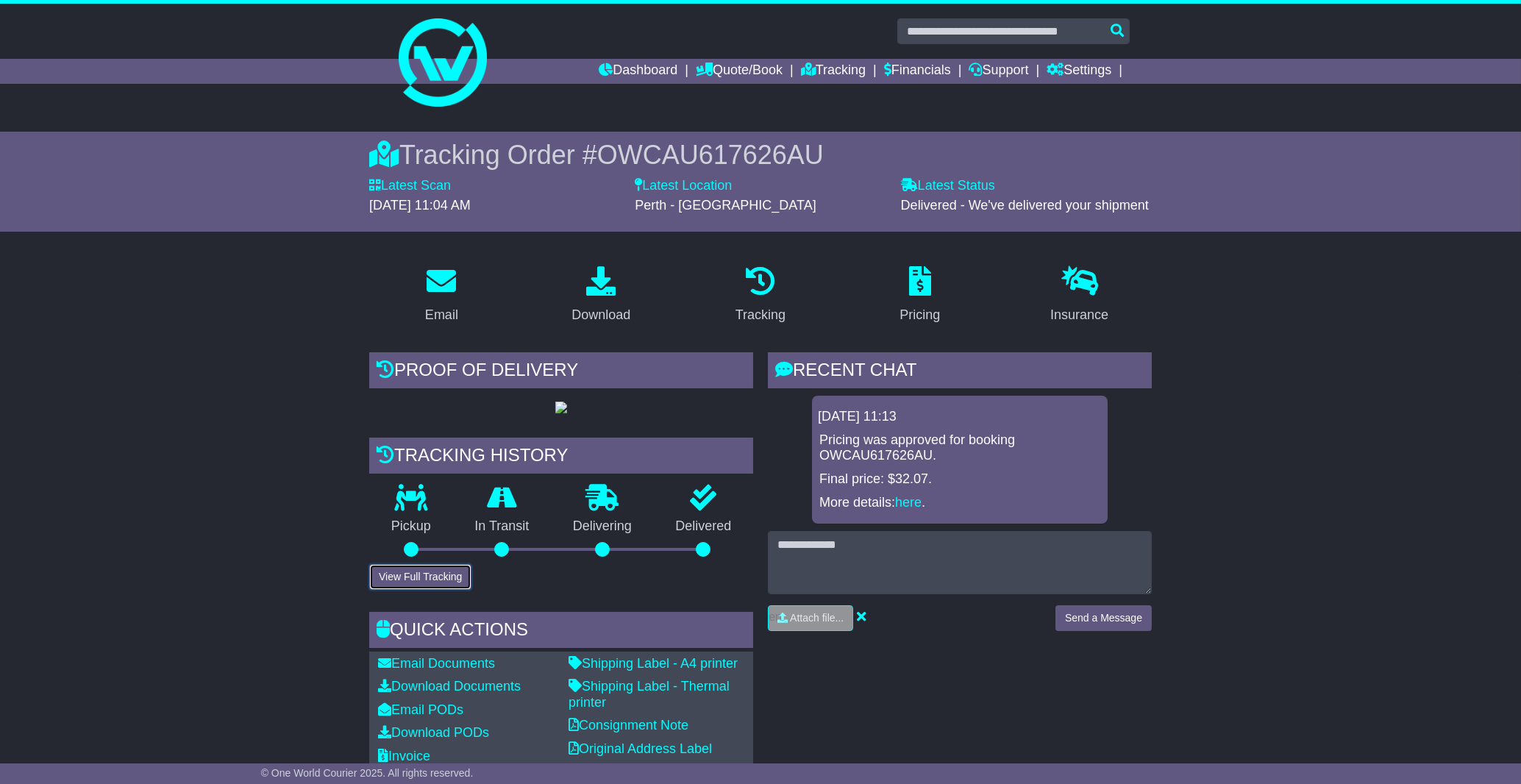
click at [449, 590] on button "View Full Tracking" at bounding box center [420, 577] width 102 height 26
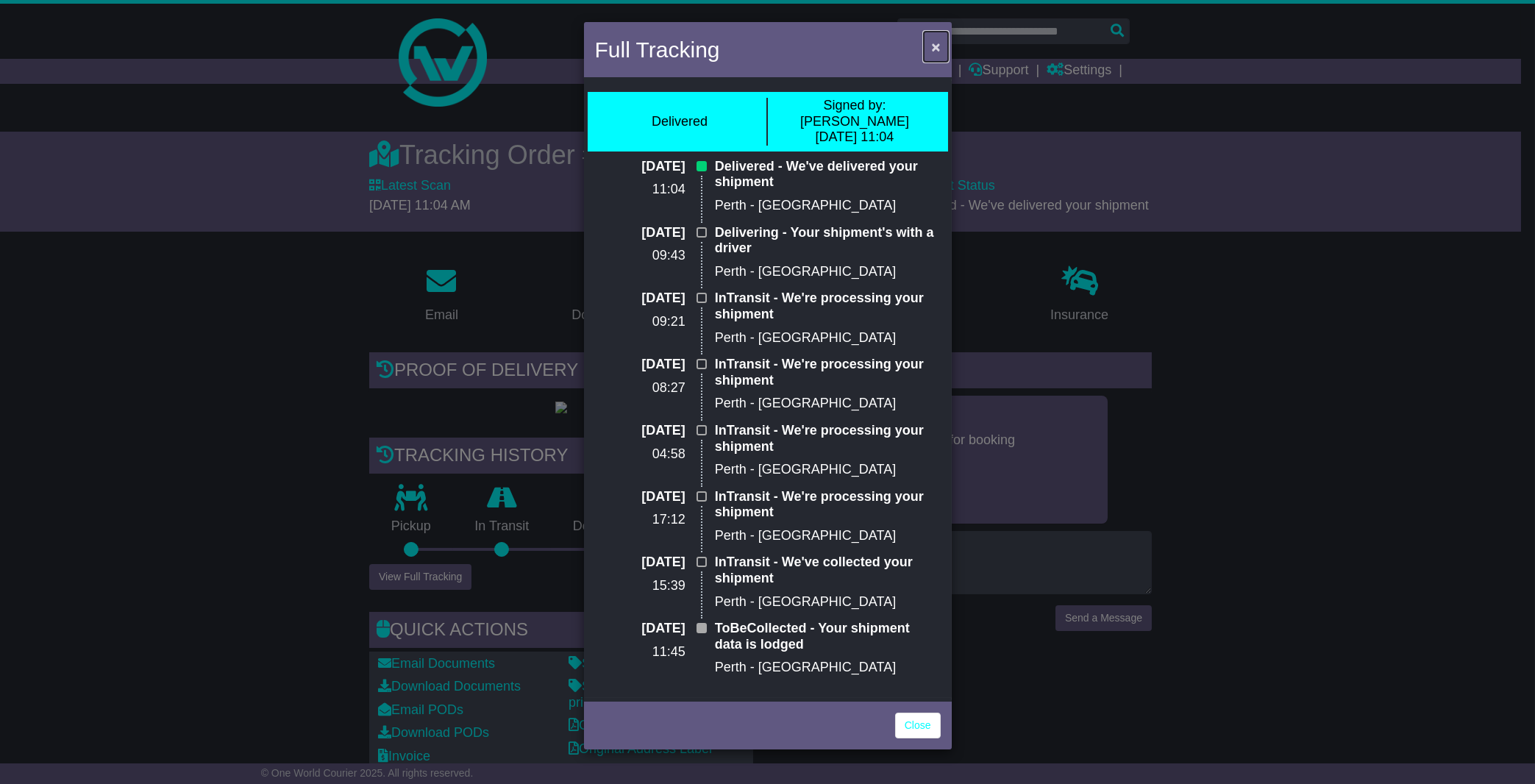
click at [937, 47] on span "×" at bounding box center [936, 47] width 9 height 17
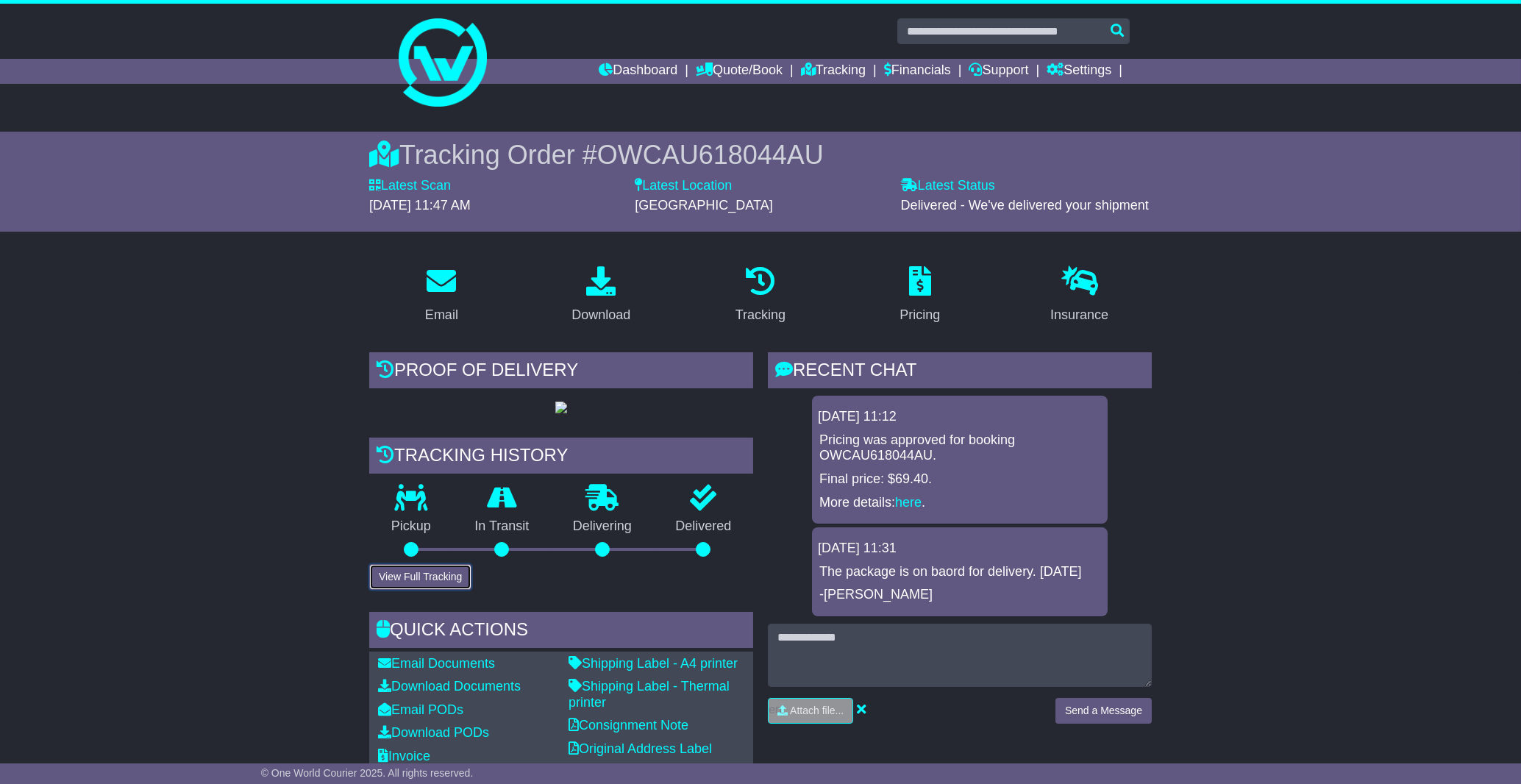
click at [445, 590] on button "View Full Tracking" at bounding box center [420, 577] width 102 height 26
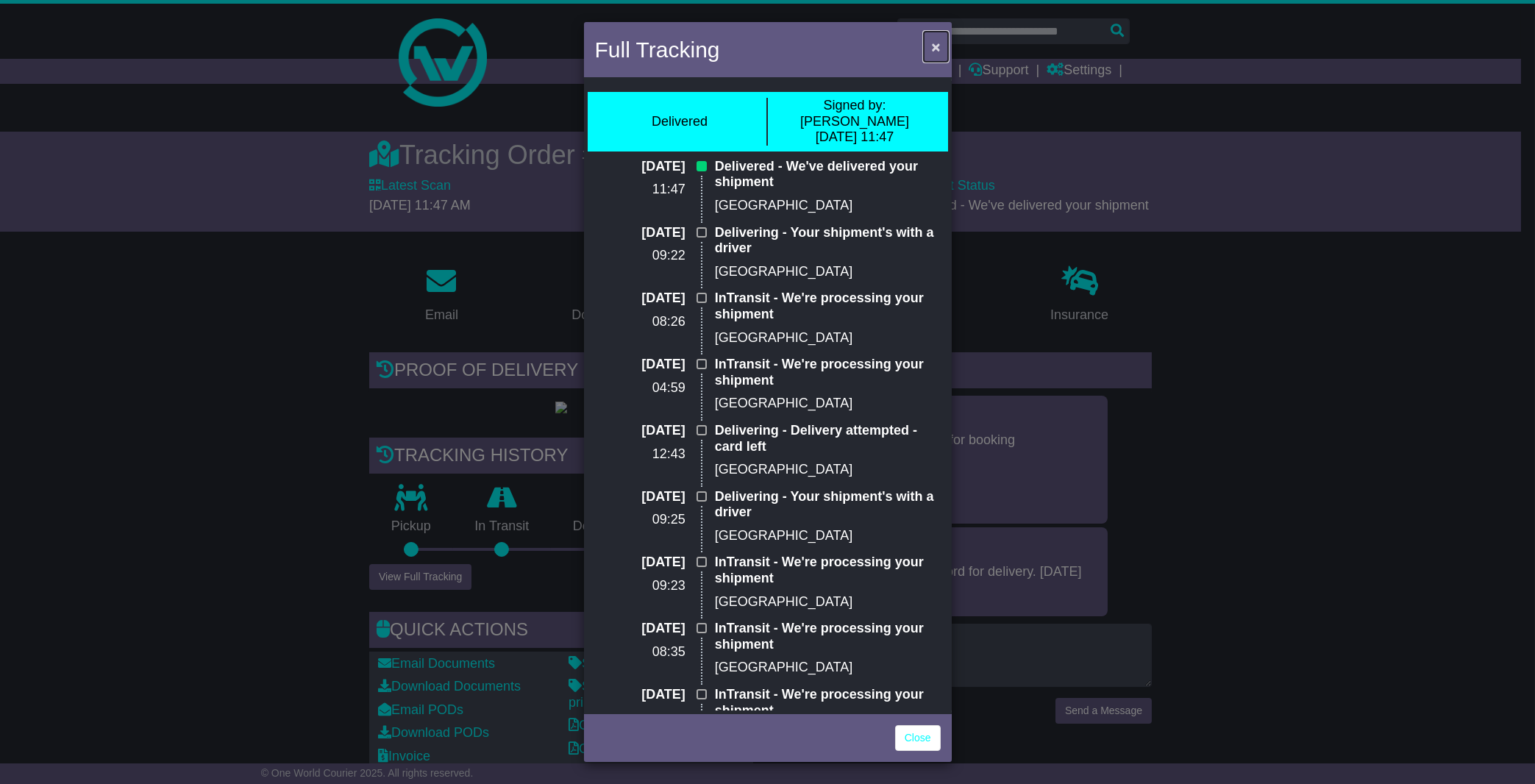
click at [935, 43] on span "×" at bounding box center [936, 47] width 9 height 17
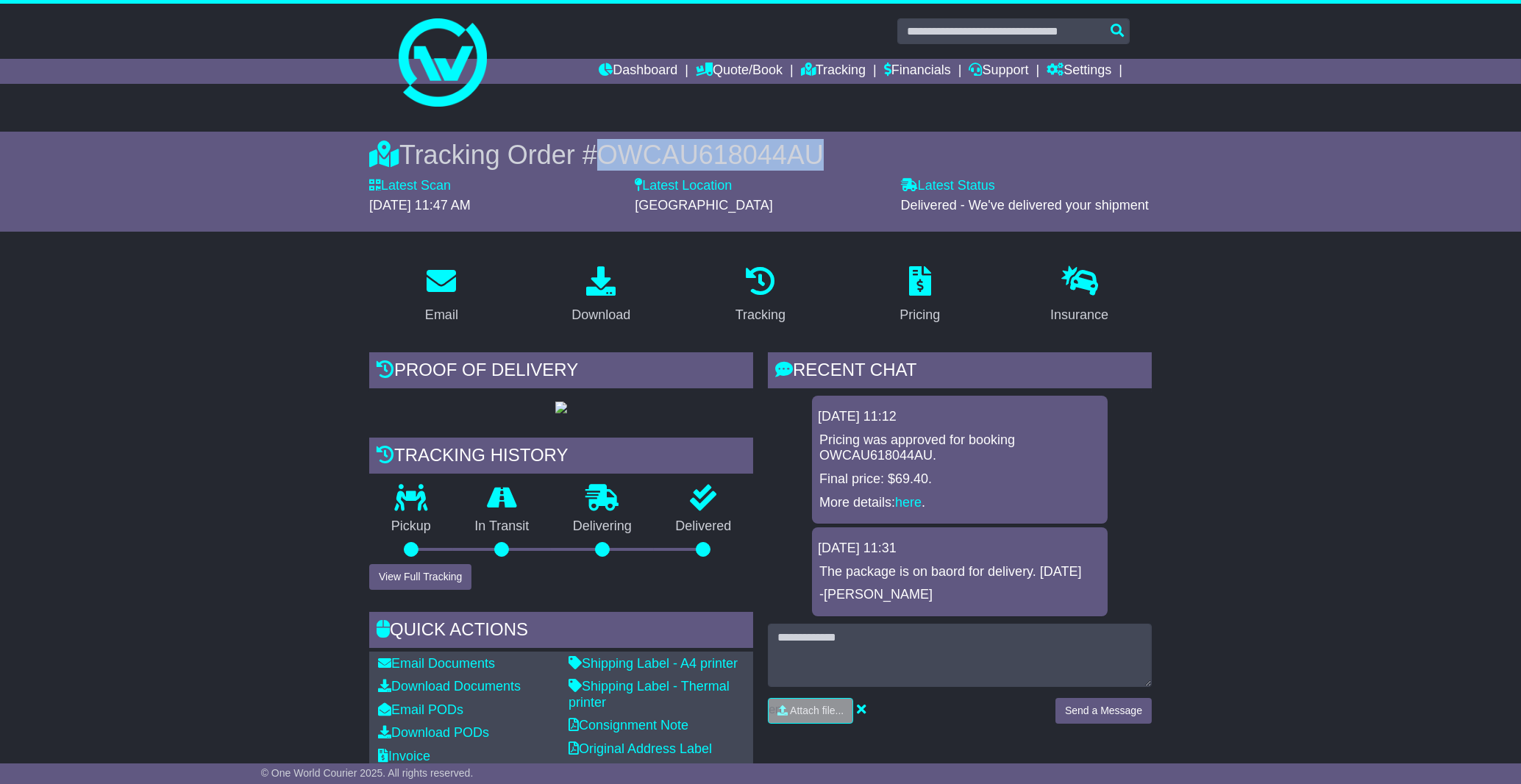
drag, startPoint x: 603, startPoint y: 153, endPoint x: 824, endPoint y: 156, distance: 221.0
click at [824, 156] on div "Tracking Order # OWCAU618044AU" at bounding box center [760, 154] width 782 height 32
copy span "OWCAU618044AU"
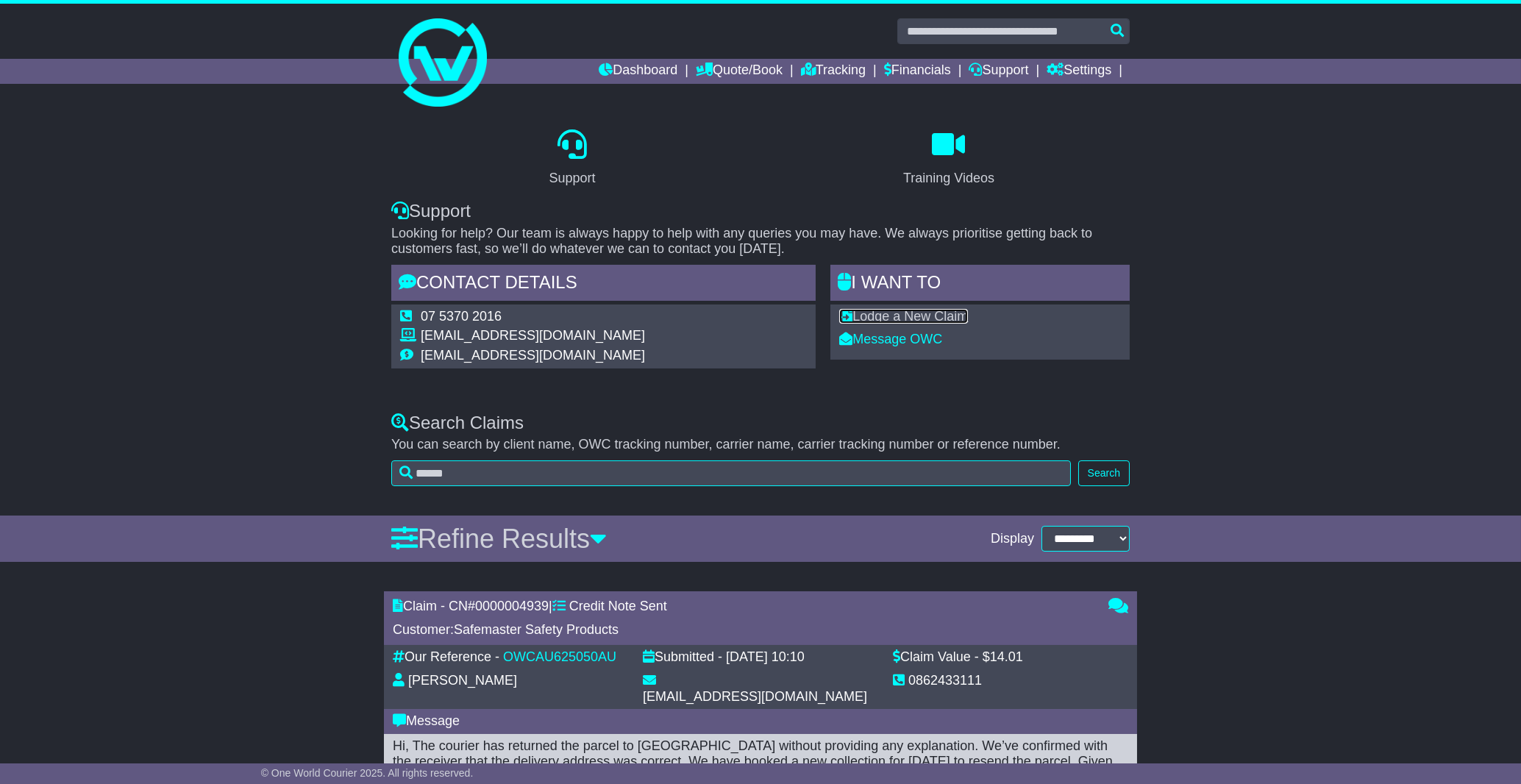
click at [926, 322] on link "Lodge a New Claim" at bounding box center [903, 316] width 129 height 15
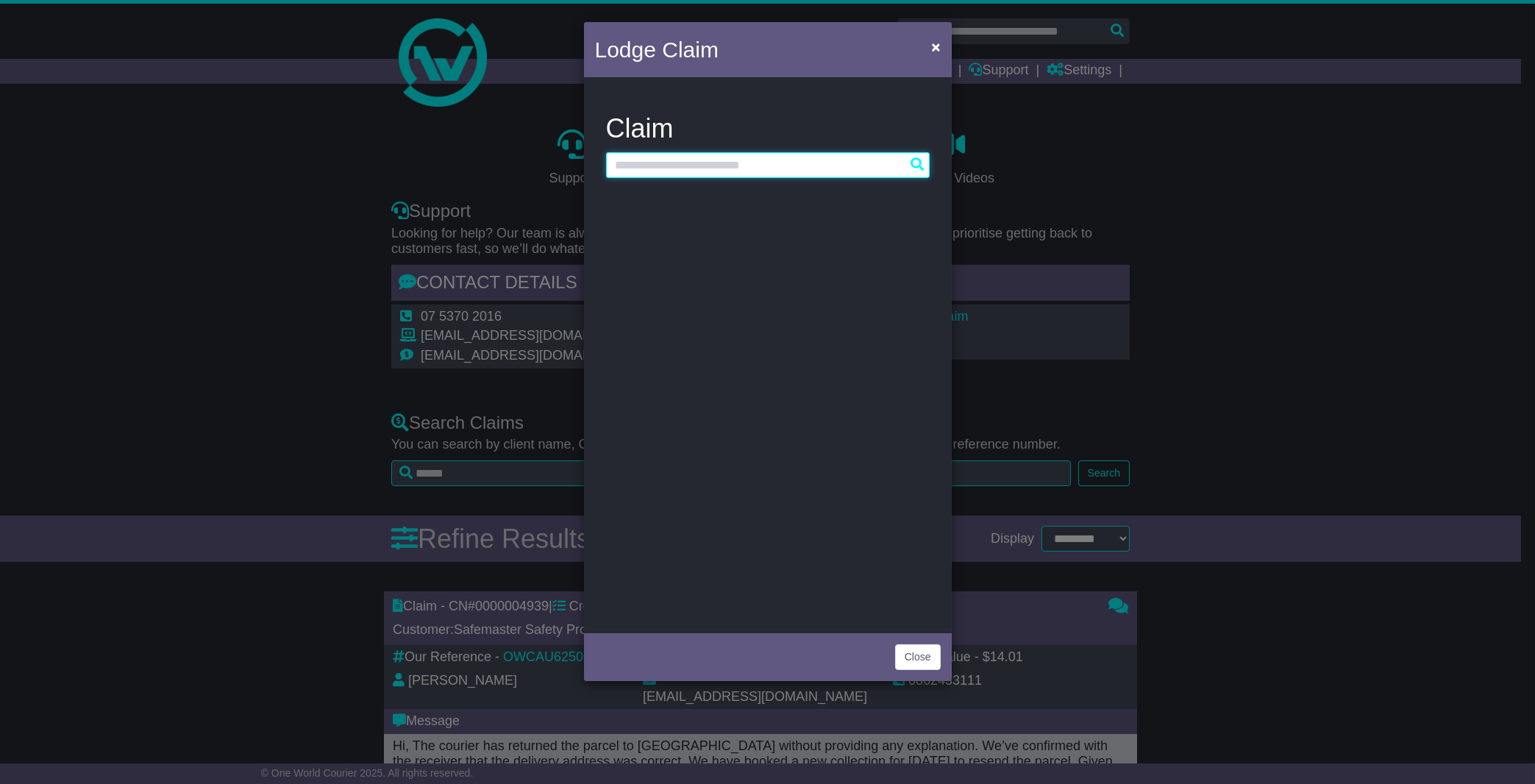
click at [683, 168] on input "text" at bounding box center [768, 165] width 323 height 26
paste input "**********"
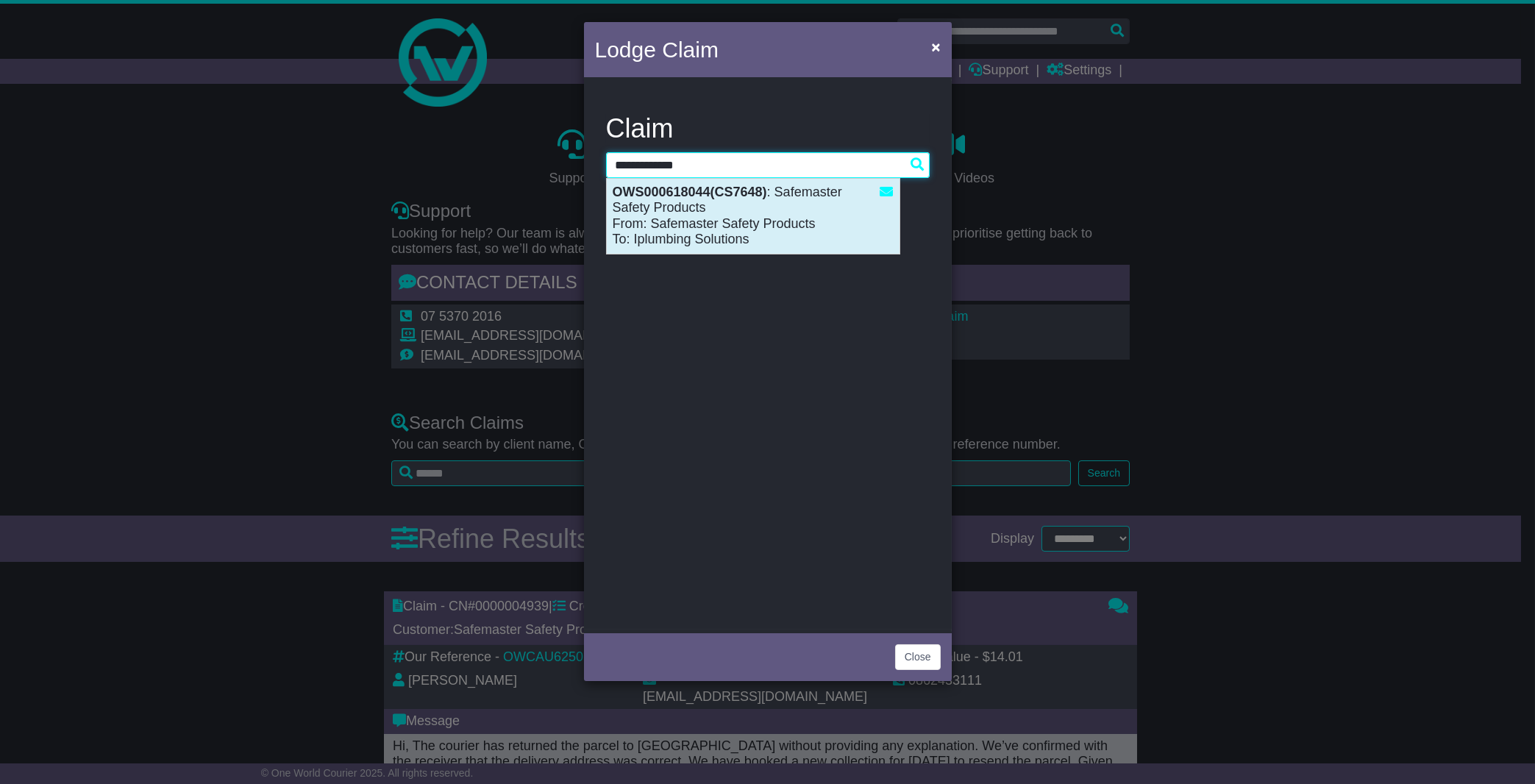
click at [792, 198] on div "OWS000618044(CS7648) : Safemaster Safety Products From: Safemaster Safety Produ…" at bounding box center [753, 216] width 293 height 75
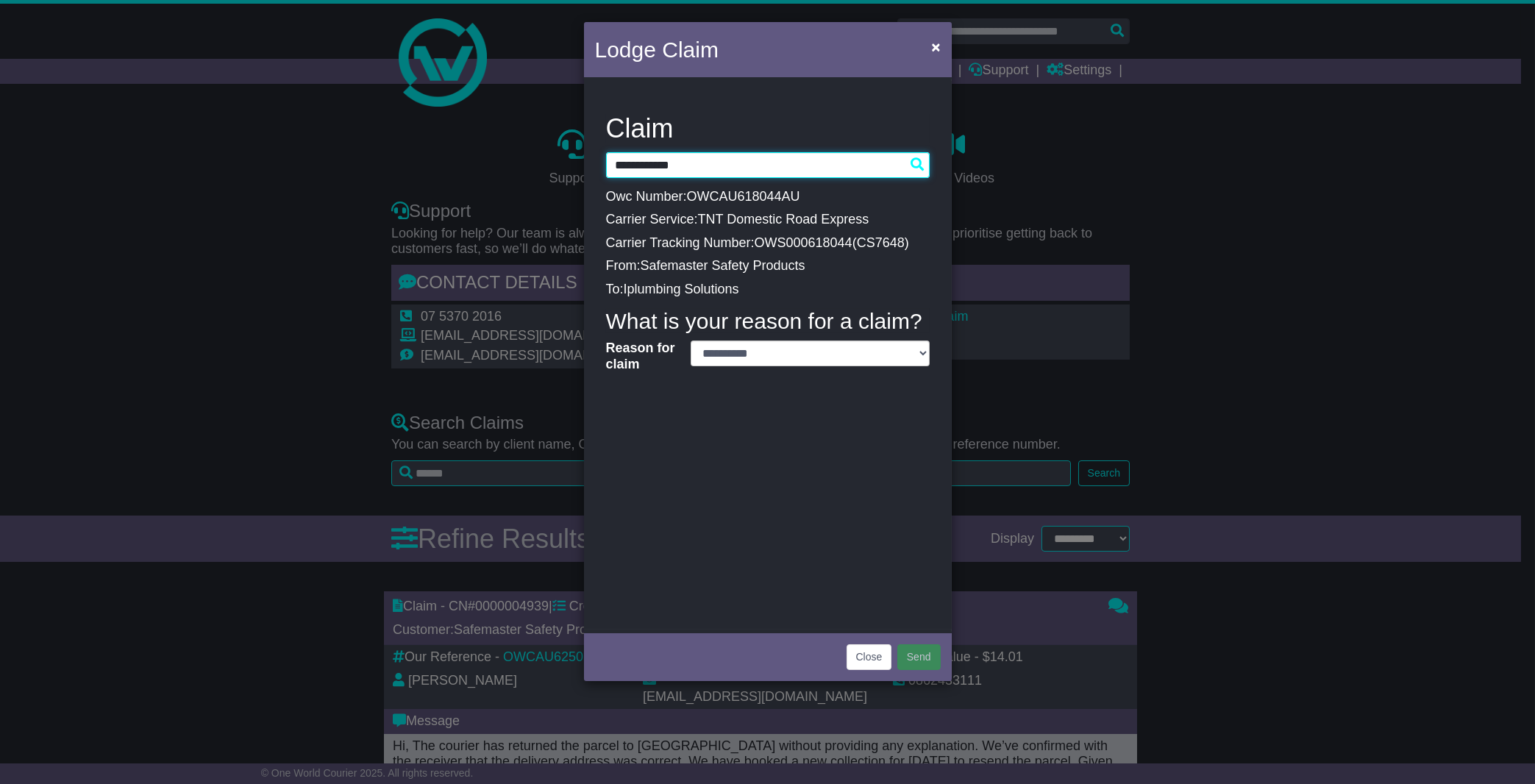
type input "**********"
click at [691, 340] on select "**********" at bounding box center [811, 353] width 239 height 26
click option "**********" at bounding box center [0, 0] width 0 height 0
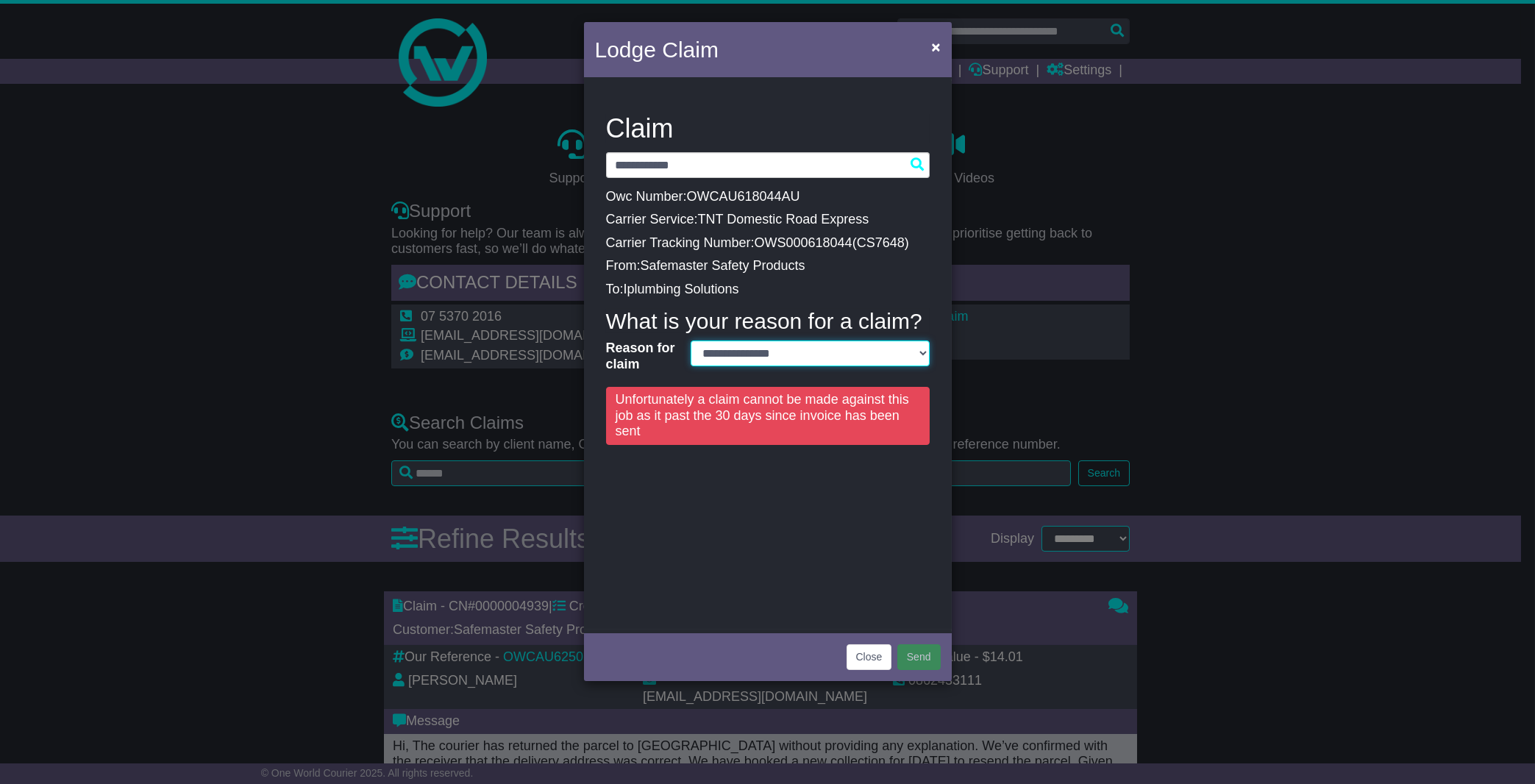
click at [691, 340] on select "**********" at bounding box center [811, 353] width 239 height 26
select select "**********"
click option "**********" at bounding box center [0, 0] width 0 height 0
click at [863, 649] on button "Close" at bounding box center [869, 657] width 46 height 26
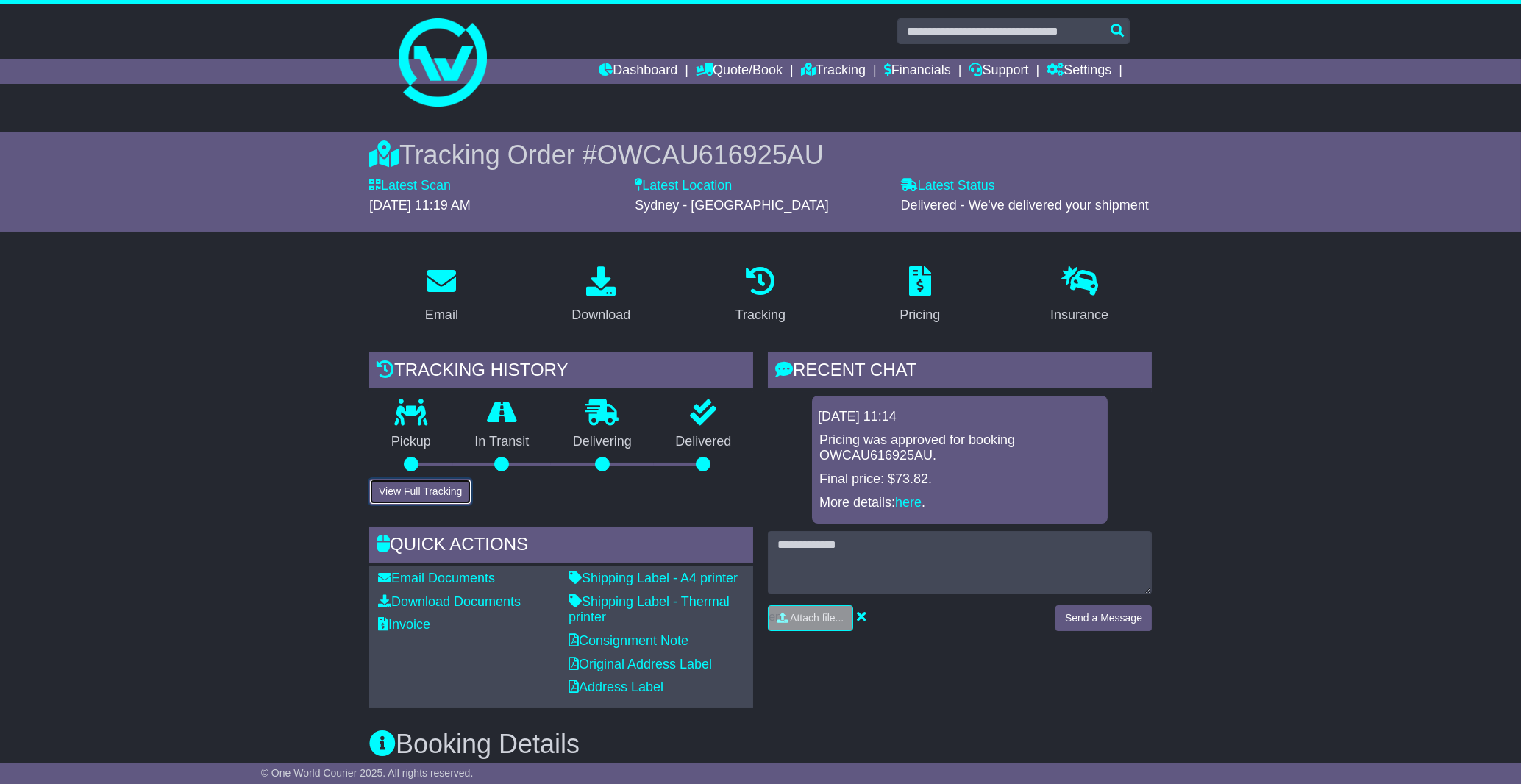
click at [425, 492] on button "View Full Tracking" at bounding box center [420, 491] width 102 height 26
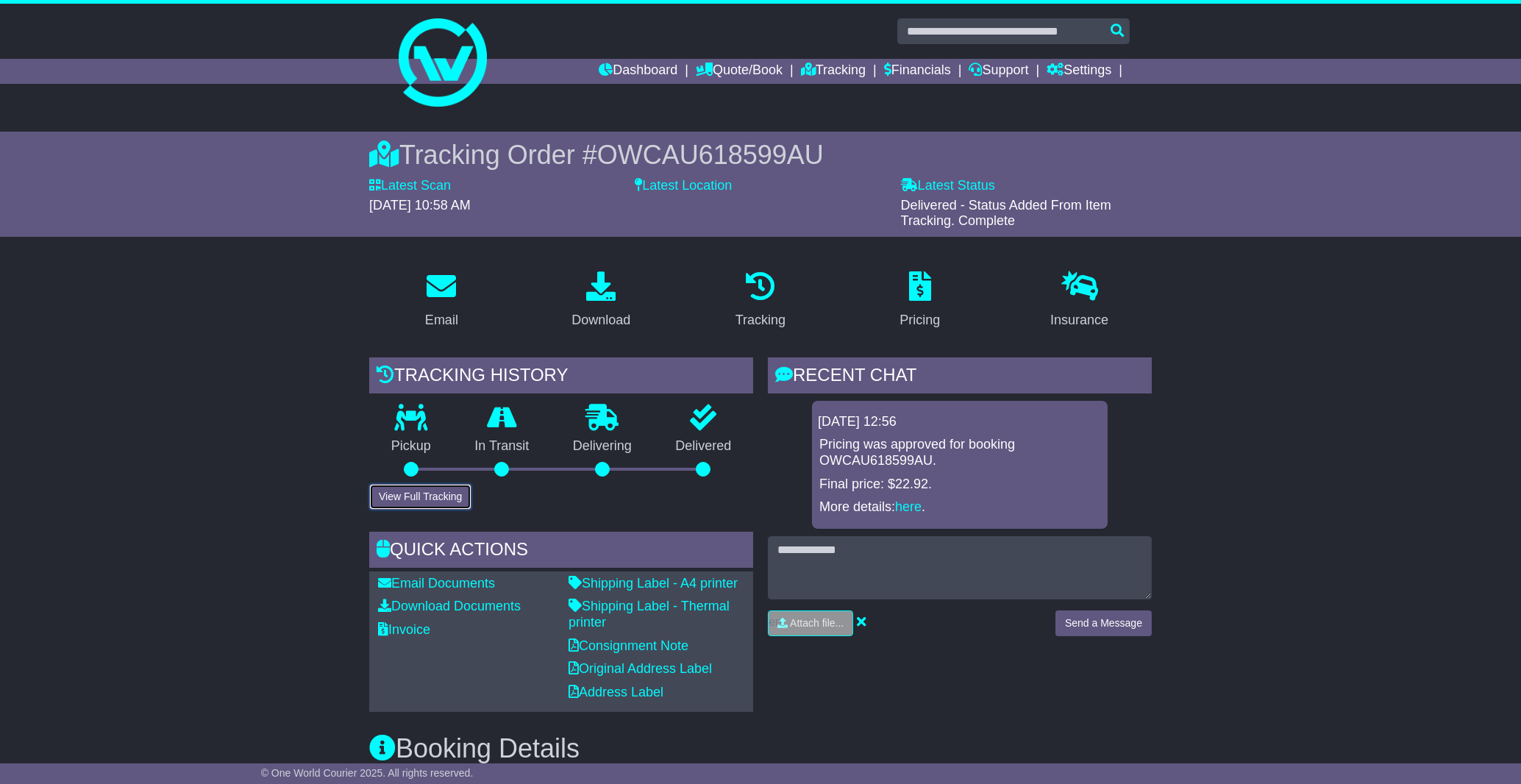
click at [444, 497] on button "View Full Tracking" at bounding box center [420, 497] width 102 height 26
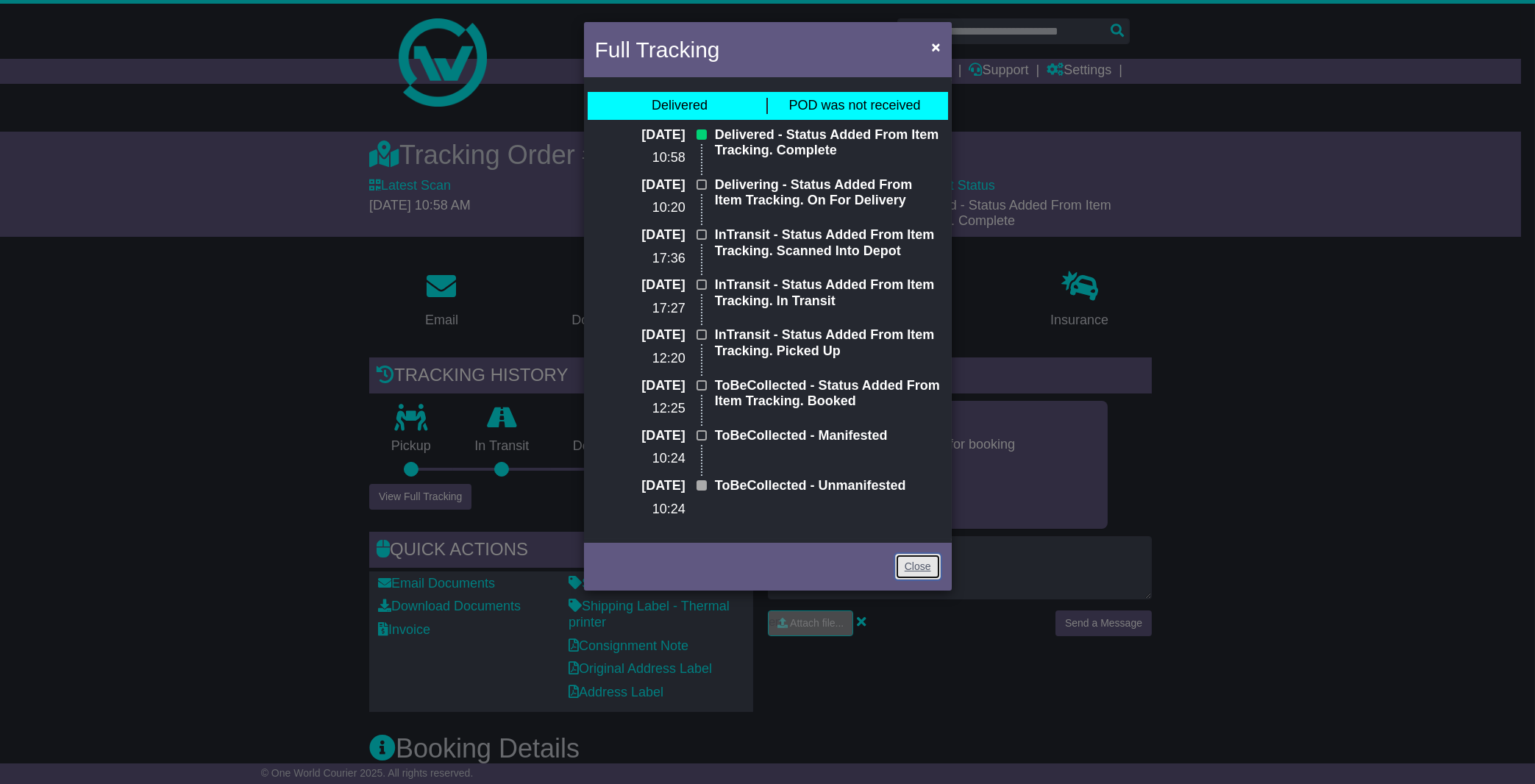
click at [914, 565] on link "Close" at bounding box center [918, 567] width 46 height 26
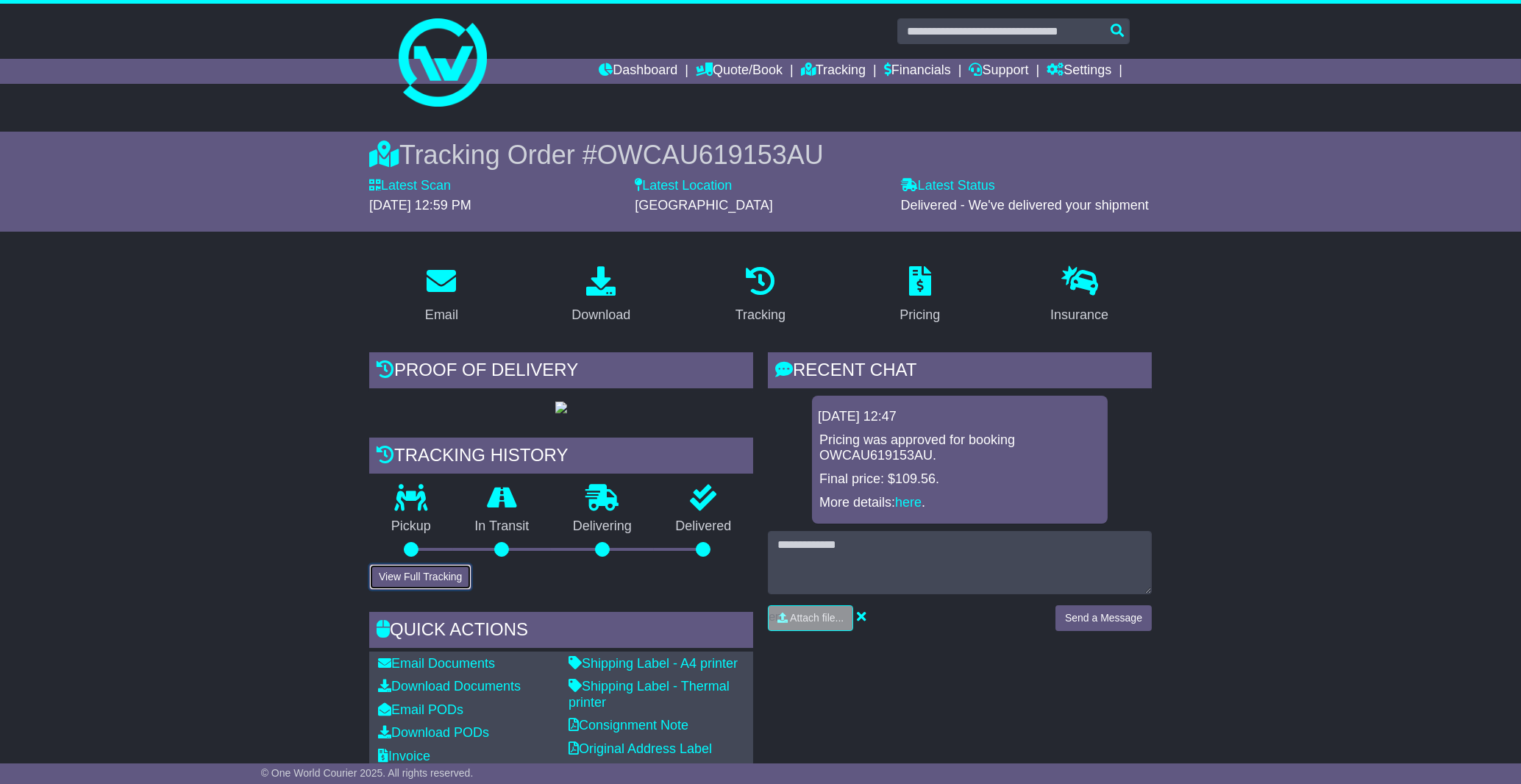
click at [420, 590] on button "View Full Tracking" at bounding box center [420, 577] width 102 height 26
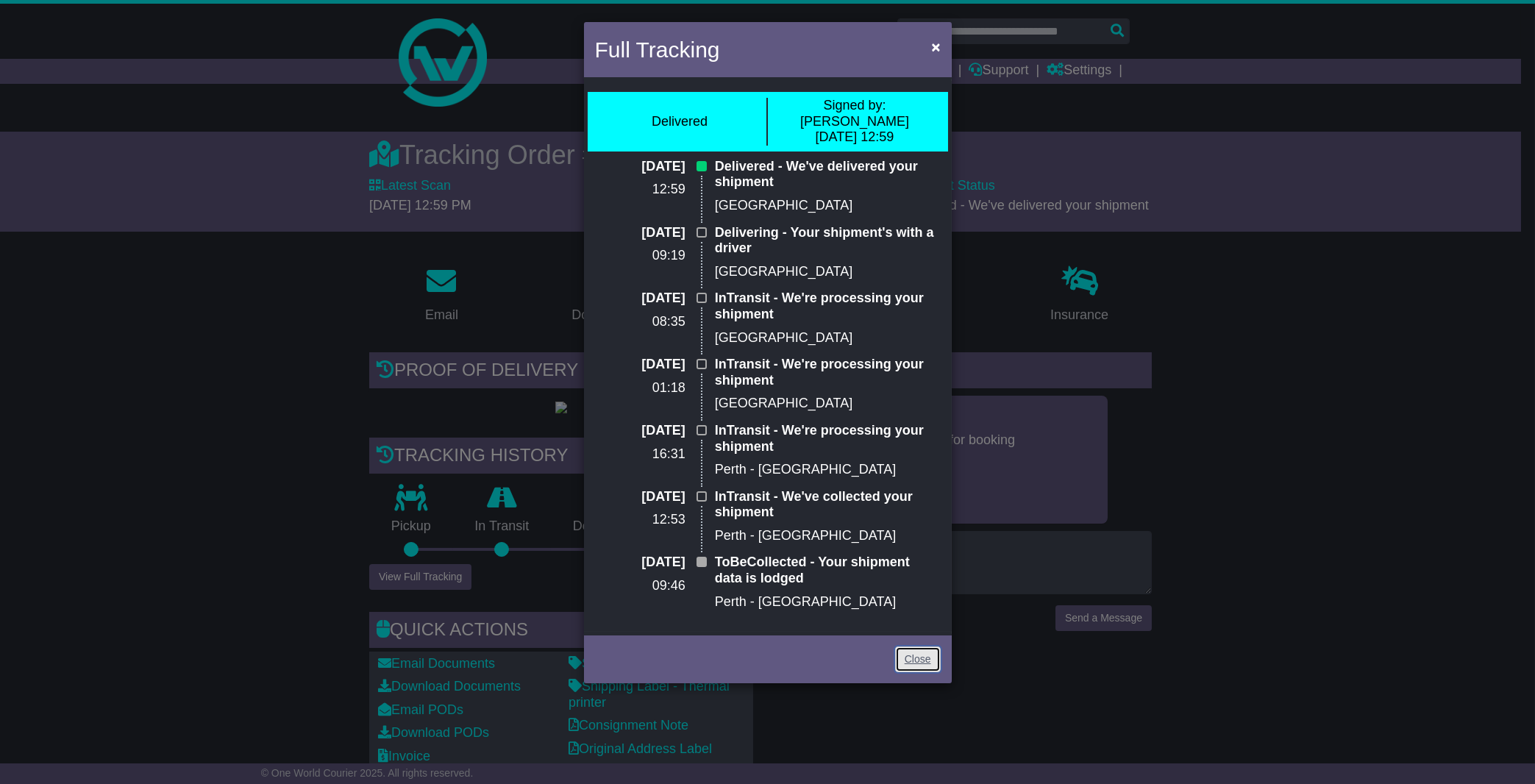
click at [920, 646] on link "Close" at bounding box center [918, 659] width 46 height 26
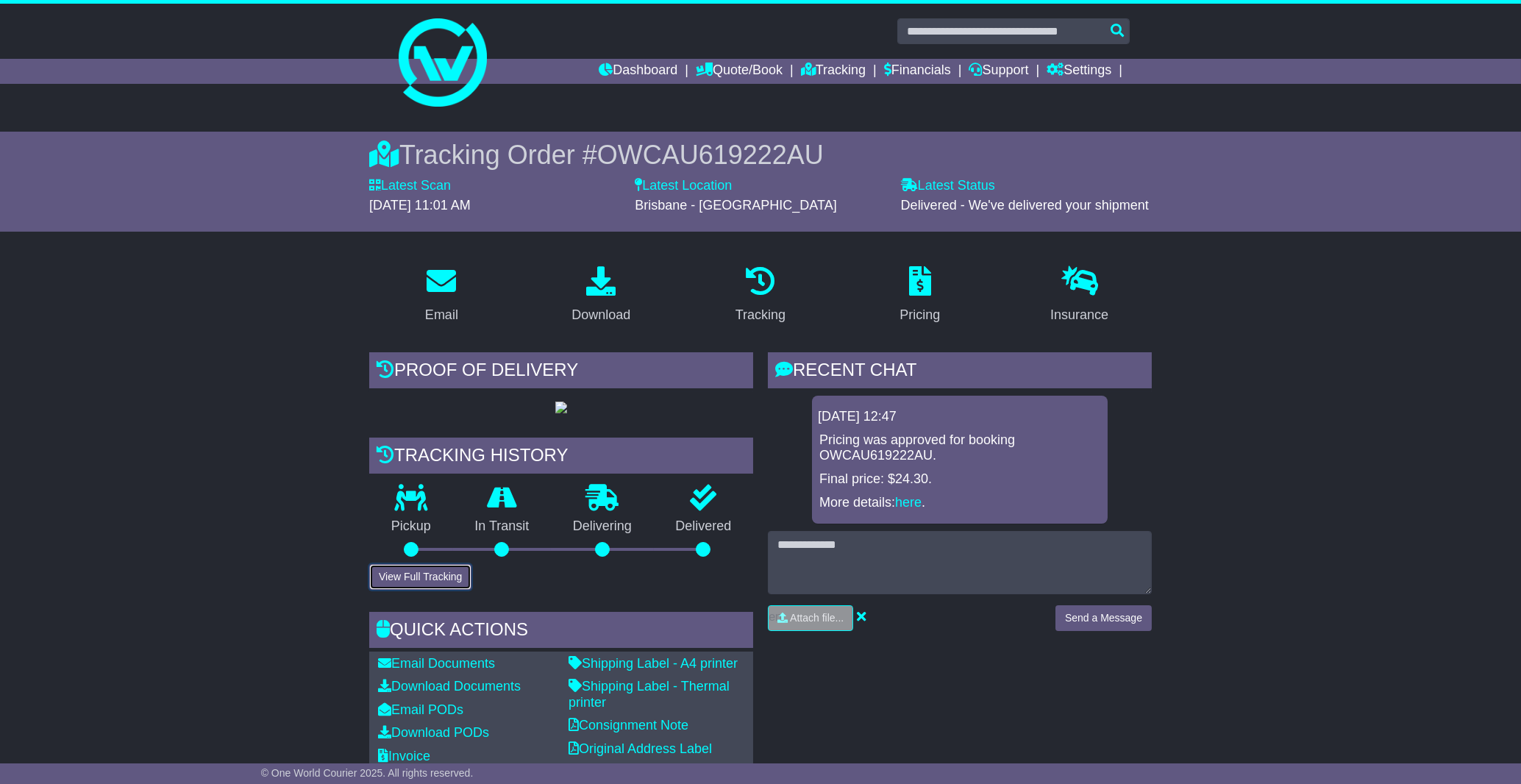
click at [422, 590] on button "View Full Tracking" at bounding box center [420, 577] width 102 height 26
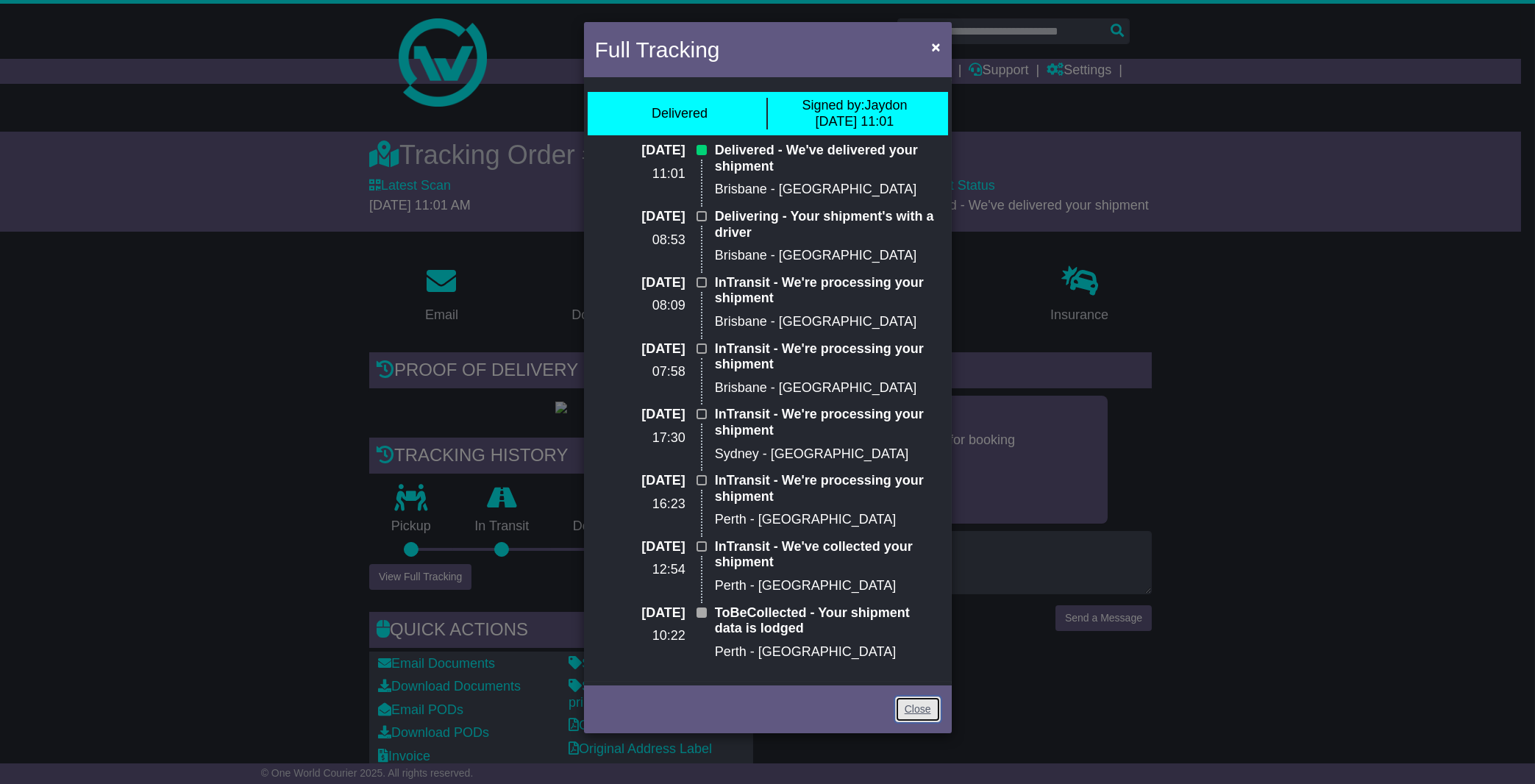
click at [921, 712] on link "Close" at bounding box center [918, 709] width 46 height 26
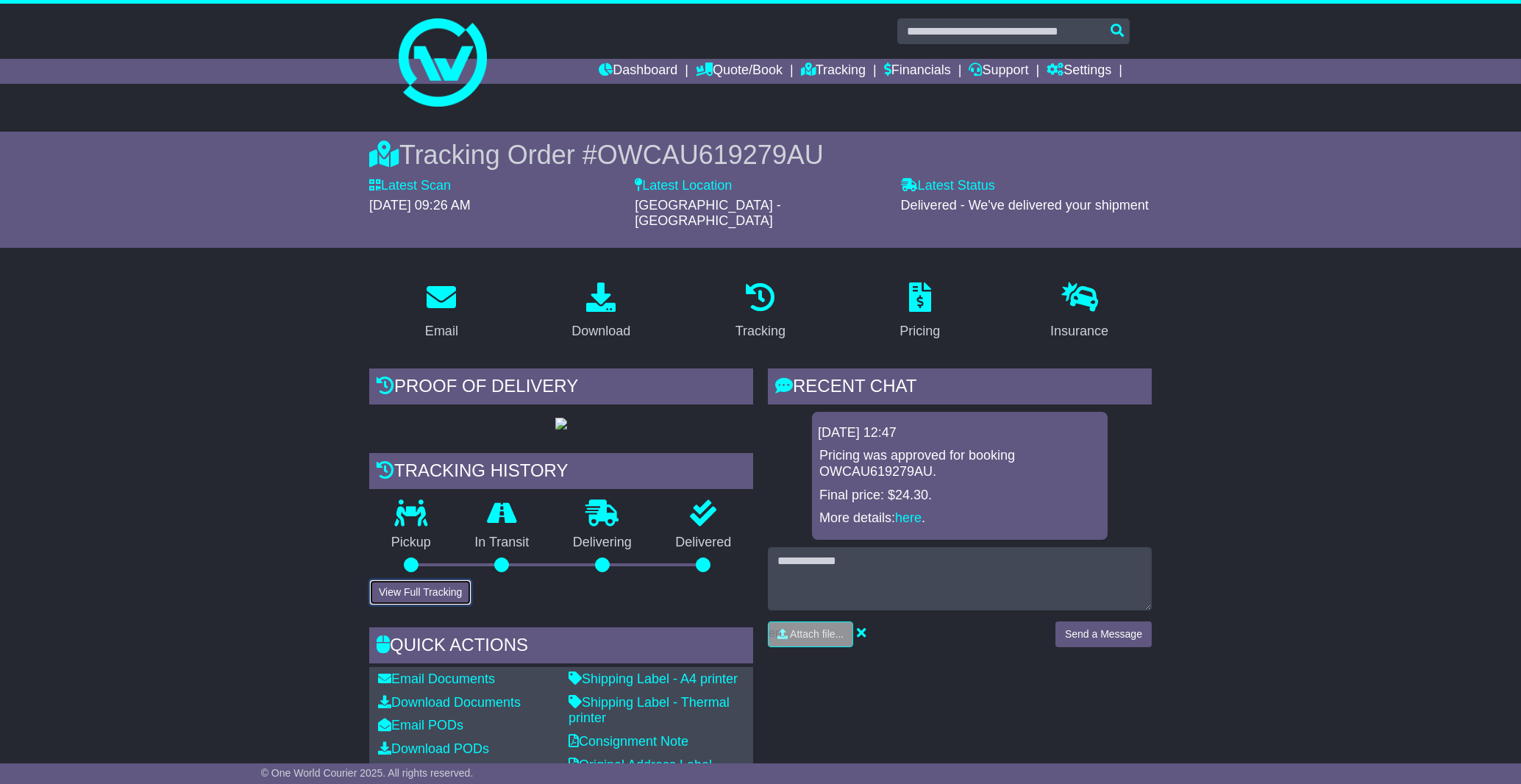
click at [445, 605] on button "View Full Tracking" at bounding box center [420, 592] width 102 height 26
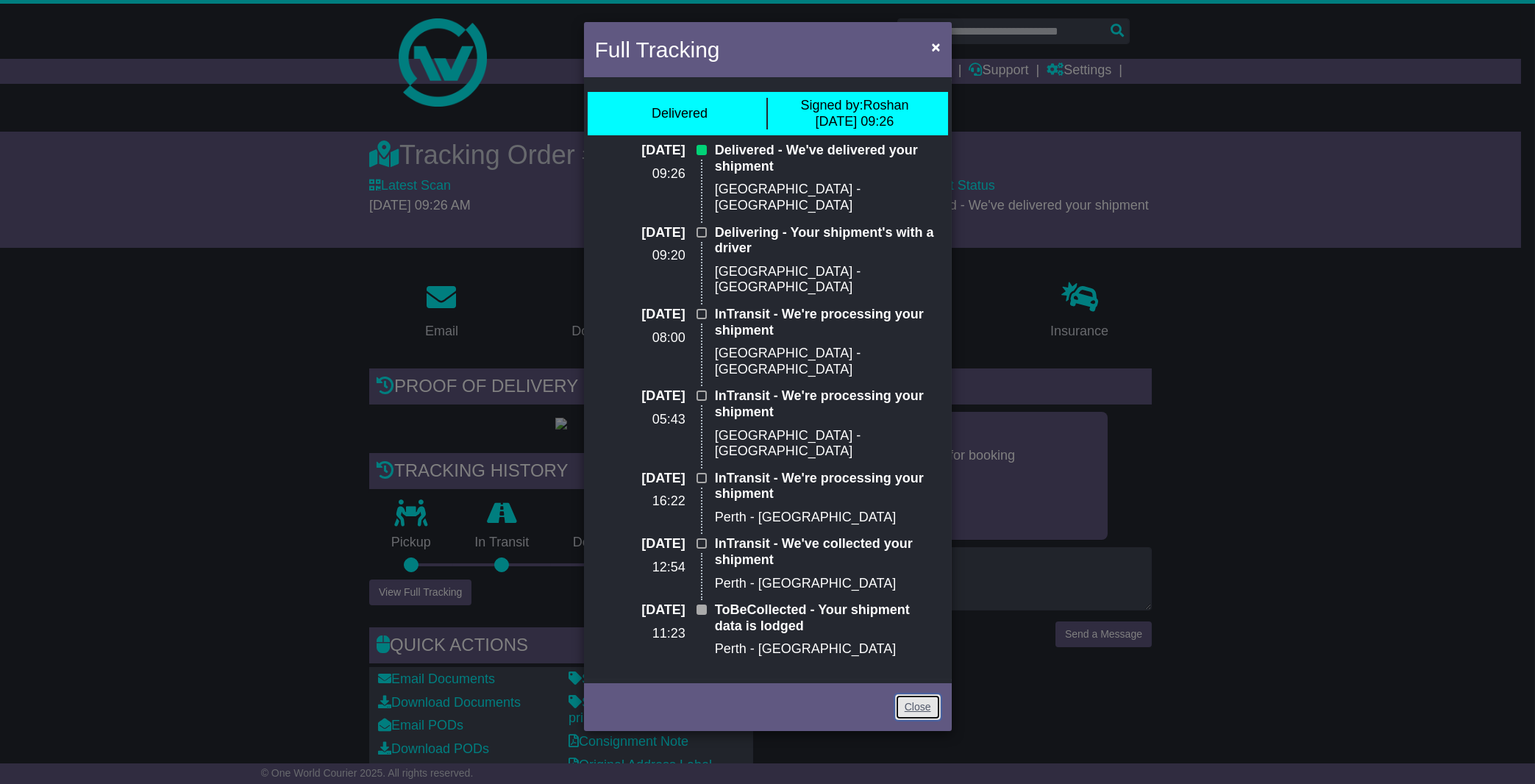
click at [921, 695] on link "Close" at bounding box center [918, 707] width 46 height 26
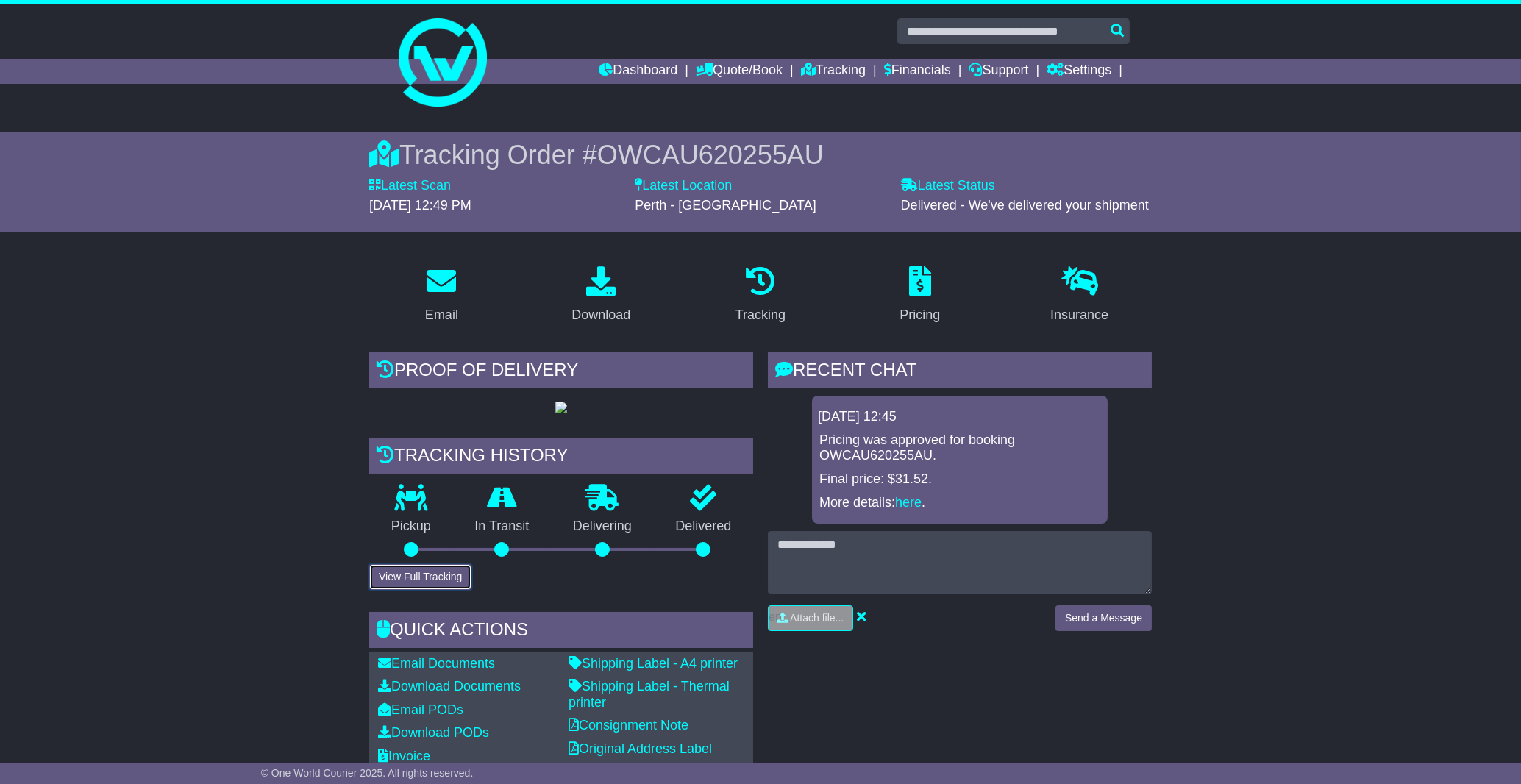
drag, startPoint x: 0, startPoint y: 0, endPoint x: 441, endPoint y: 626, distance: 765.7
click at [436, 590] on button "View Full Tracking" at bounding box center [420, 577] width 102 height 26
click at [435, 590] on button "View Full Tracking" at bounding box center [420, 577] width 102 height 26
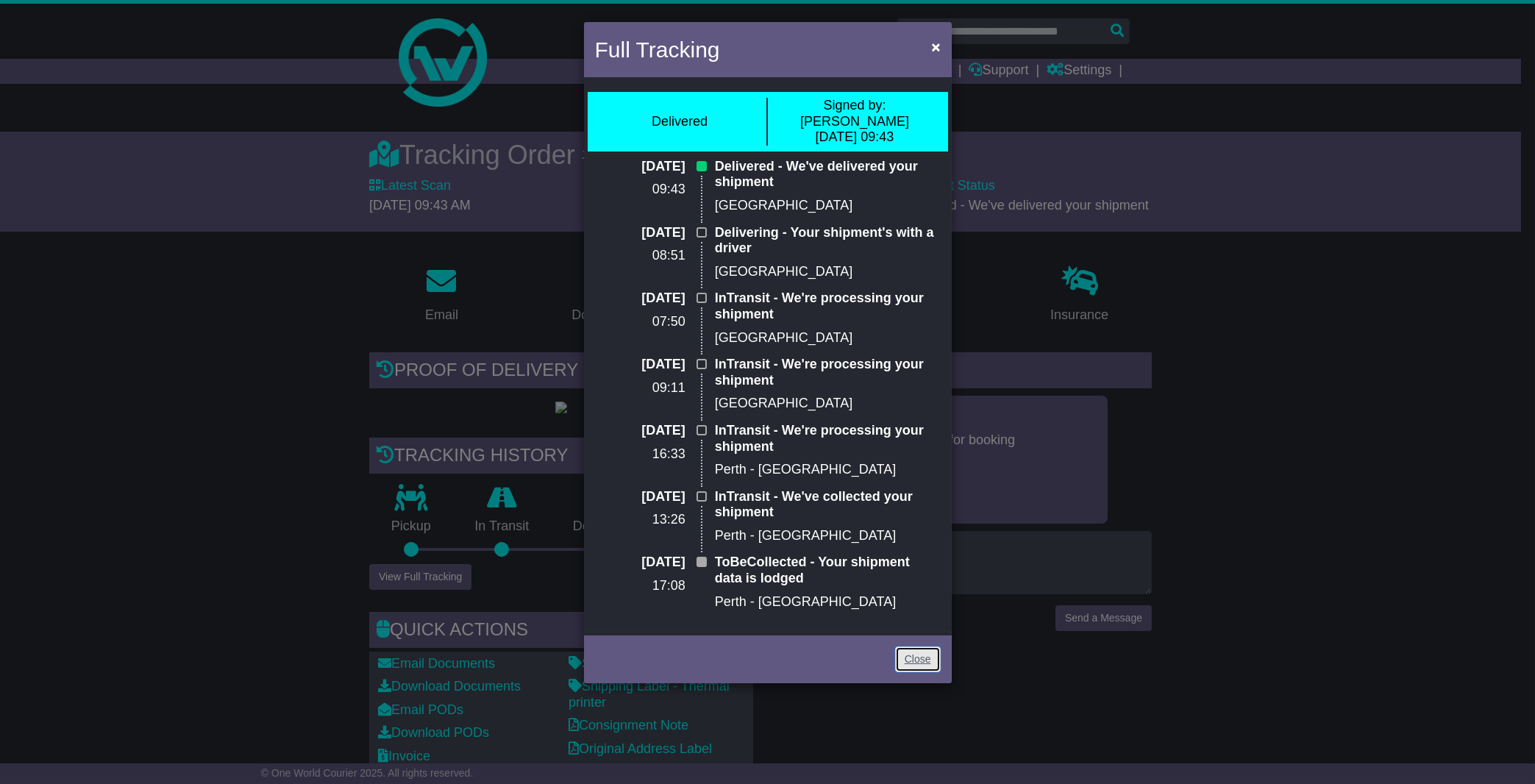
click at [921, 646] on link "Close" at bounding box center [918, 659] width 46 height 26
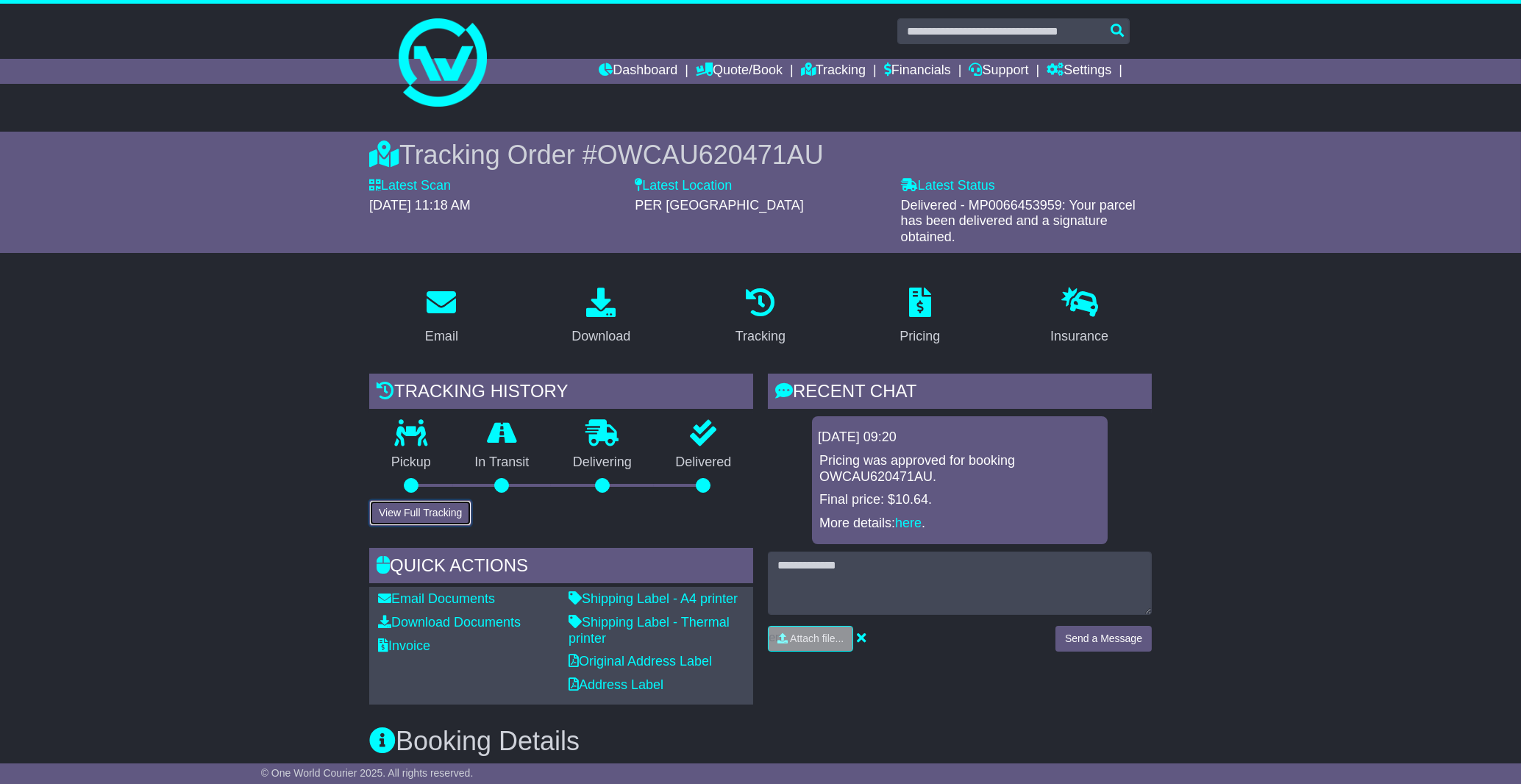
click at [438, 513] on button "View Full Tracking" at bounding box center [420, 513] width 102 height 26
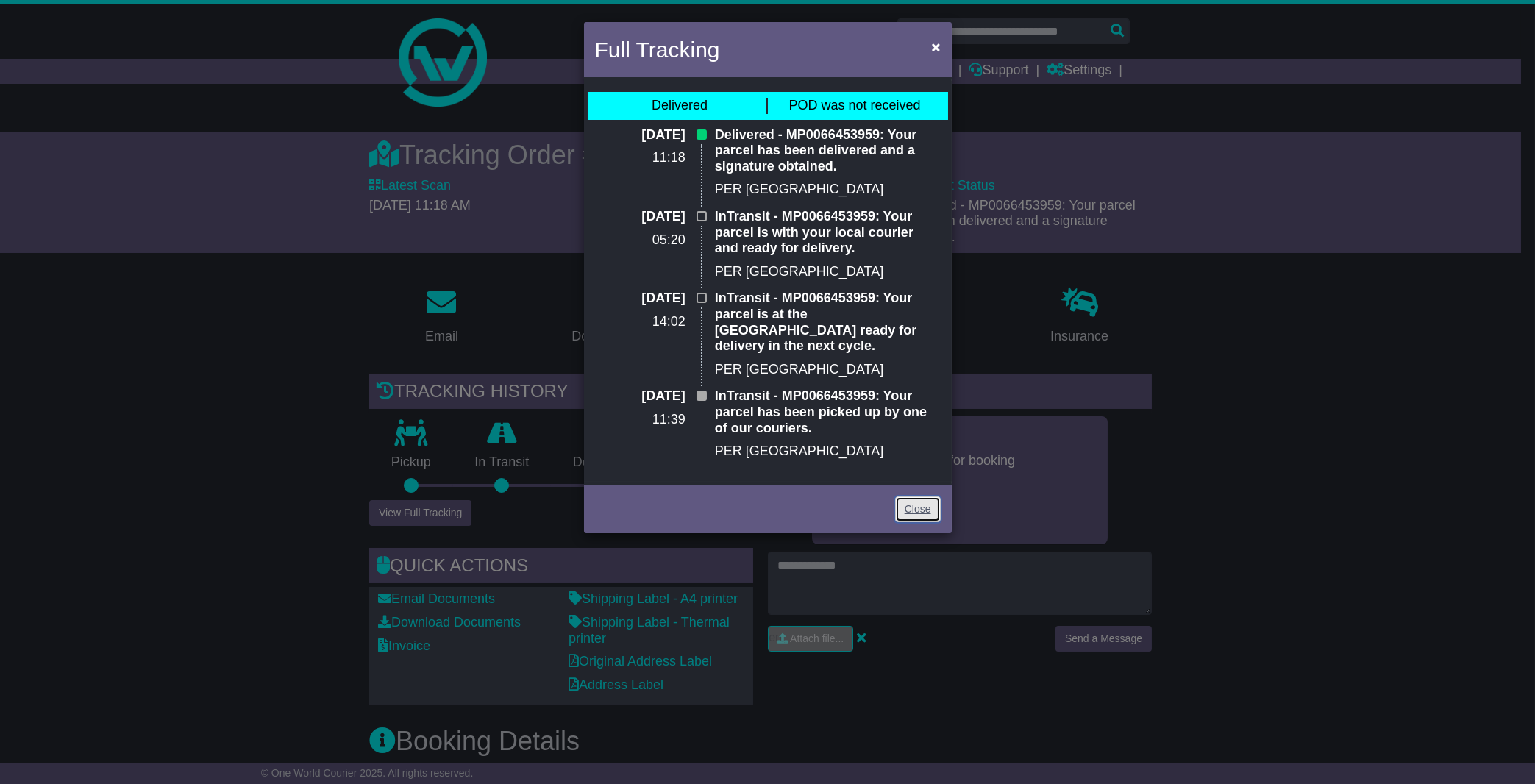
click at [918, 497] on link "Close" at bounding box center [918, 509] width 46 height 26
